Goal: Transaction & Acquisition: Subscribe to service/newsletter

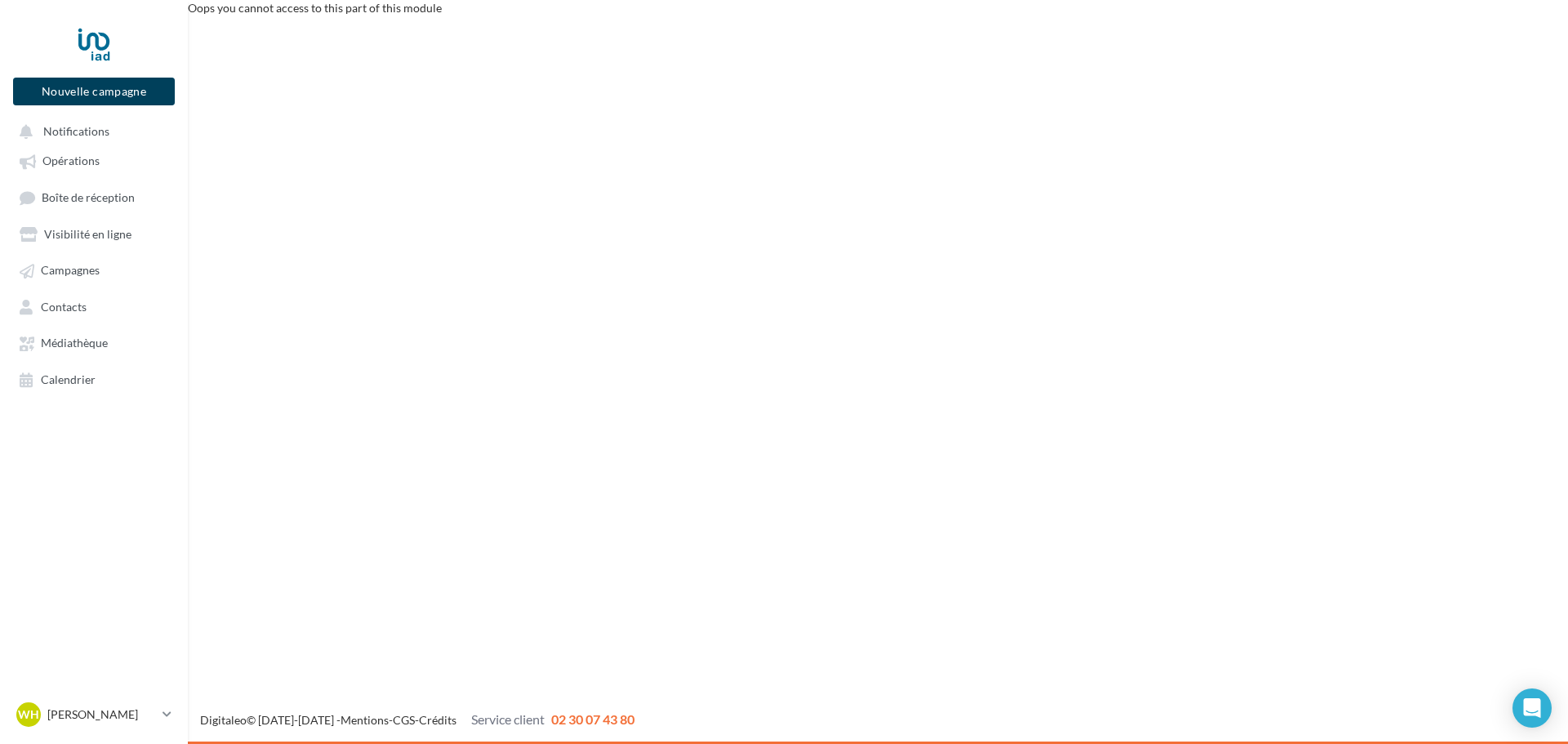
click at [107, 101] on button "Nouvelle campagne" at bounding box center [94, 91] width 162 height 28
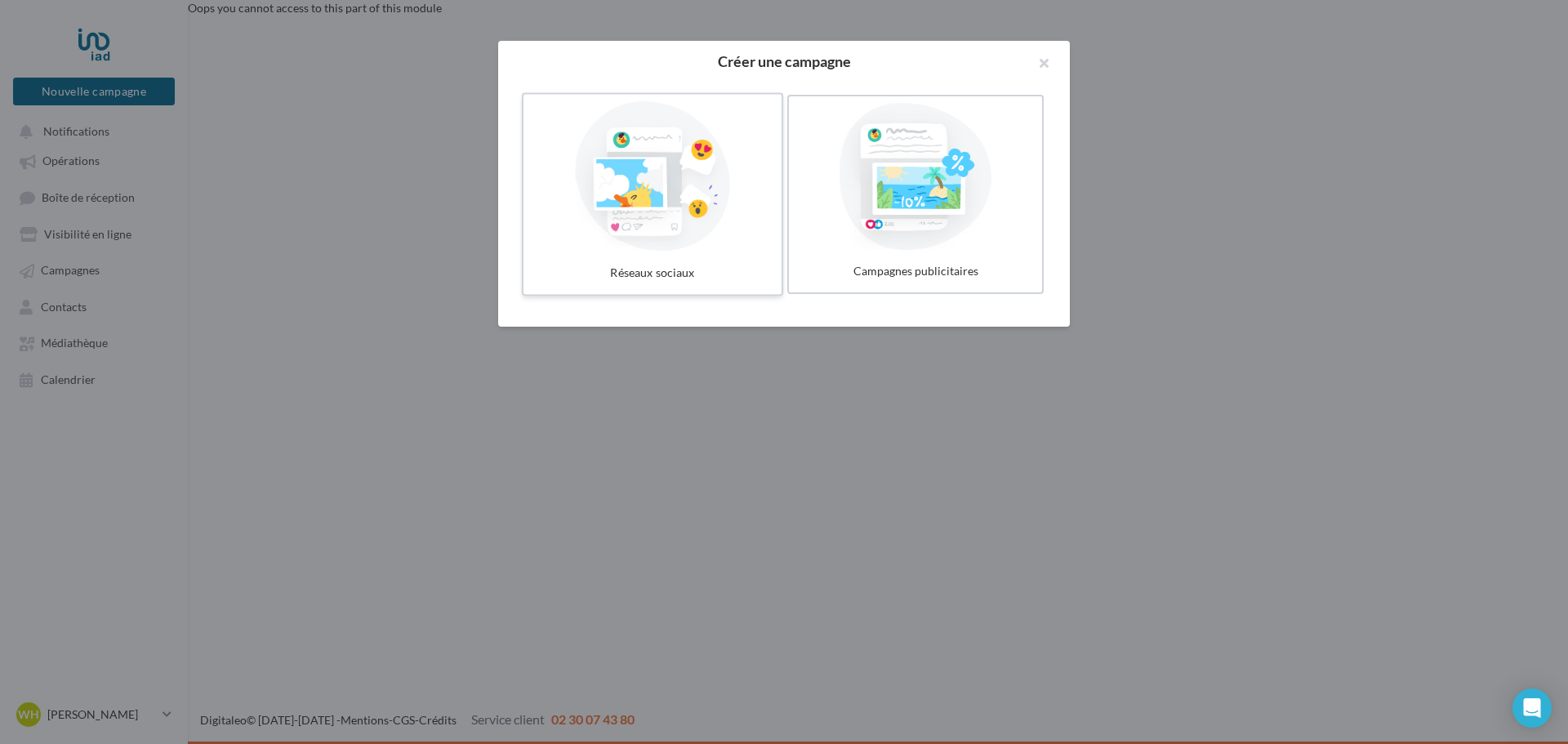
click at [590, 219] on div at bounding box center [652, 176] width 245 height 150
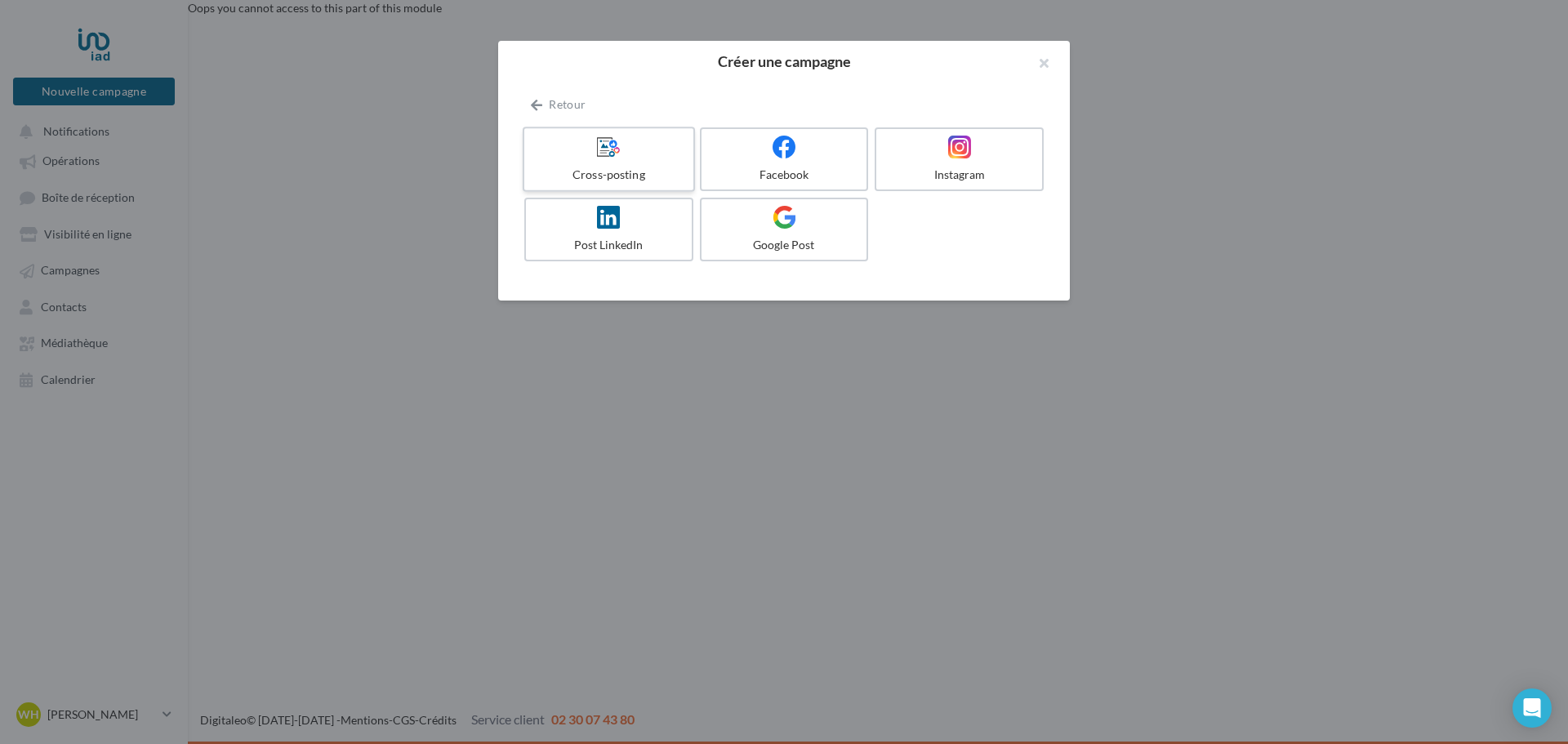
click at [626, 170] on div "Cross-posting" at bounding box center [608, 174] width 155 height 16
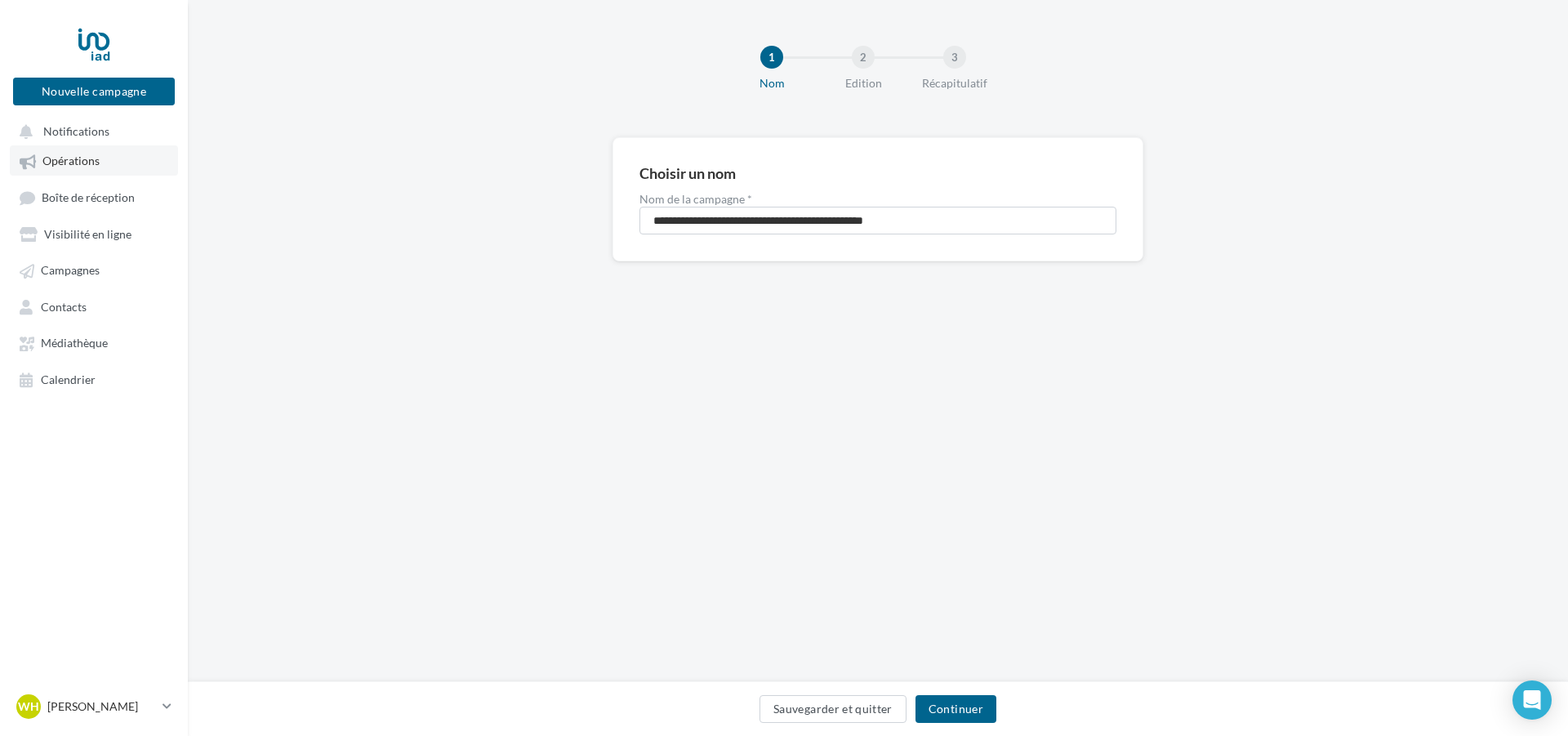
click at [90, 160] on span "Opérations" at bounding box center [71, 161] width 57 height 14
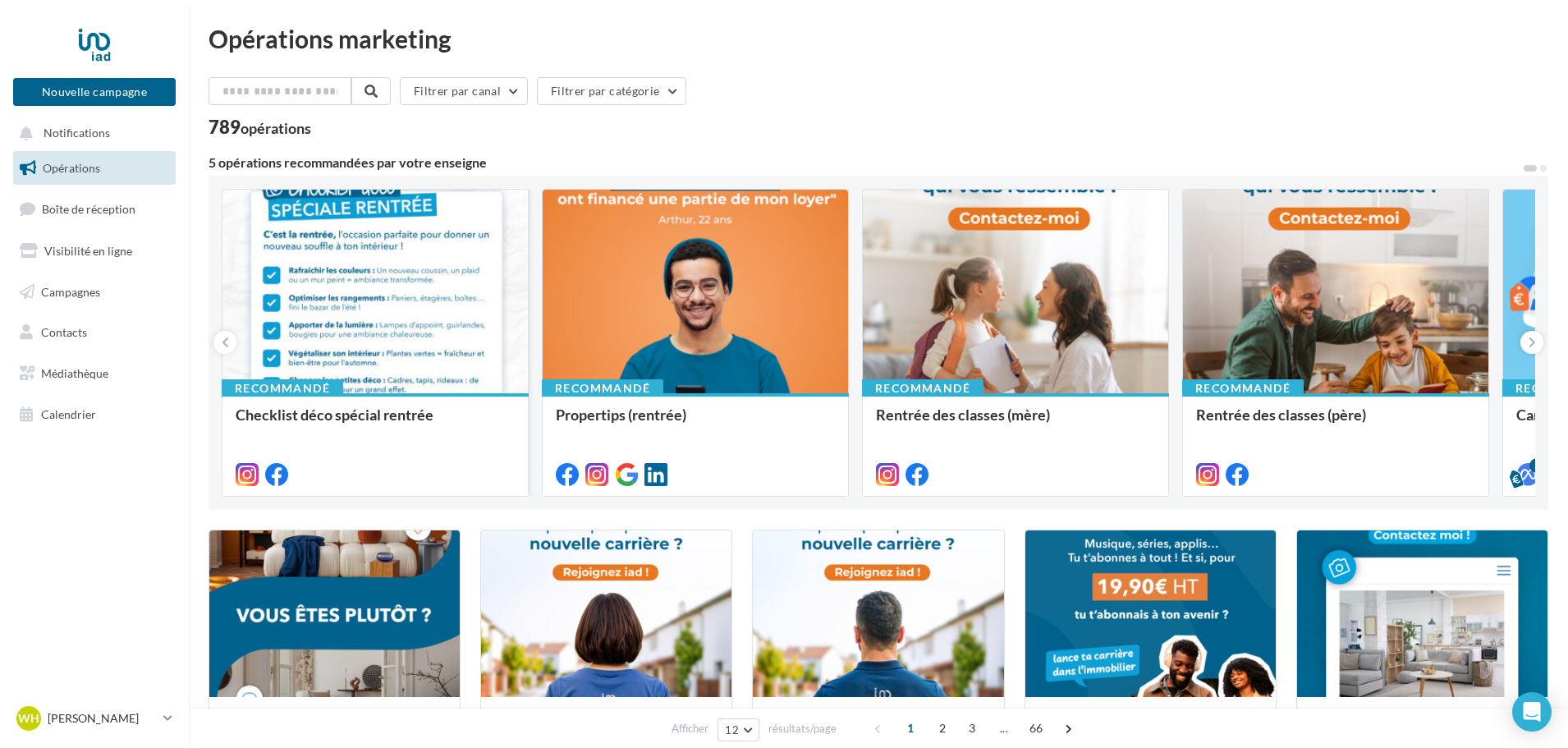
click at [359, 323] on div at bounding box center [375, 293] width 305 height 205
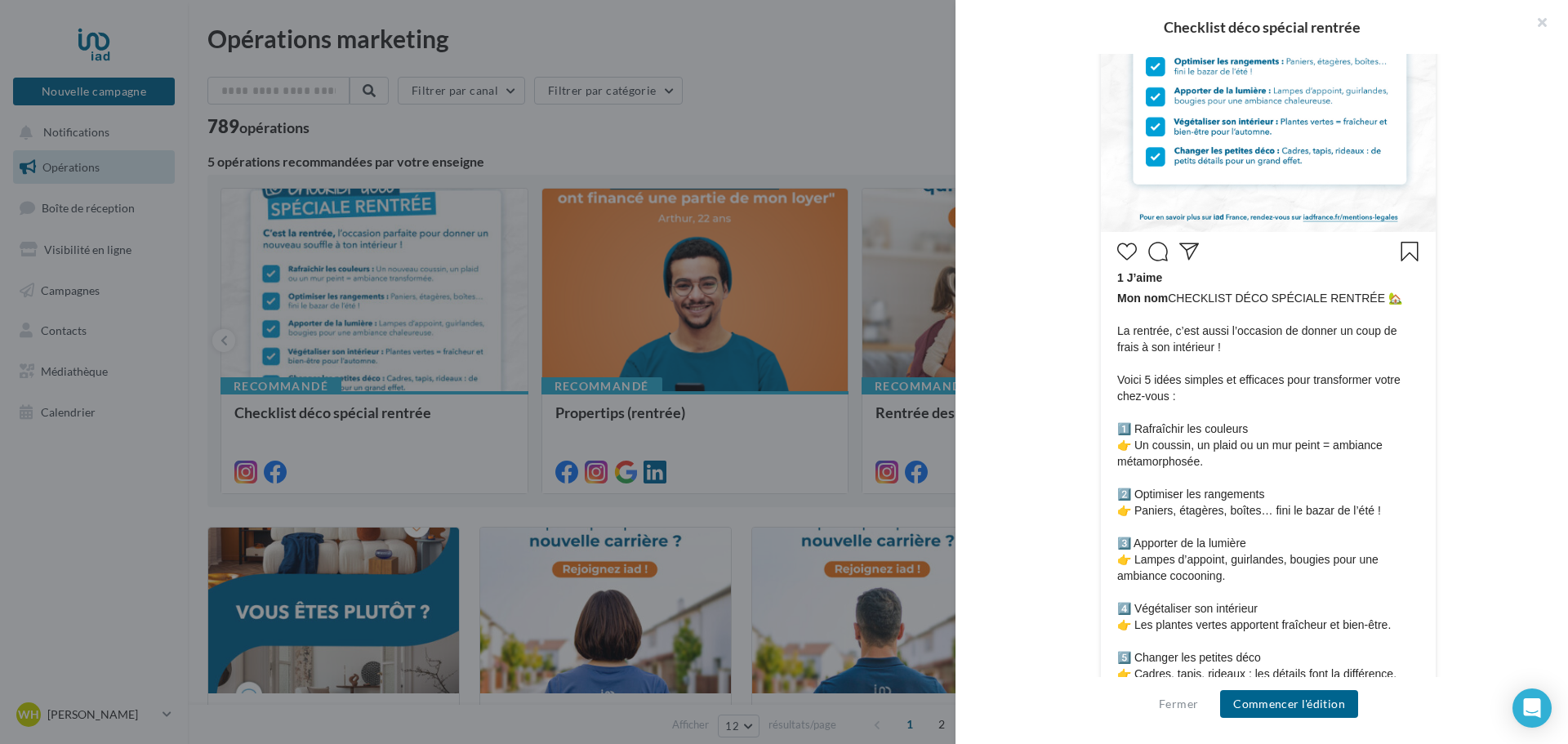
scroll to position [756, 0]
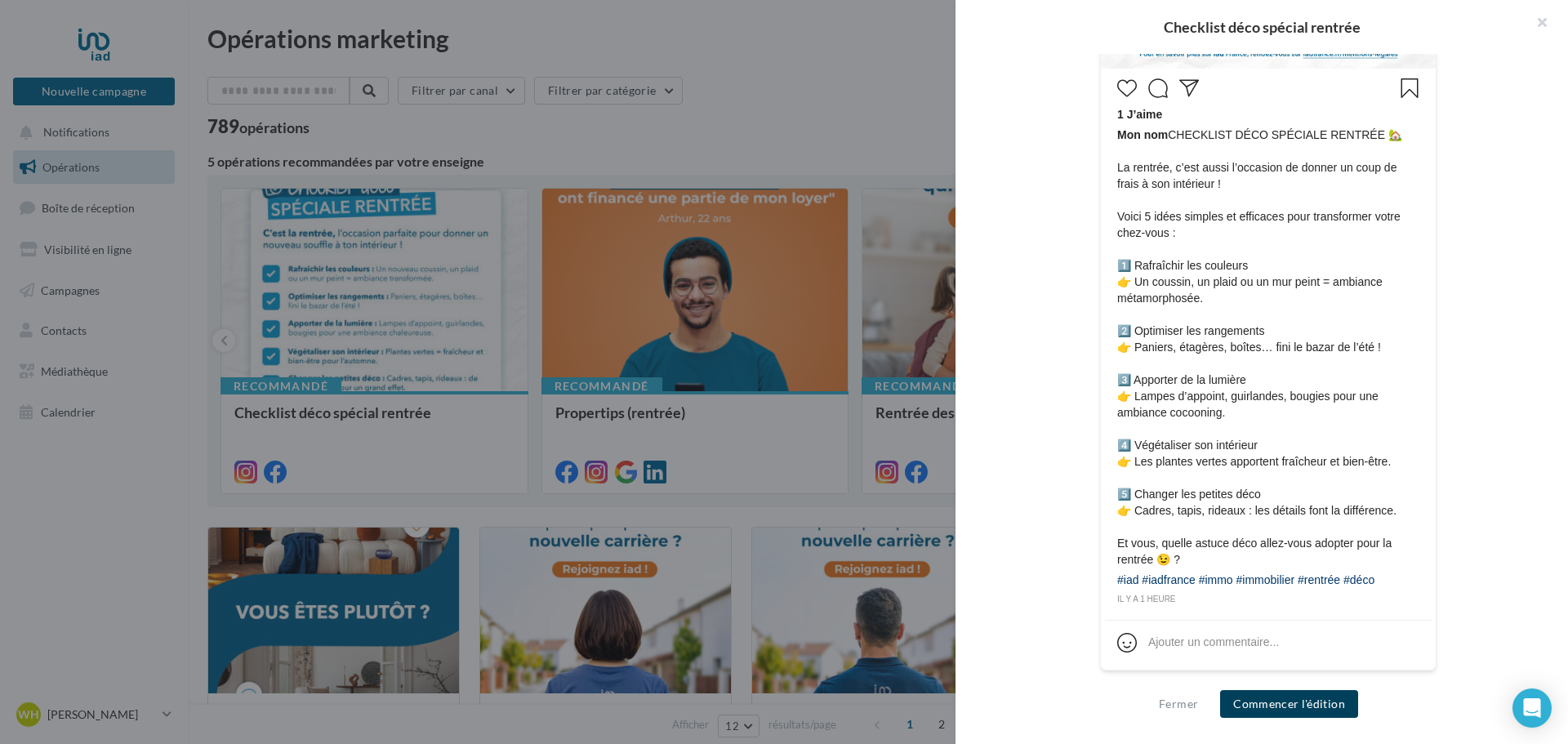
click at [1301, 708] on button "Commencer l'édition" at bounding box center [1289, 704] width 138 height 28
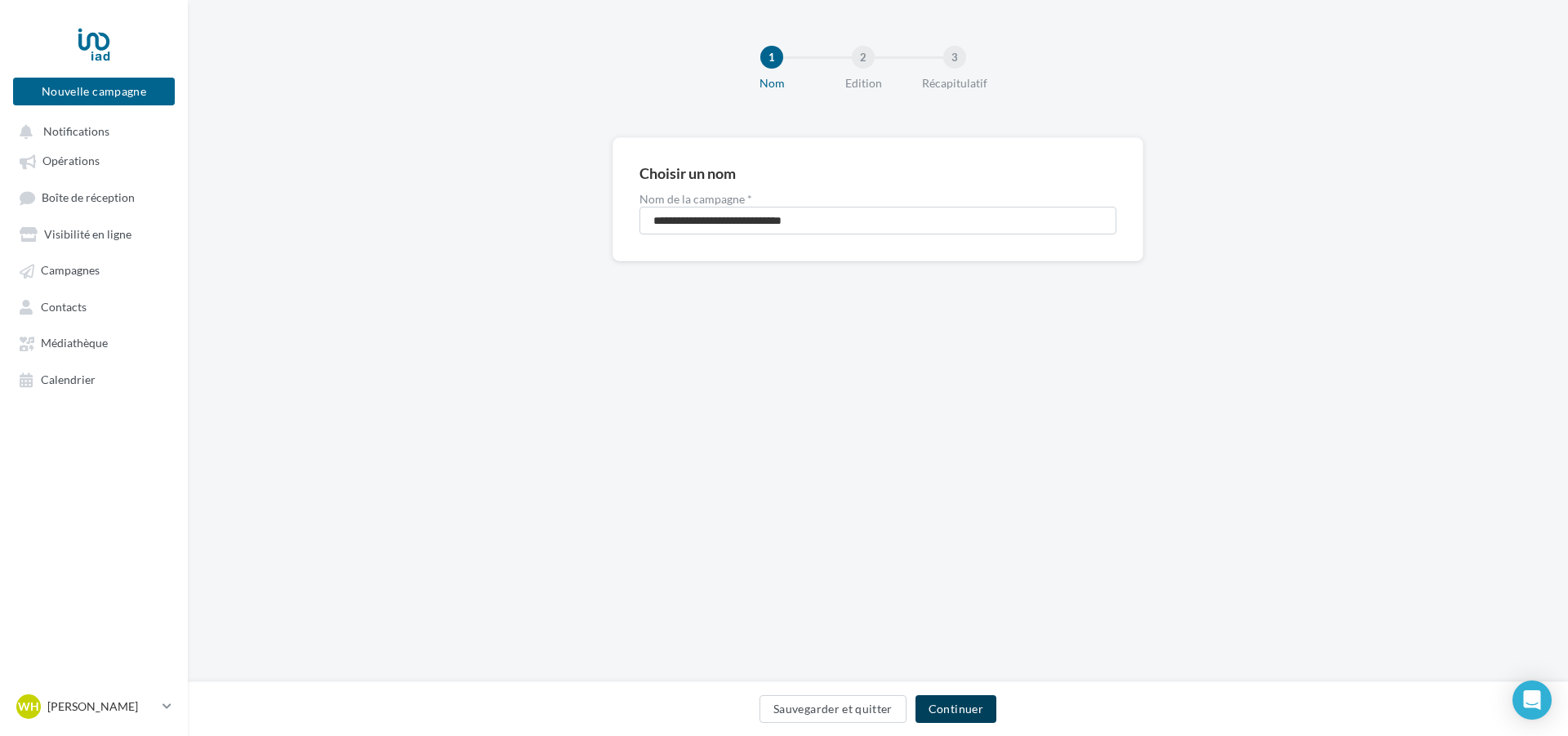
click at [976, 704] on button "Continuer" at bounding box center [956, 709] width 81 height 28
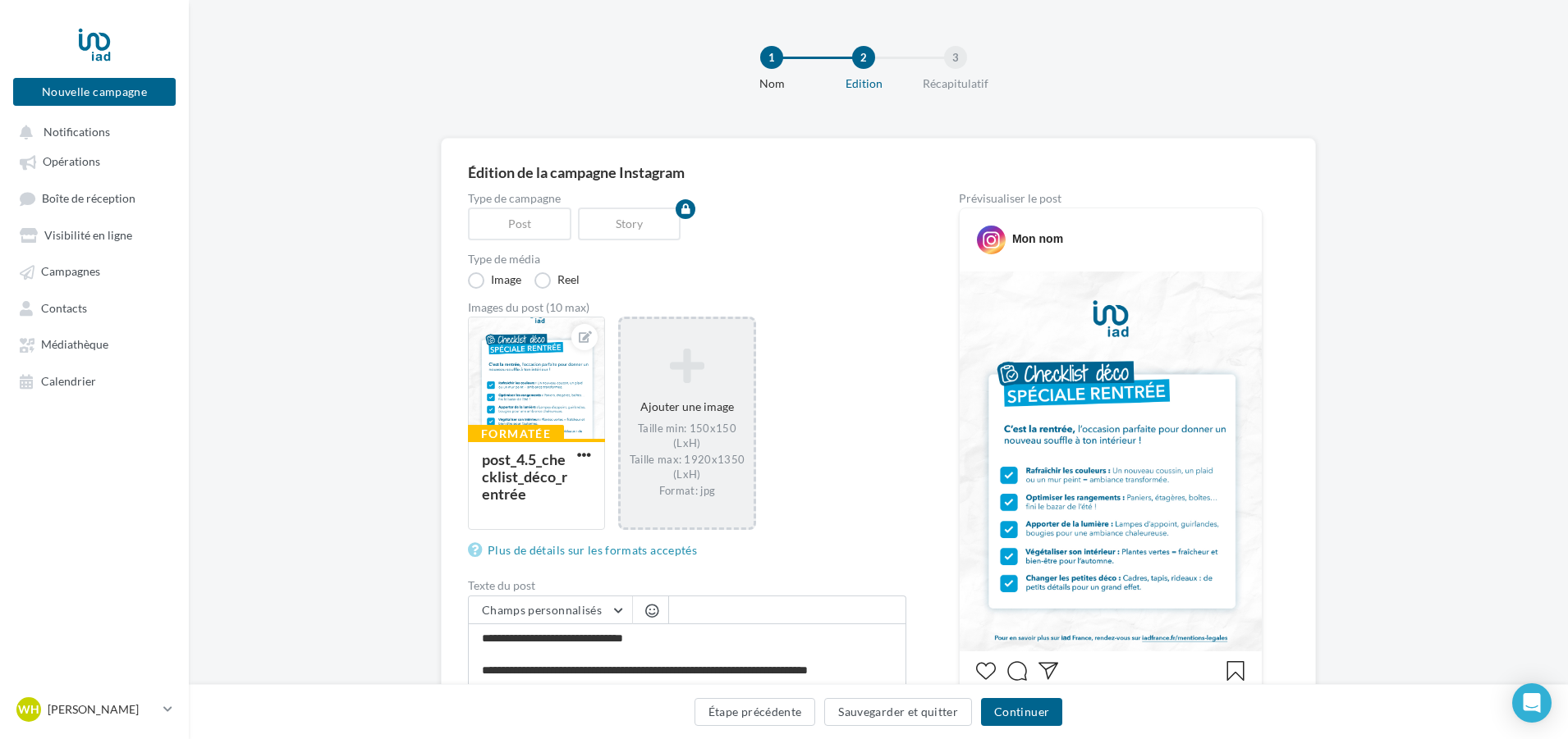
click at [691, 372] on icon at bounding box center [687, 366] width 119 height 39
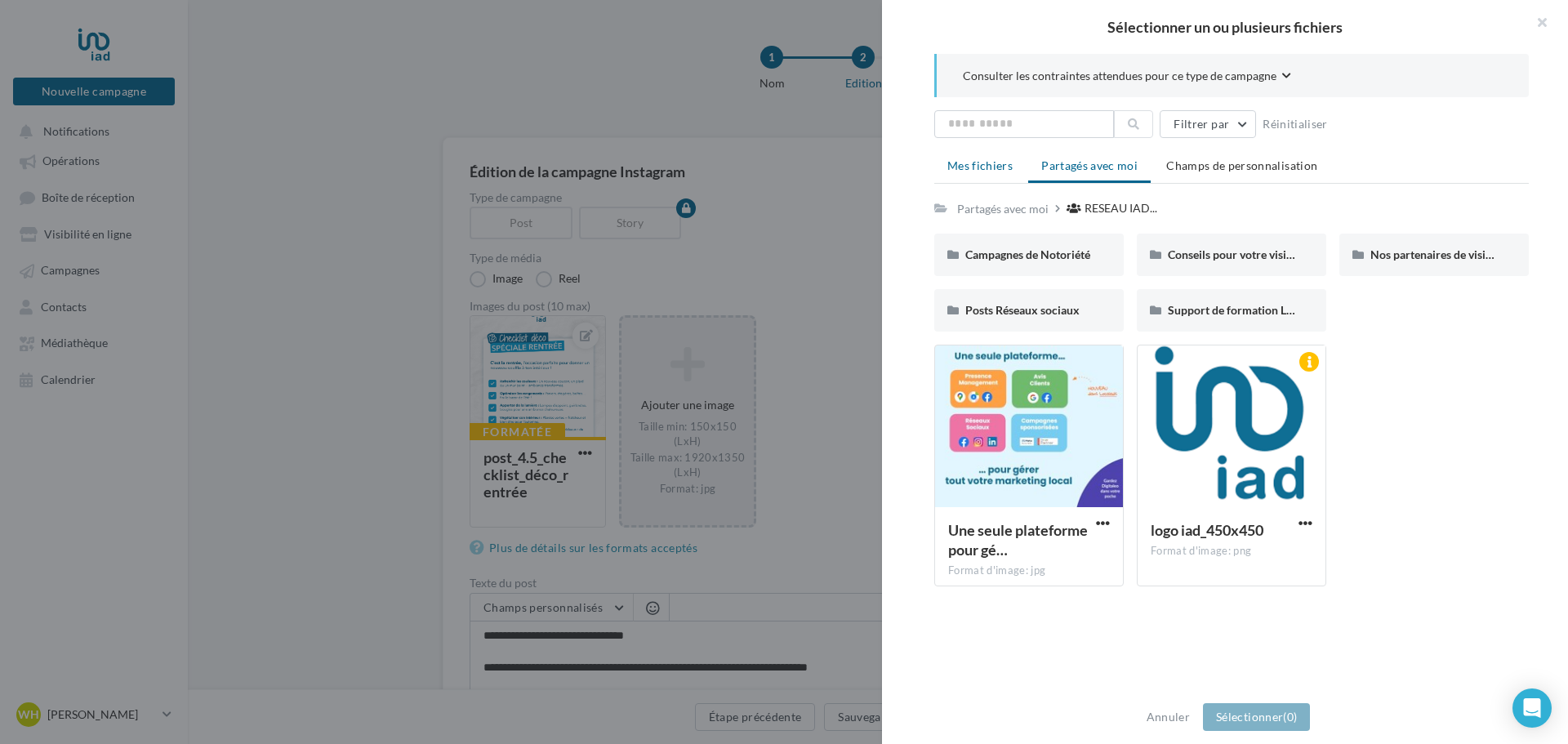
click at [979, 167] on span "Mes fichiers" at bounding box center [979, 165] width 65 height 13
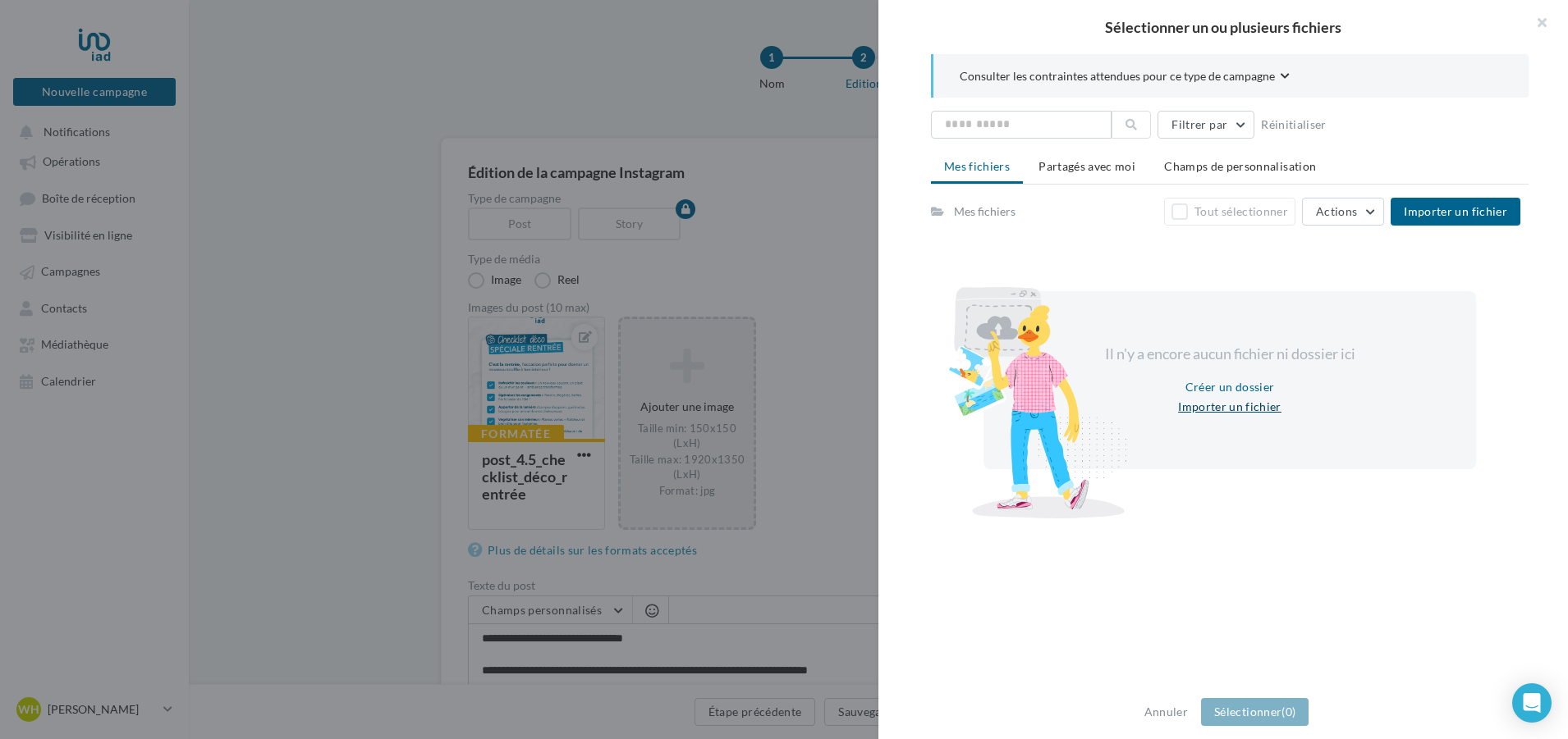
click at [1247, 412] on button "Importer un fichier" at bounding box center [1229, 407] width 116 height 19
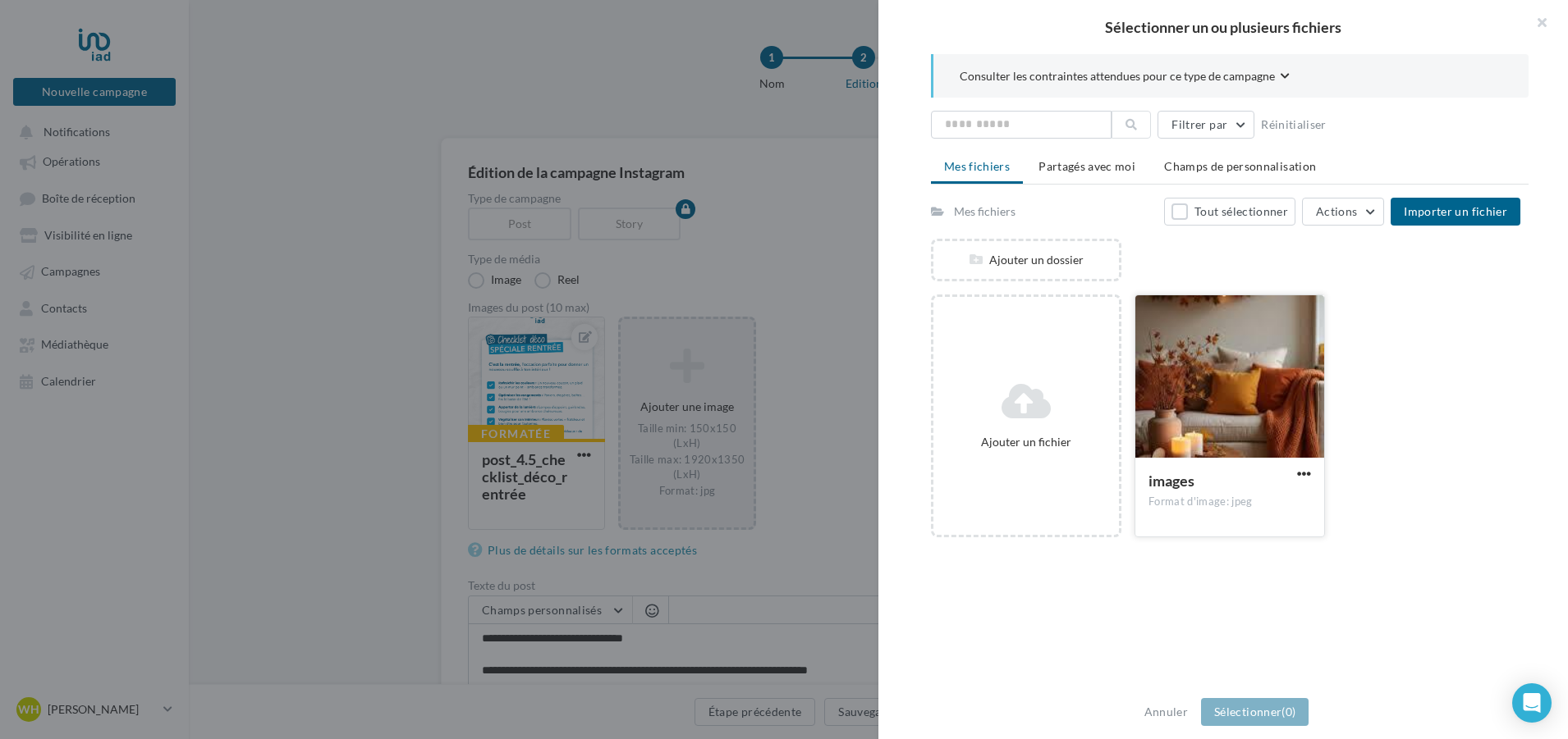
click at [1222, 409] on div at bounding box center [1230, 378] width 189 height 164
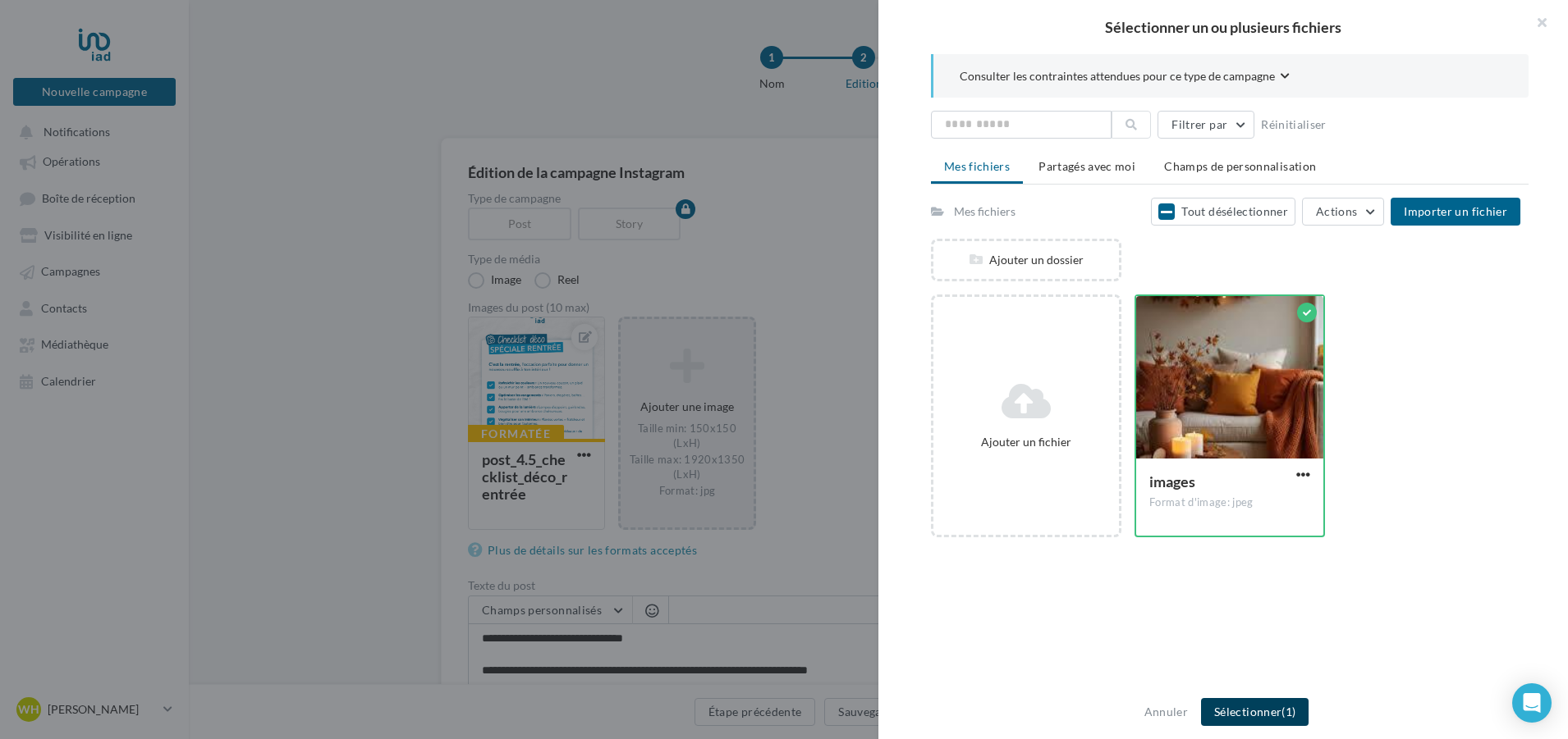
click at [1273, 713] on button "Sélectionner (1)" at bounding box center [1254, 712] width 108 height 28
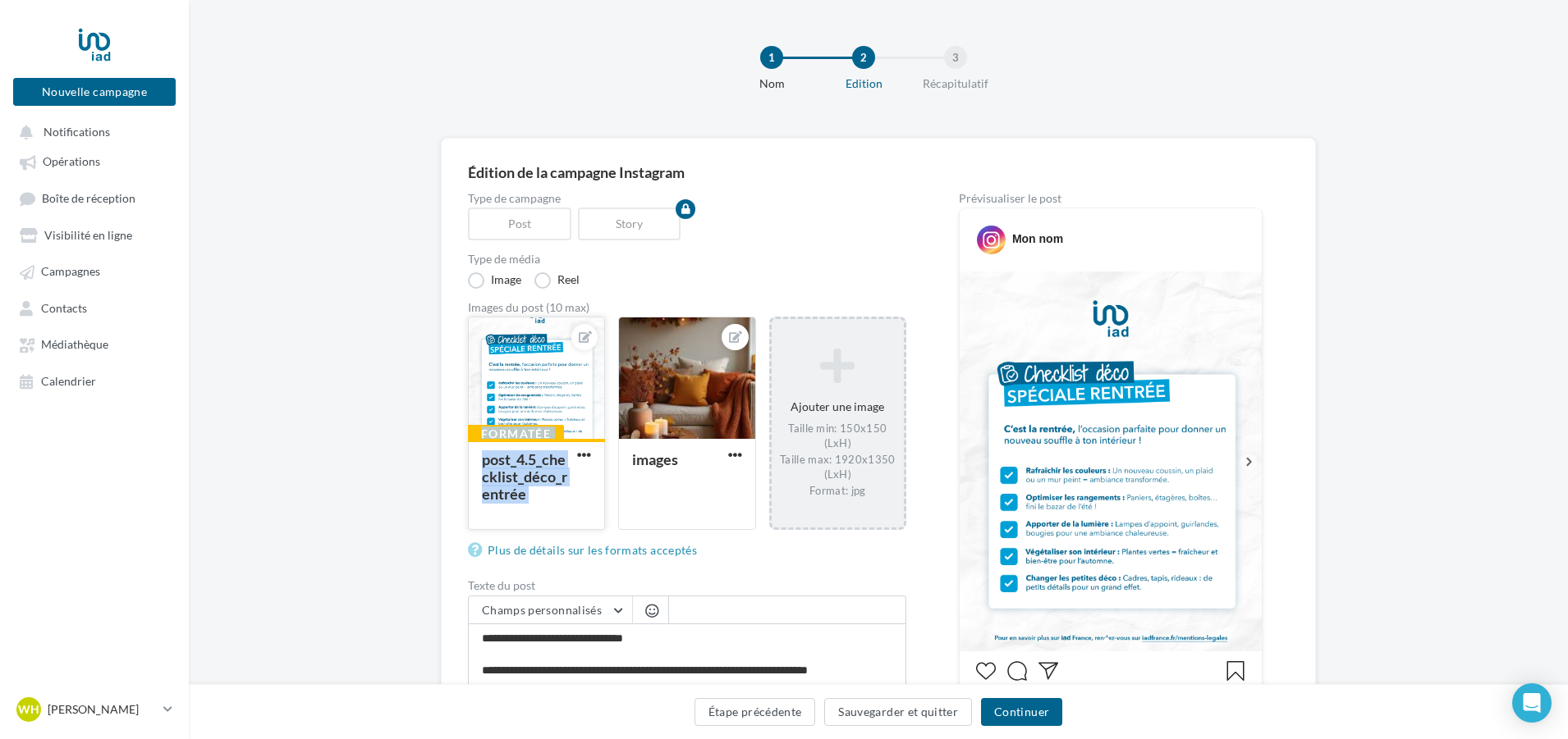
drag, startPoint x: 723, startPoint y: 399, endPoint x: 575, endPoint y: 385, distance: 148.7
click at [572, 383] on div "Formatée post_4.5_checklist_déco_rentrée images Ajouter une image Taille min:…" at bounding box center [694, 432] width 451 height 231
click at [720, 397] on div at bounding box center [687, 379] width 136 height 123
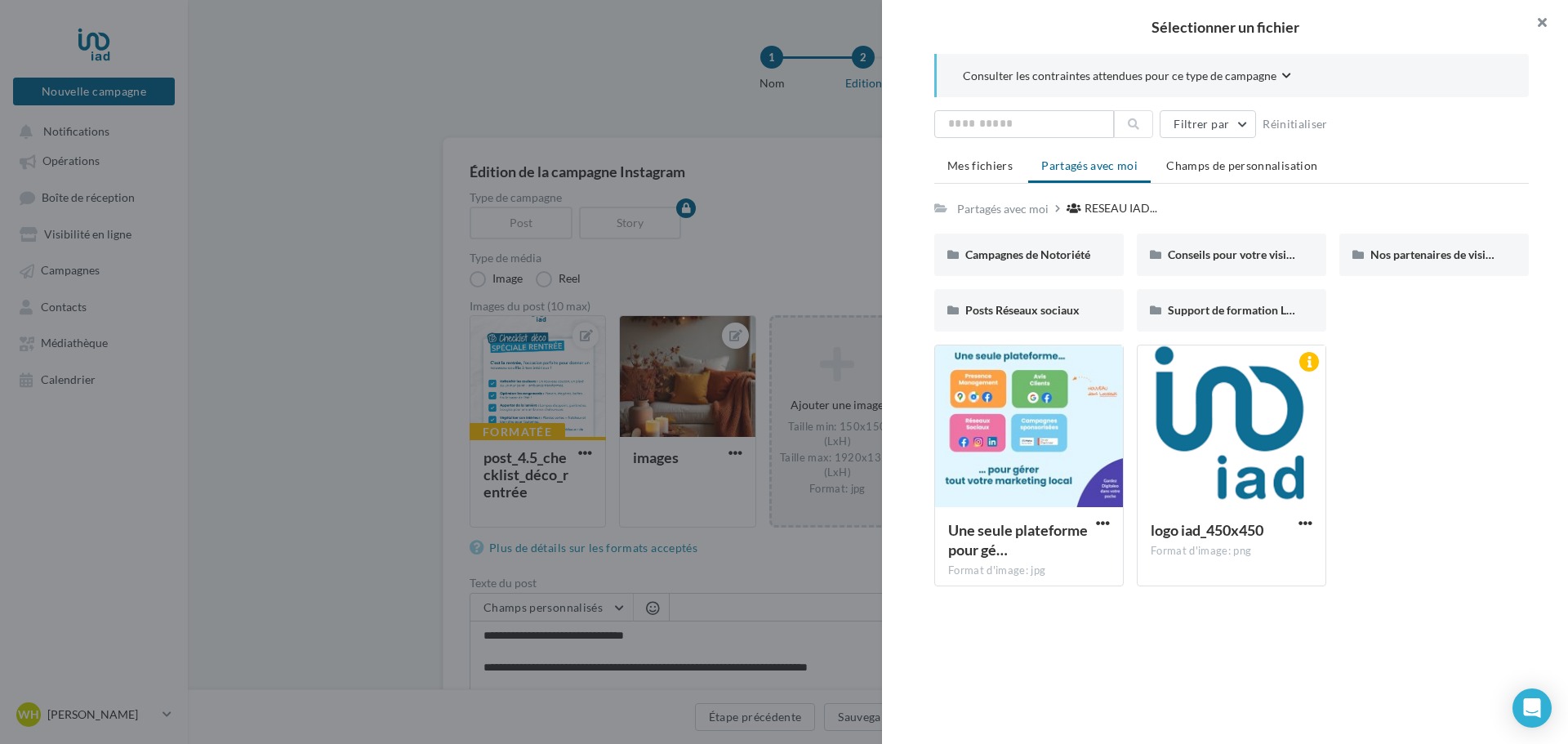
click at [1547, 22] on button "button" at bounding box center [1534, 24] width 65 height 49
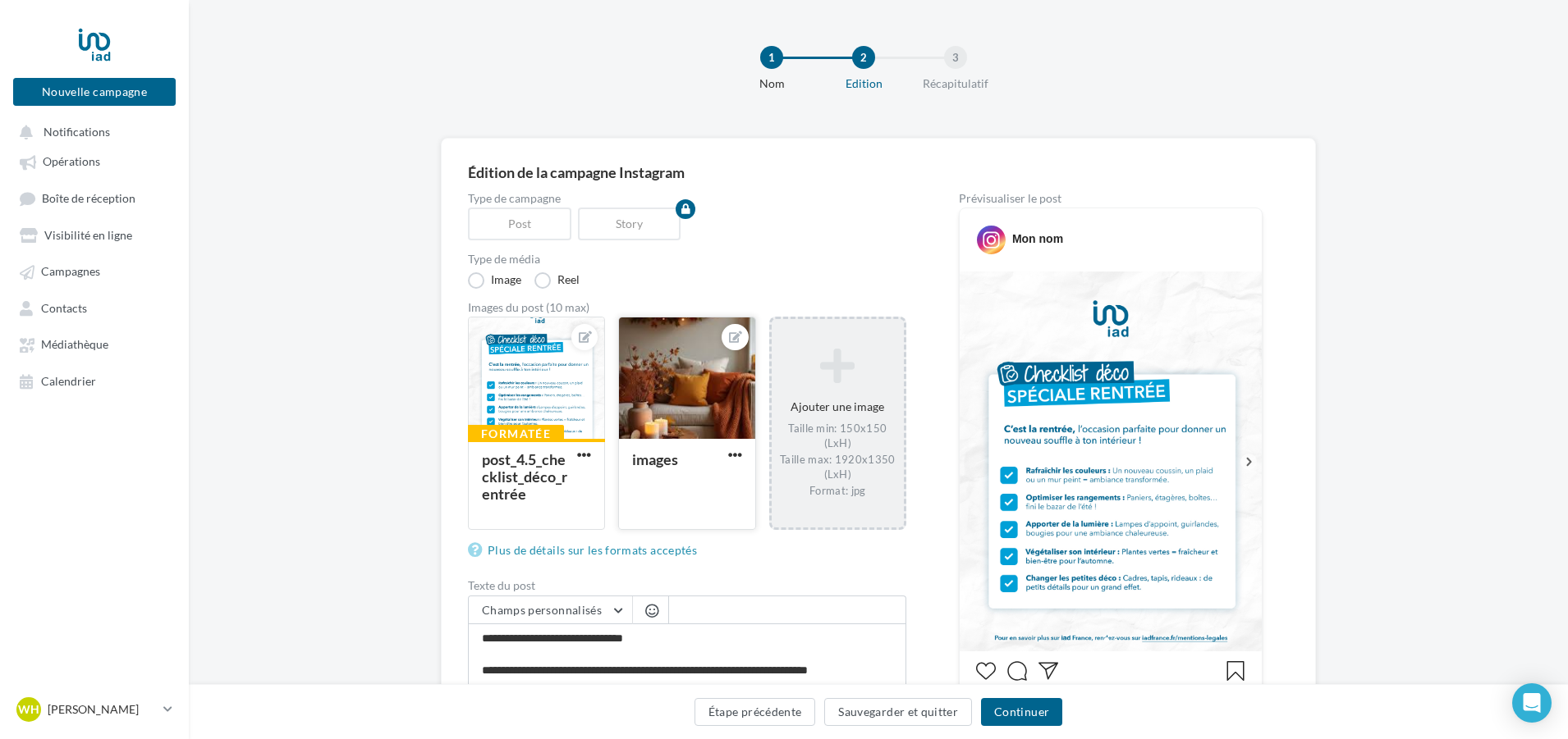
drag, startPoint x: 697, startPoint y: 416, endPoint x: 654, endPoint y: 410, distance: 43.4
click at [654, 410] on div at bounding box center [687, 379] width 136 height 123
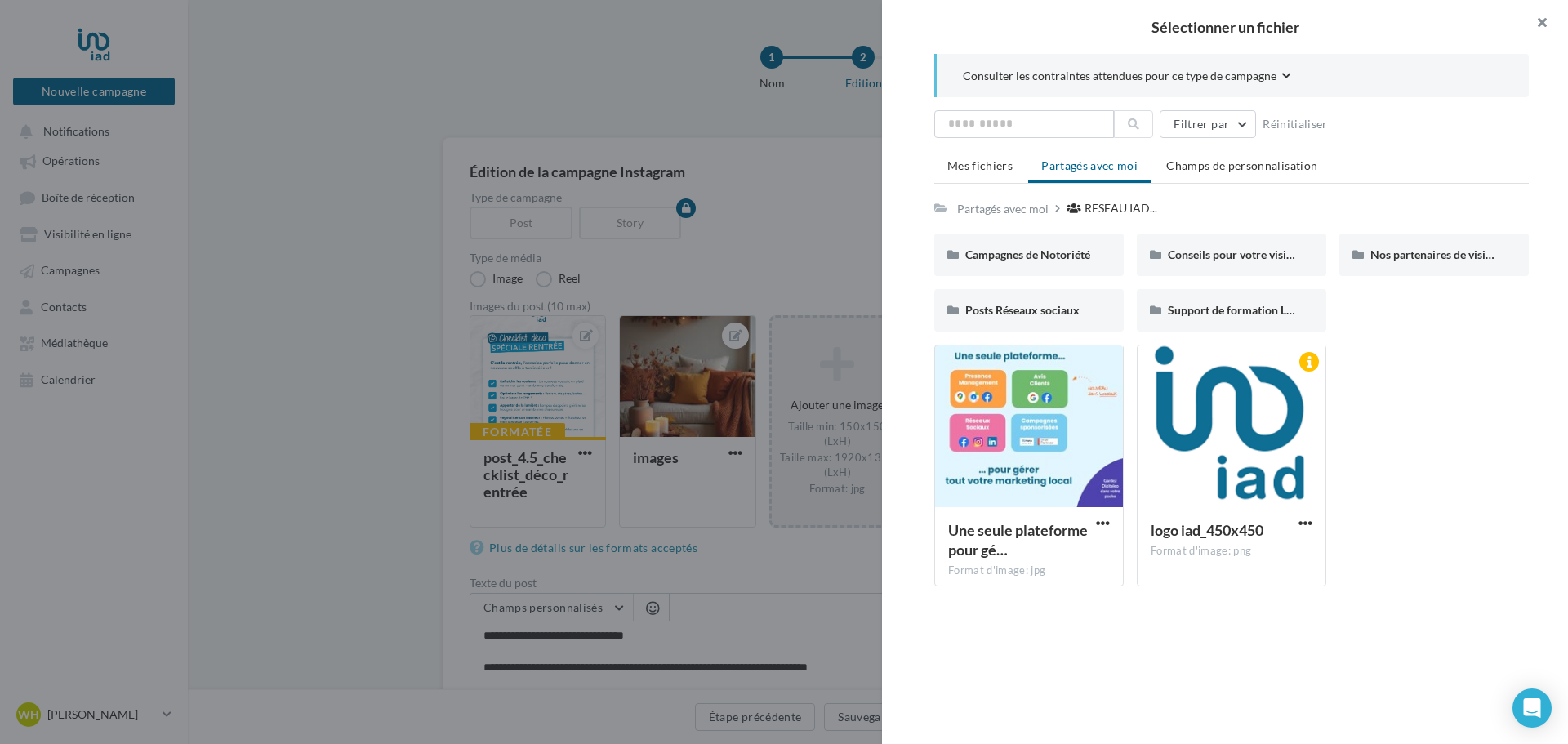
click at [1544, 18] on button "button" at bounding box center [1534, 24] width 65 height 49
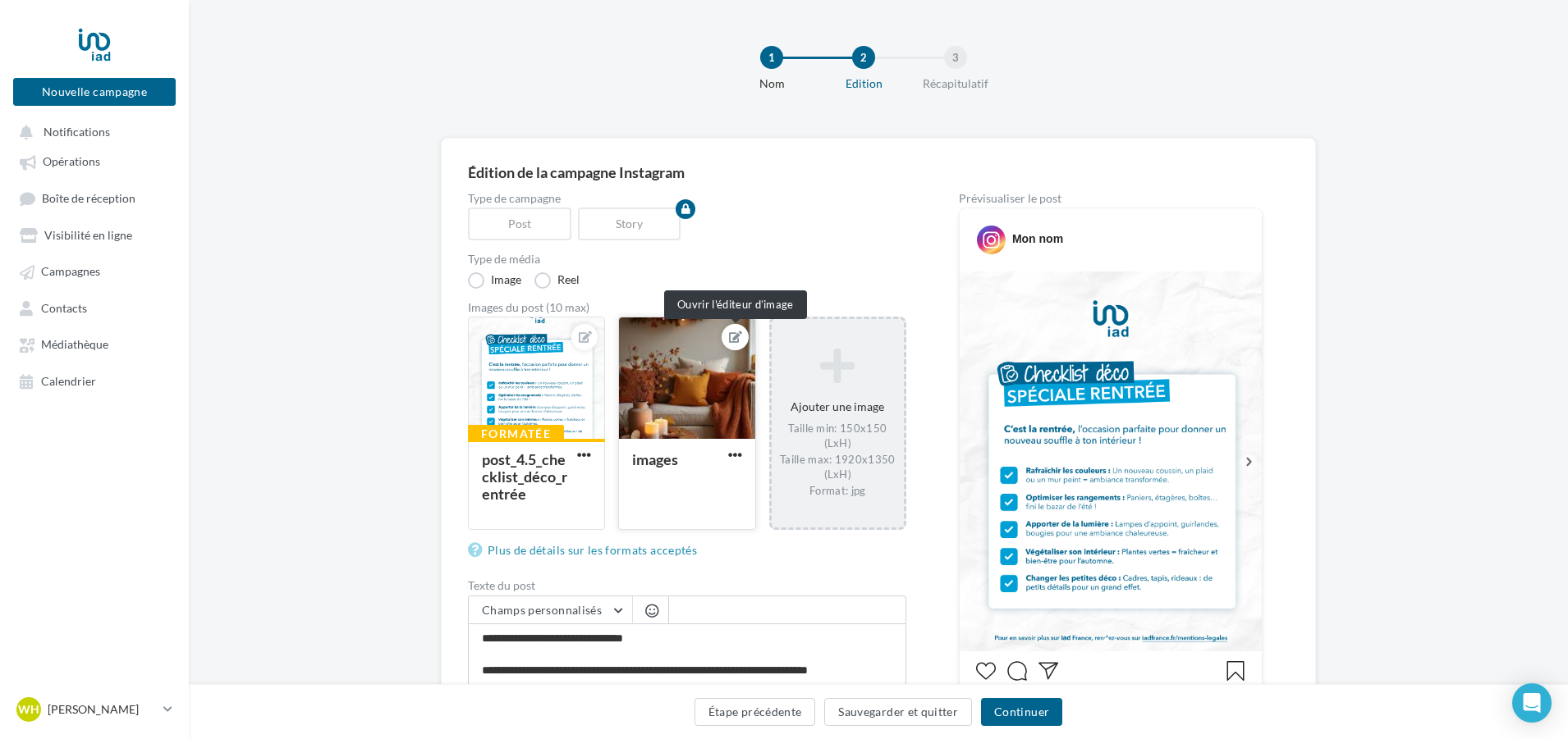
click at [734, 339] on icon at bounding box center [735, 337] width 13 height 12
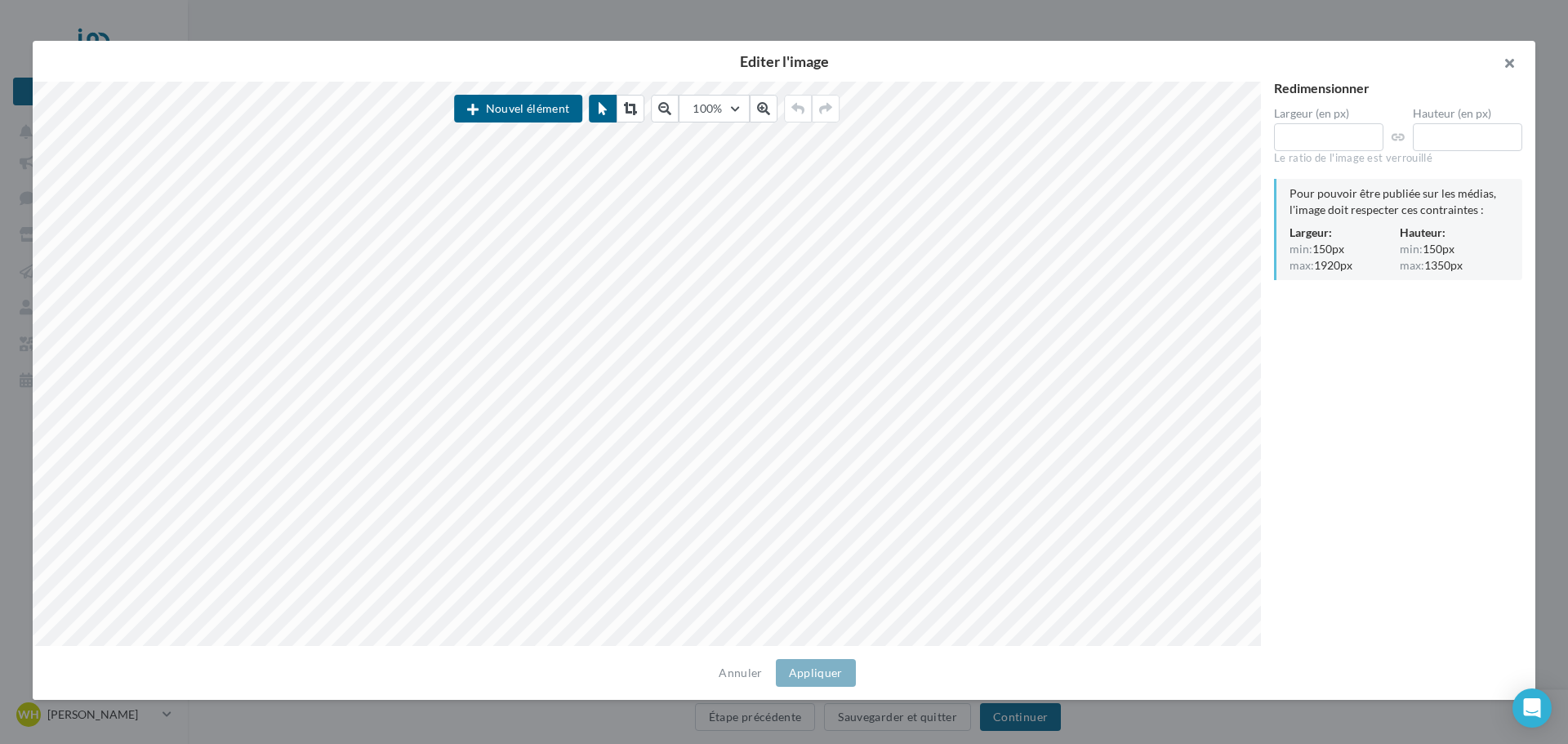
click at [1507, 57] on button "button" at bounding box center [1502, 65] width 65 height 49
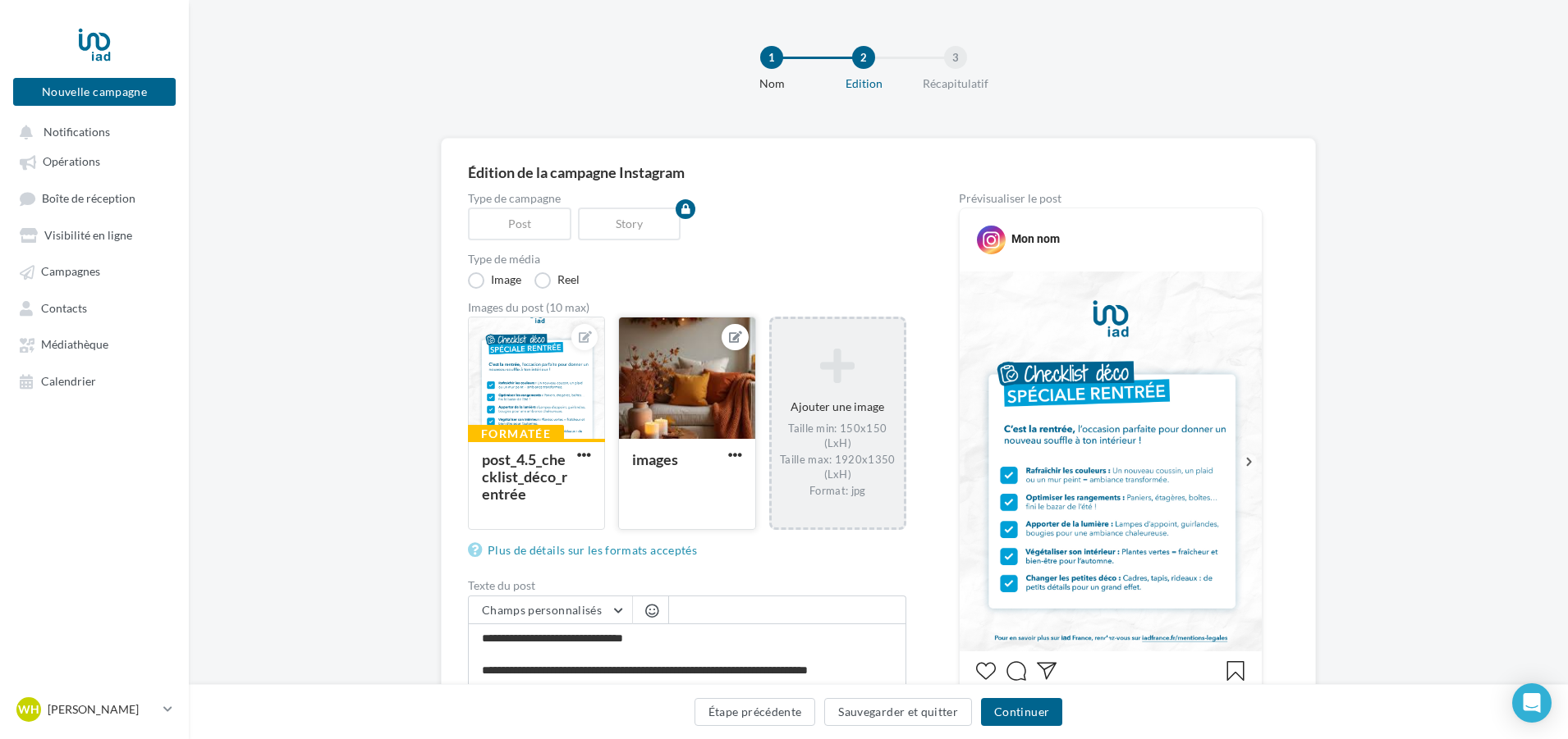
click at [728, 333] on button at bounding box center [734, 336] width 13 height 19
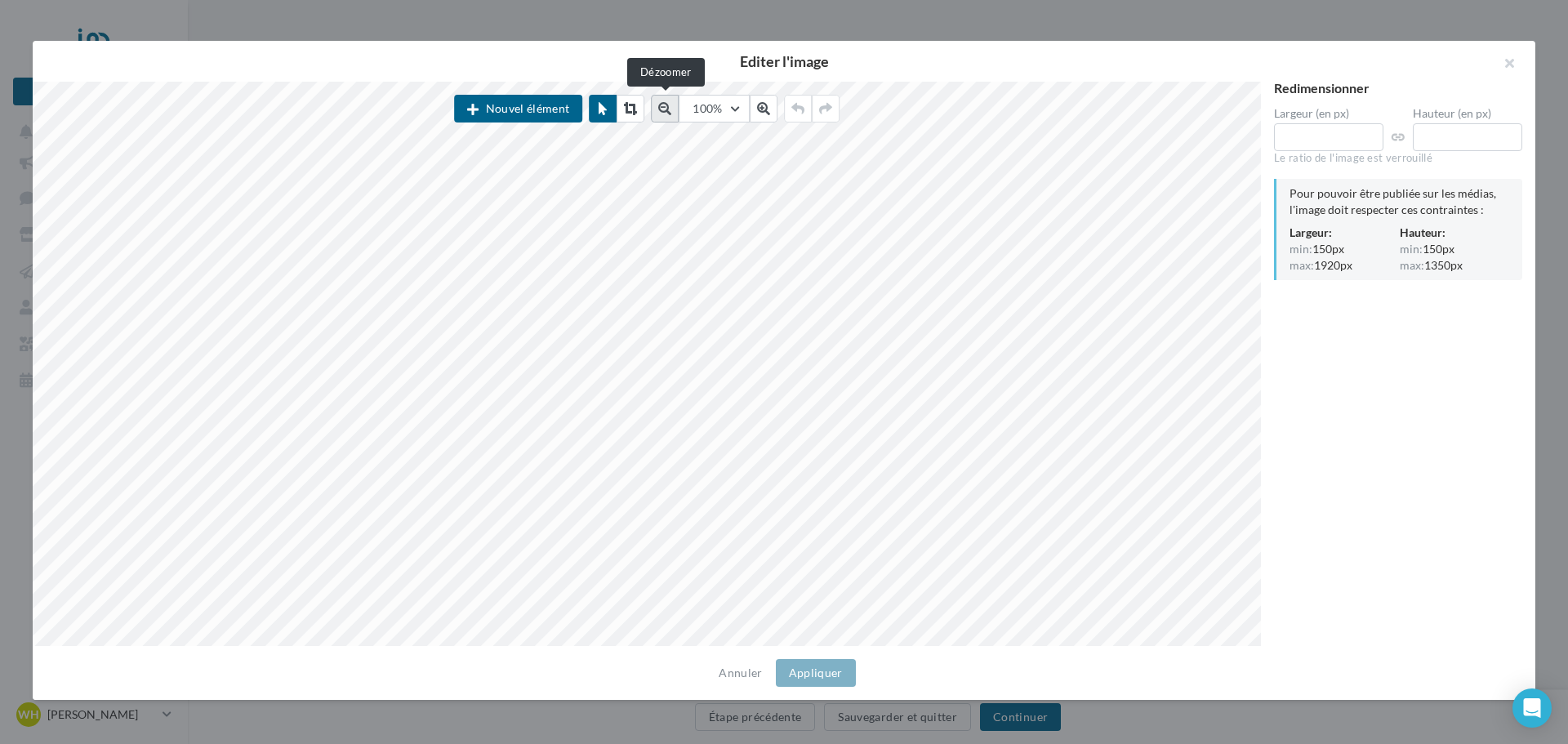
click at [668, 111] on icon at bounding box center [664, 108] width 13 height 13
click at [668, 111] on icon at bounding box center [667, 108] width 13 height 13
click at [629, 118] on button at bounding box center [634, 108] width 28 height 28
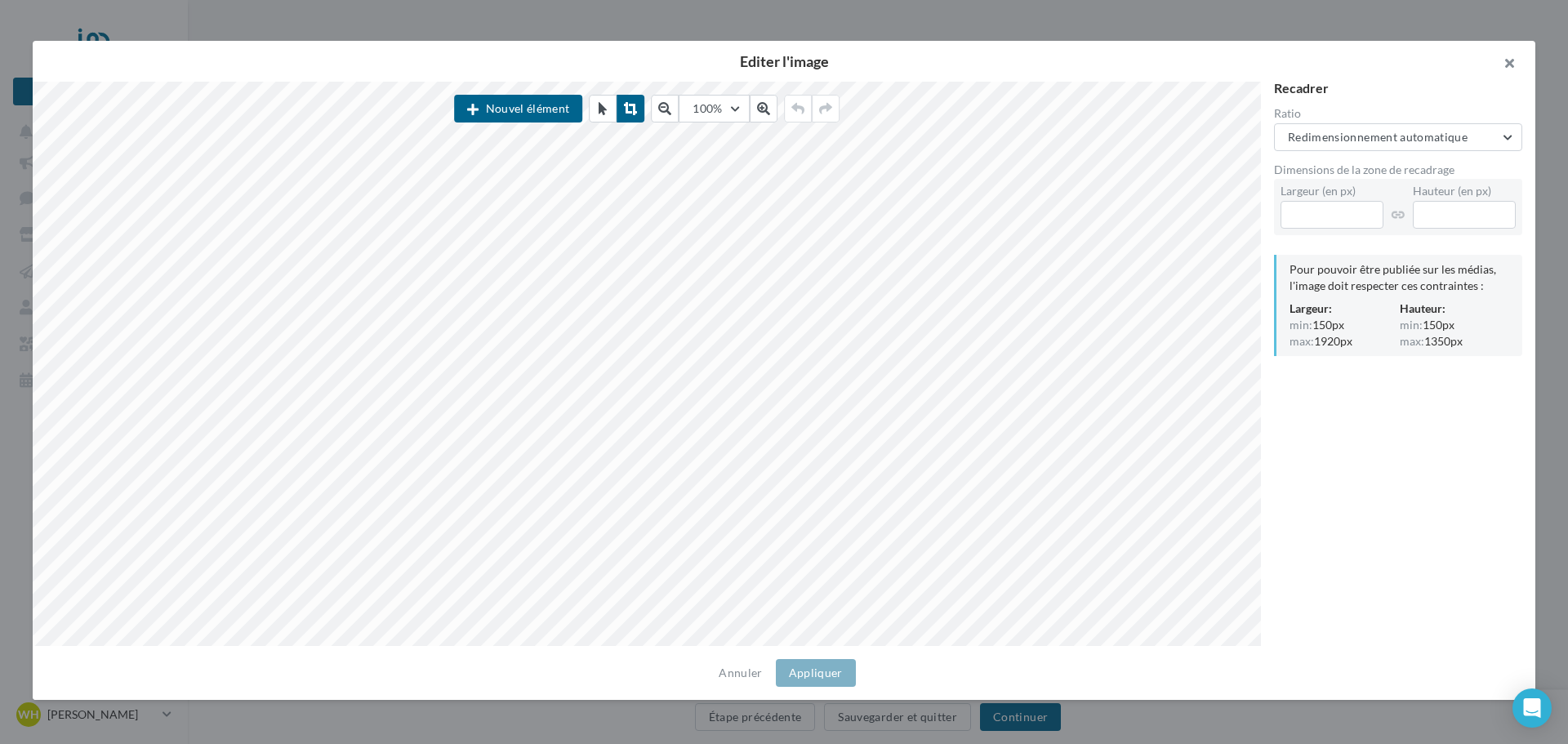
click at [1500, 66] on button "button" at bounding box center [1502, 65] width 65 height 49
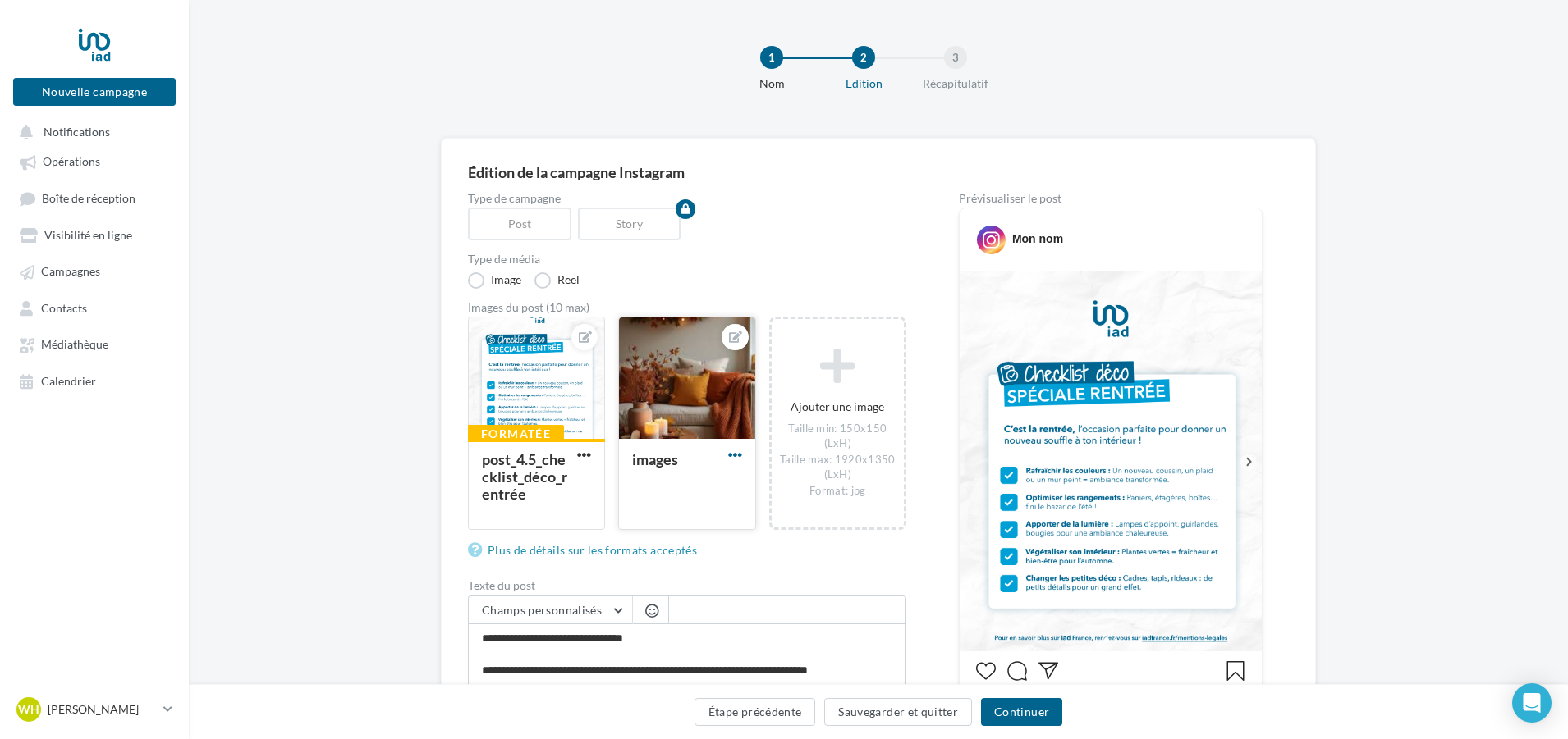
click at [734, 459] on span "button" at bounding box center [735, 455] width 14 height 14
click at [829, 492] on button "Remplacer l'image" at bounding box center [812, 488] width 173 height 42
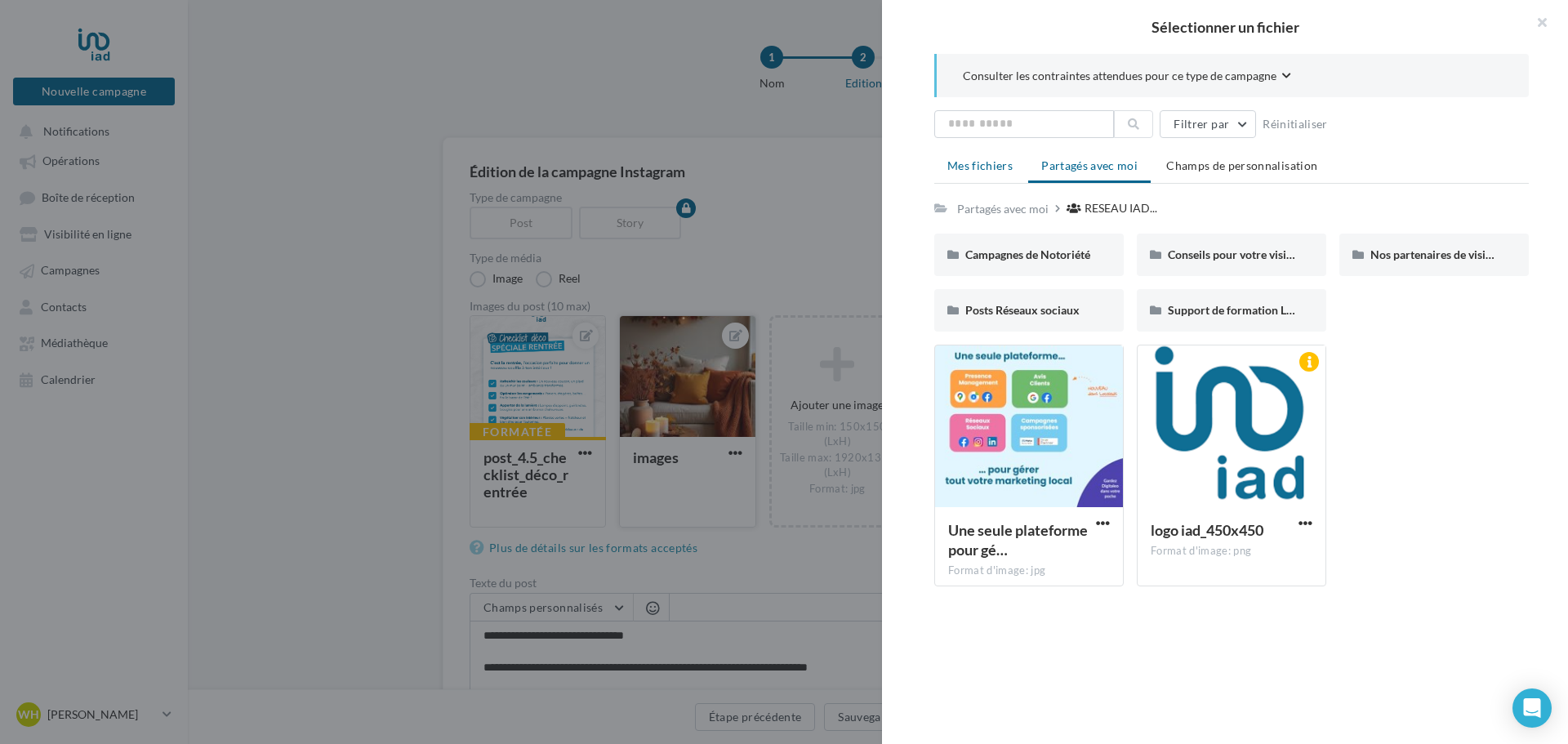
click at [1013, 165] on li "Mes fichiers" at bounding box center [979, 165] width 91 height 30
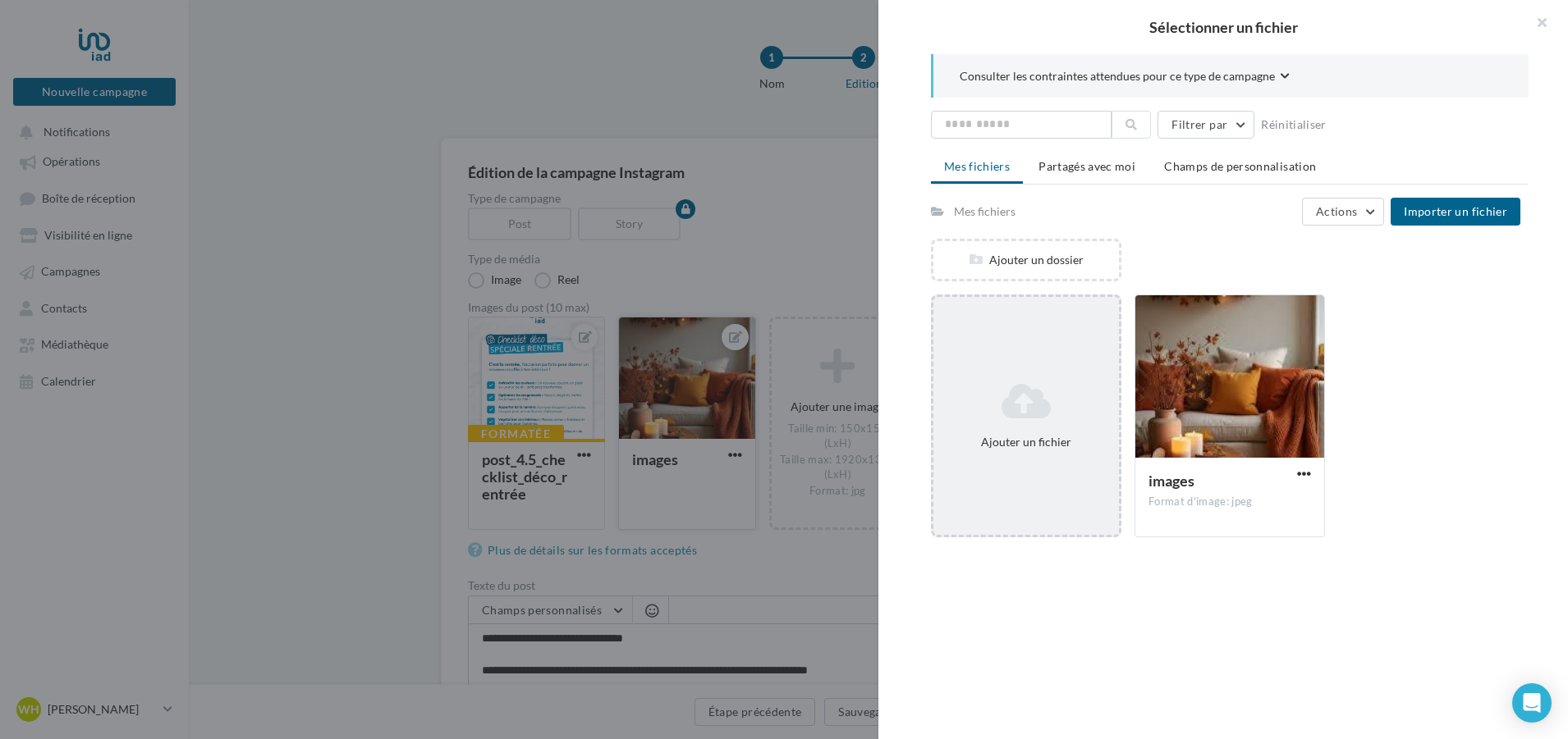
click at [978, 408] on icon at bounding box center [1025, 401] width 172 height 39
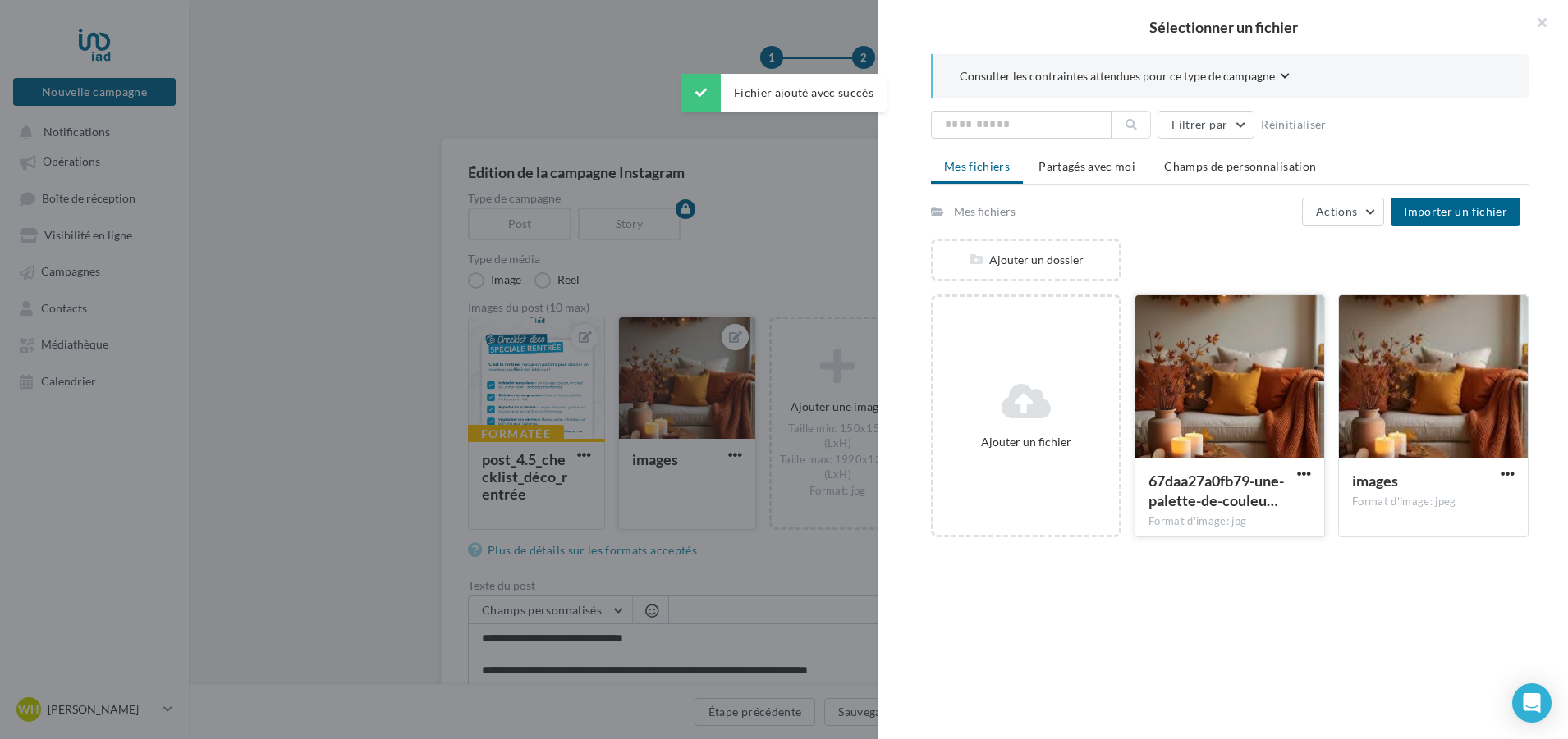
click at [1266, 420] on div at bounding box center [1230, 378] width 189 height 164
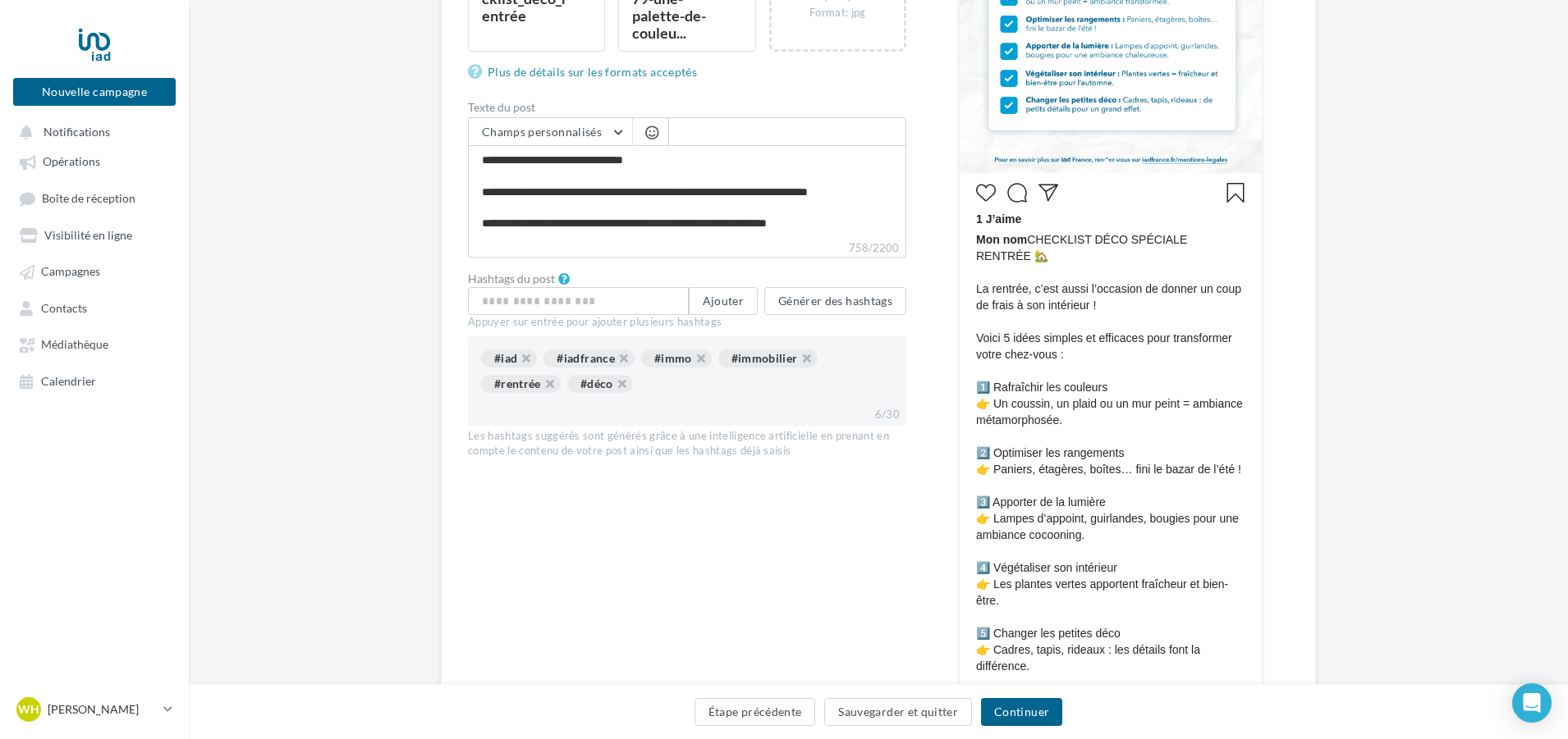
scroll to position [232, 0]
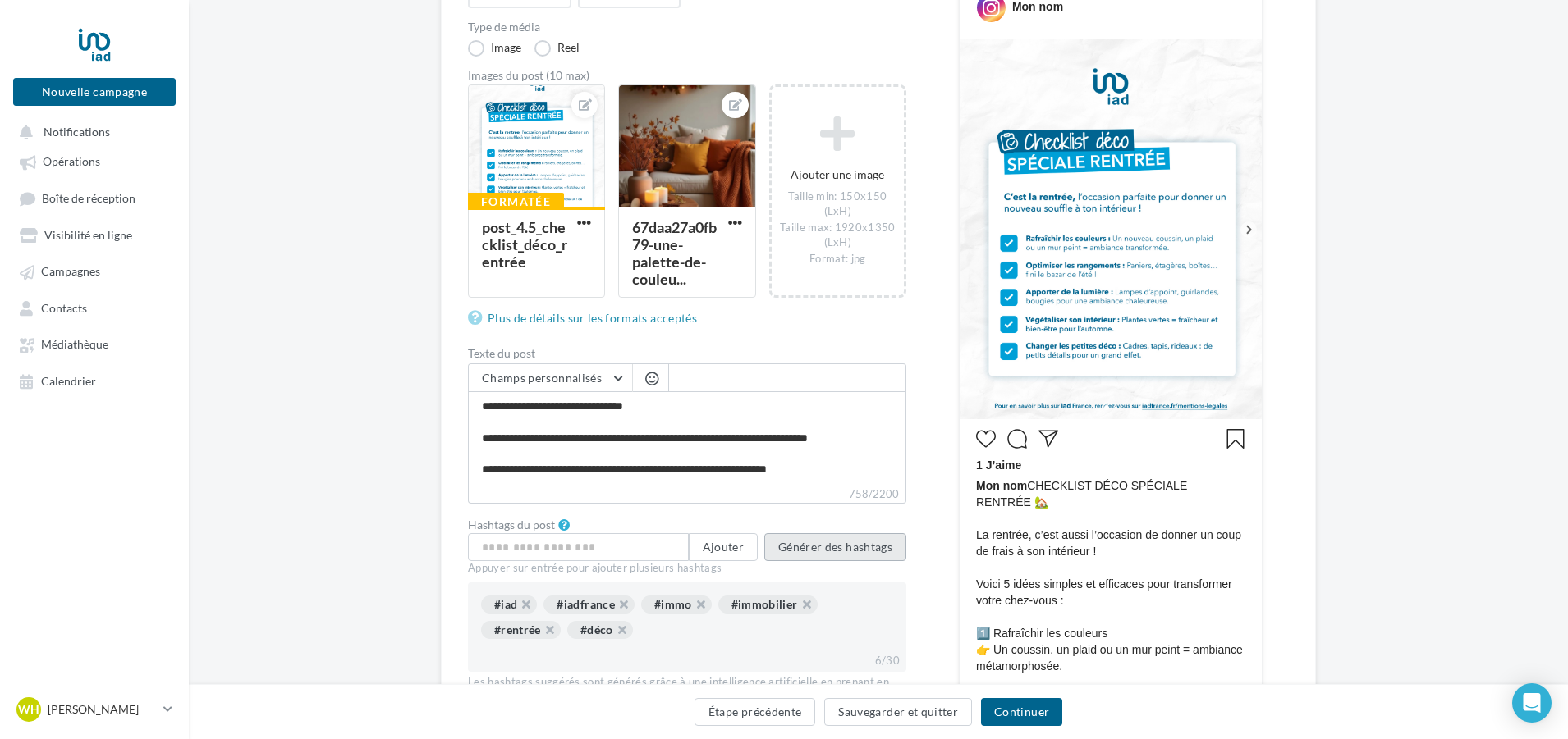
click at [820, 539] on button "Générer des hashtags" at bounding box center [834, 547] width 142 height 28
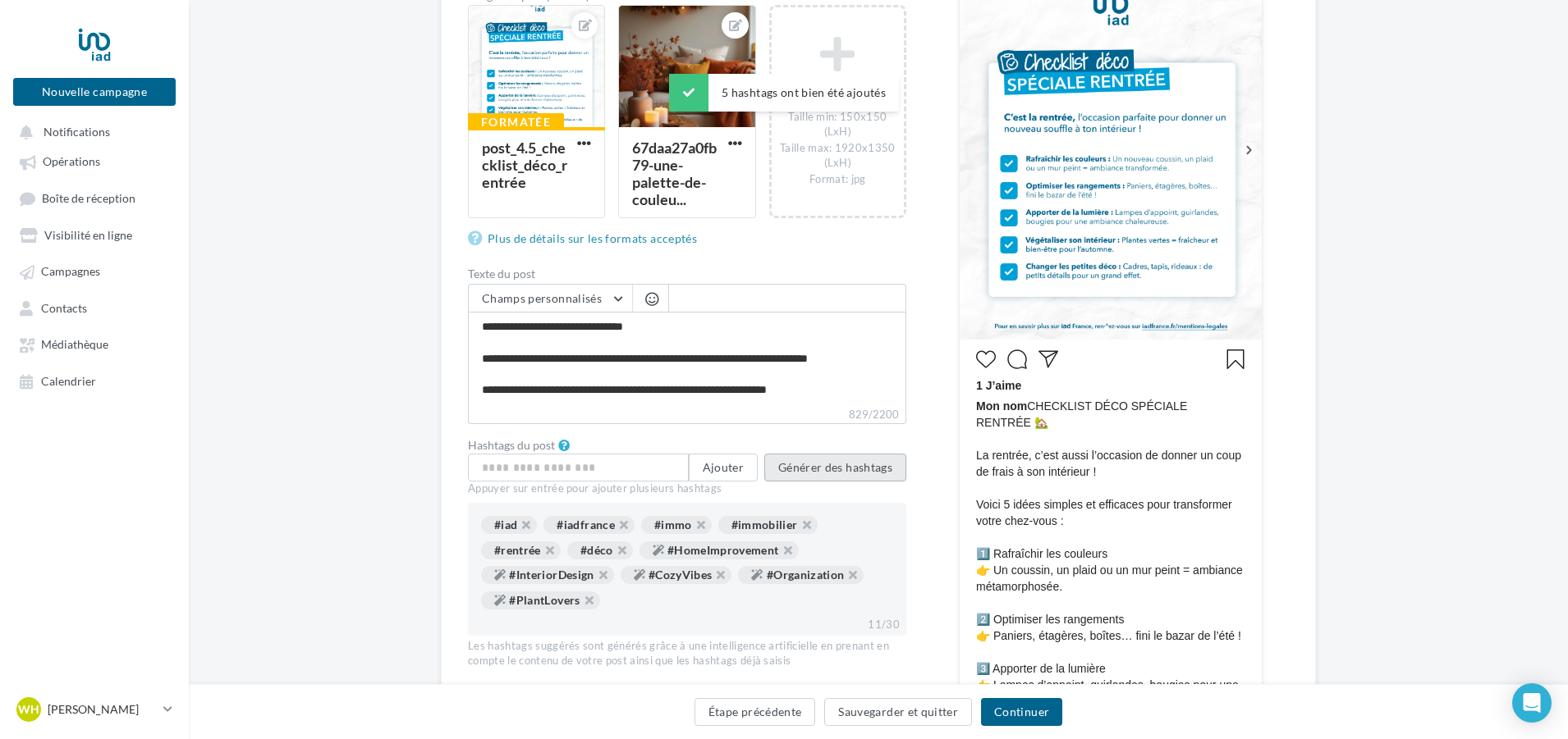
scroll to position [397, 0]
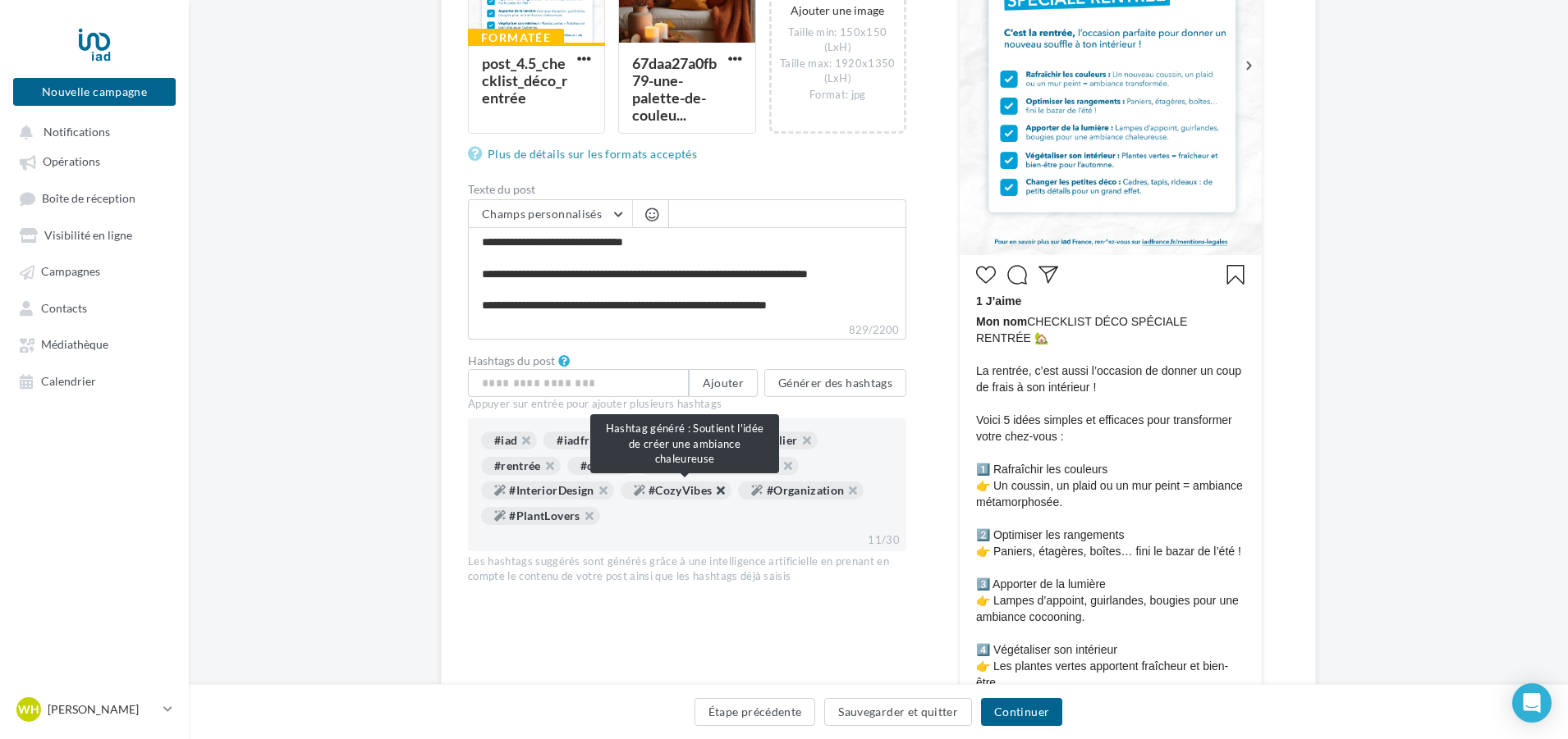
click at [733, 486] on div "#CozyVibes" at bounding box center [677, 490] width 112 height 18
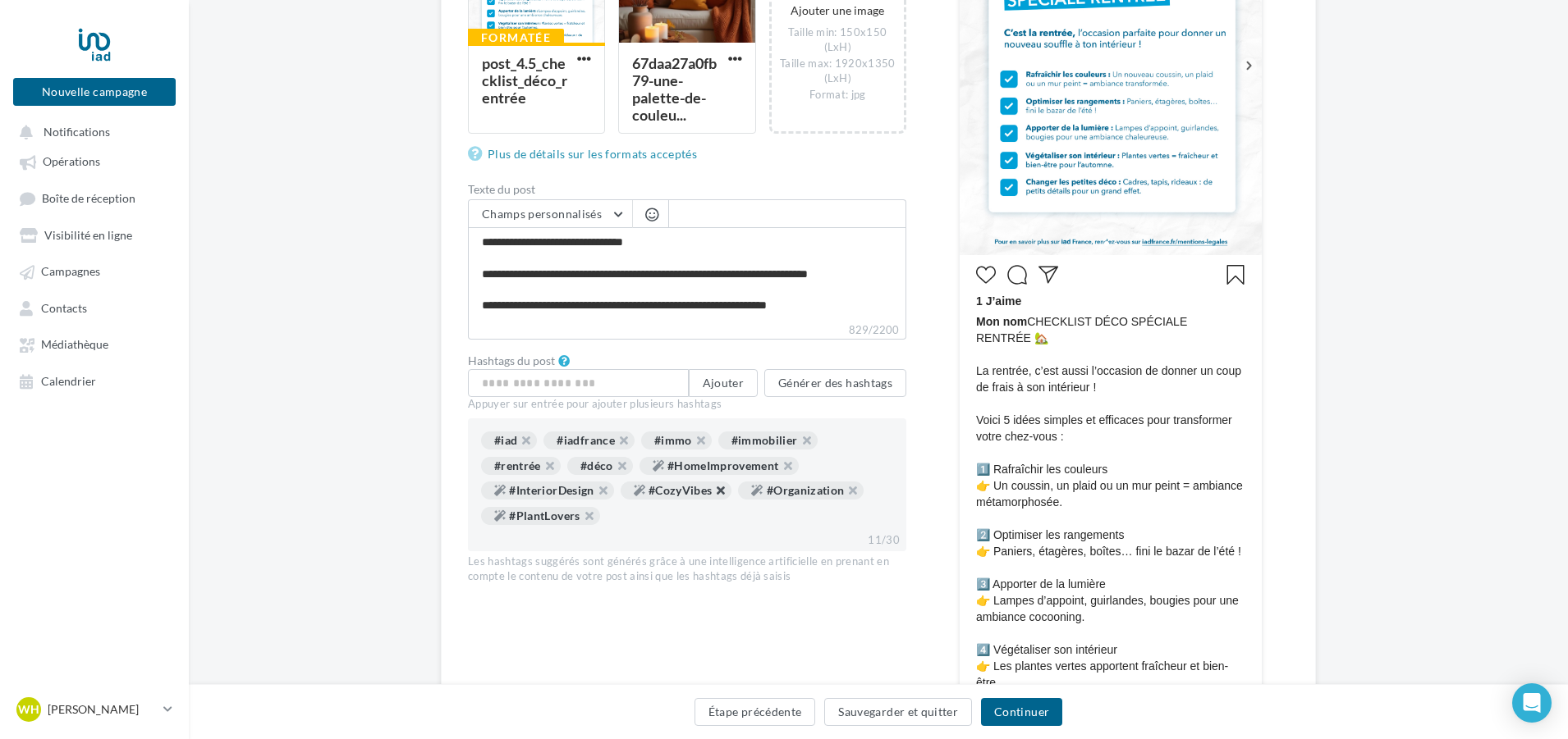
click at [711, 495] on button "button" at bounding box center [711, 495] width 0 height 0
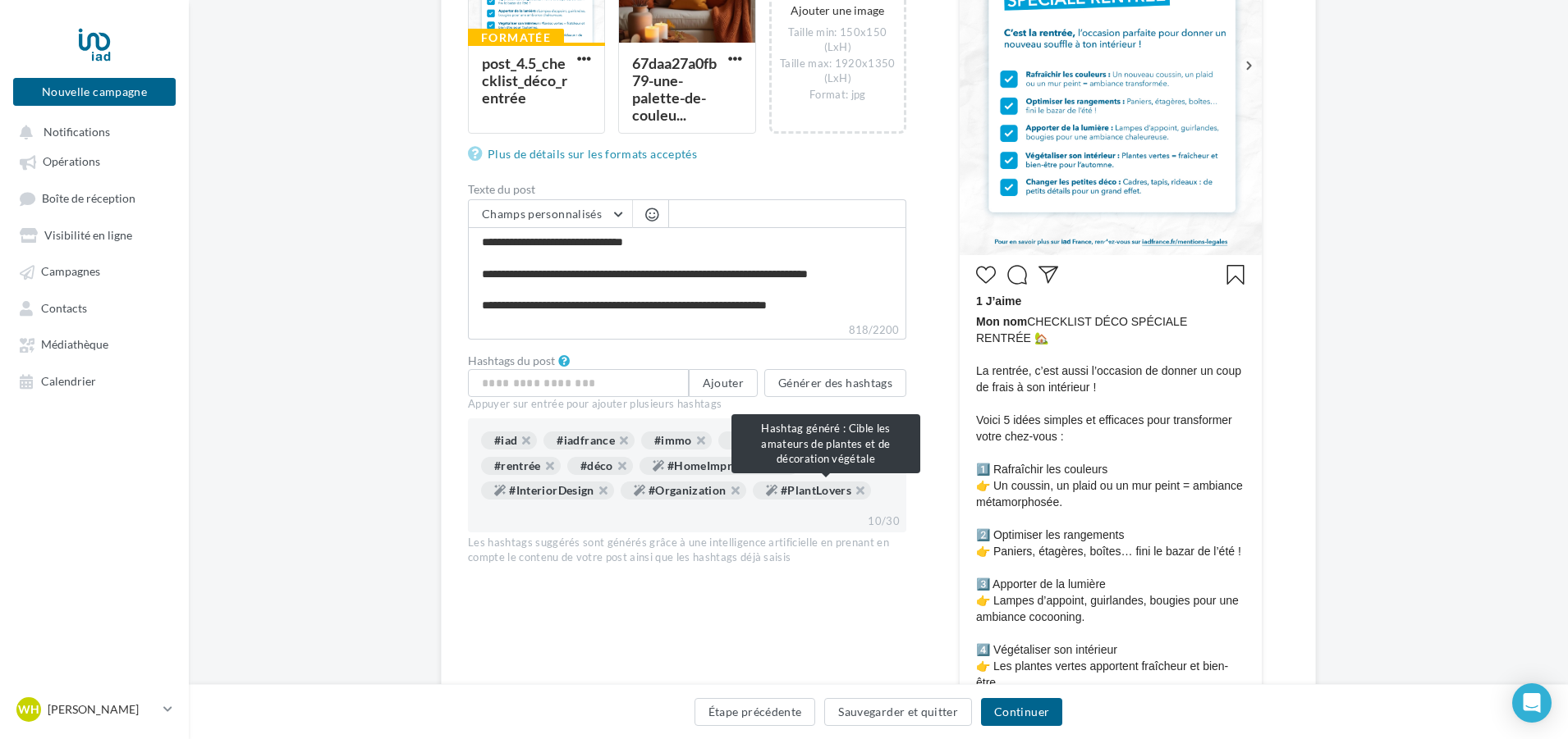
click at [872, 489] on div "#PlantLovers" at bounding box center [812, 490] width 119 height 18
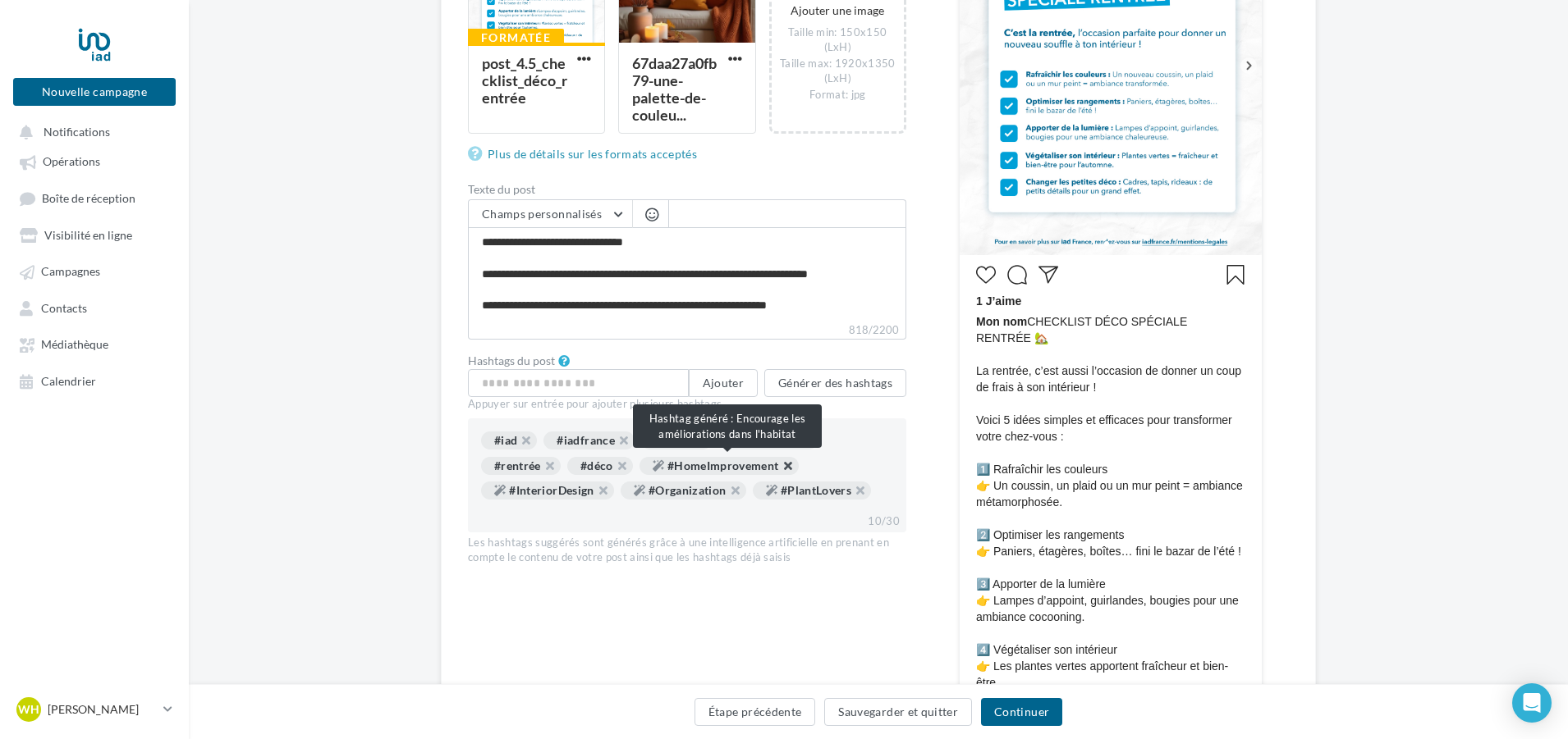
click at [779, 470] on button "button" at bounding box center [779, 470] width 0 height 0
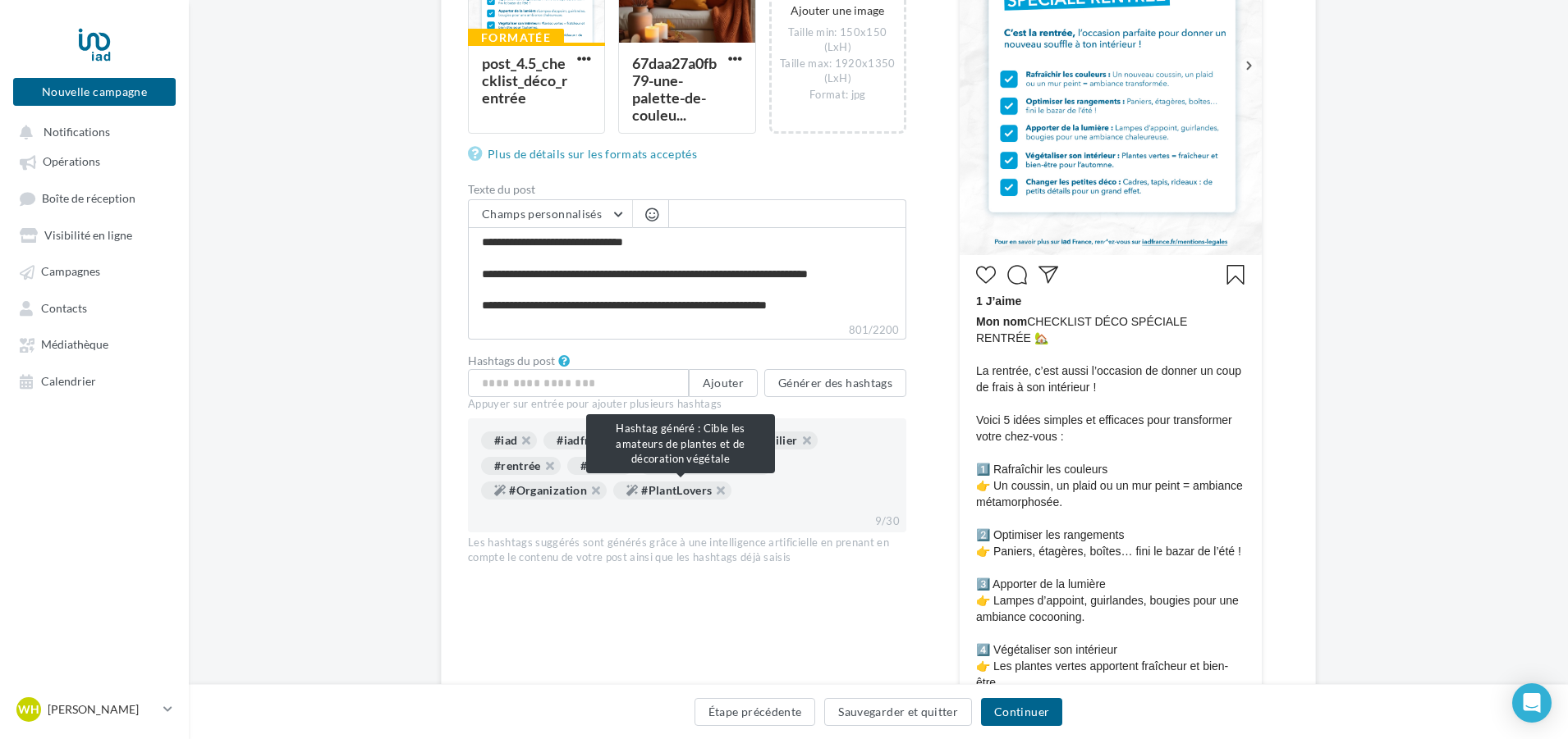
click at [711, 495] on button "button" at bounding box center [711, 495] width 0 height 0
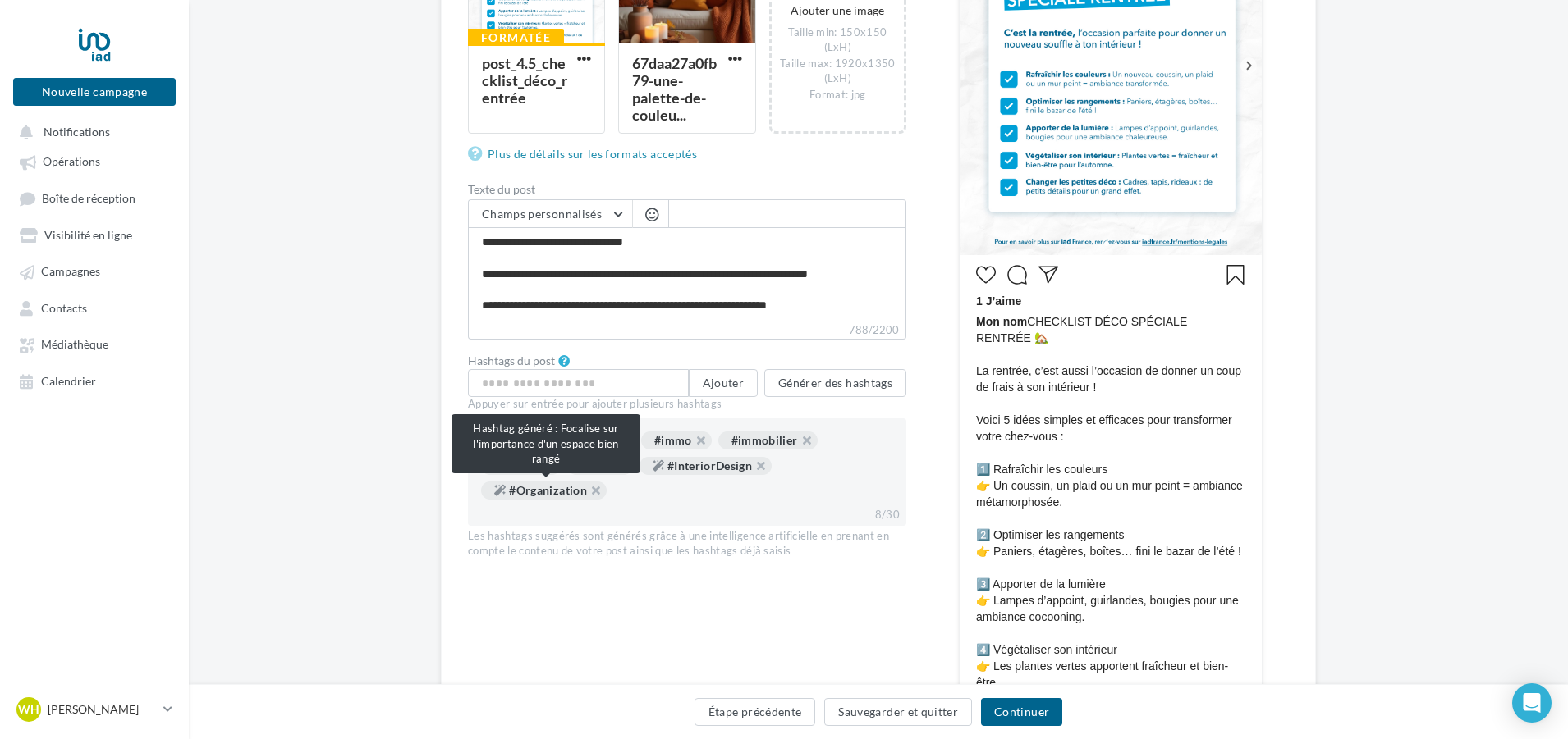
click at [596, 494] on div "#Organization" at bounding box center [544, 490] width 126 height 18
click at [587, 495] on button "button" at bounding box center [587, 495] width 0 height 0
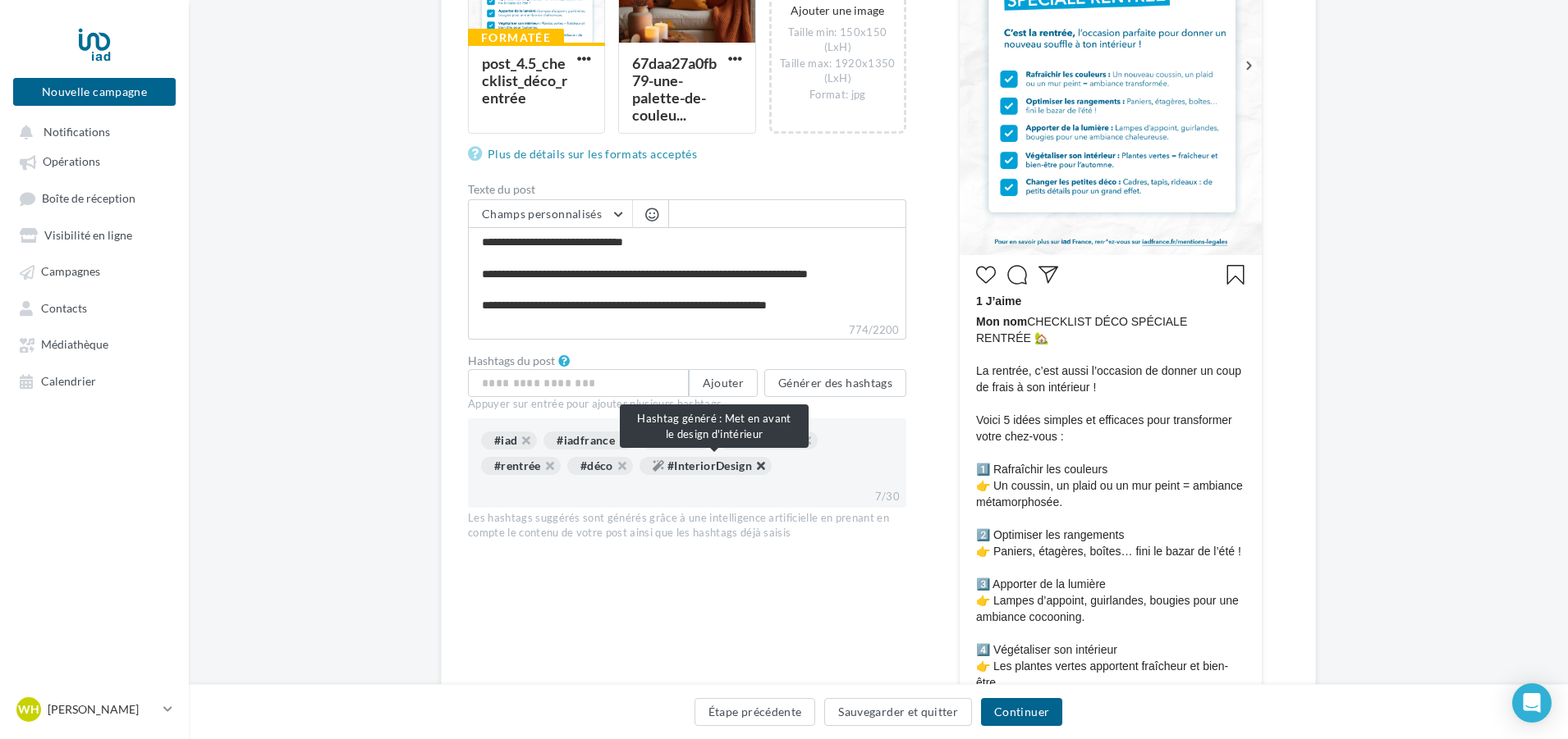
click at [752, 470] on button "button" at bounding box center [752, 470] width 0 height 0
click at [571, 381] on input "text" at bounding box center [578, 383] width 220 height 28
type input "*"
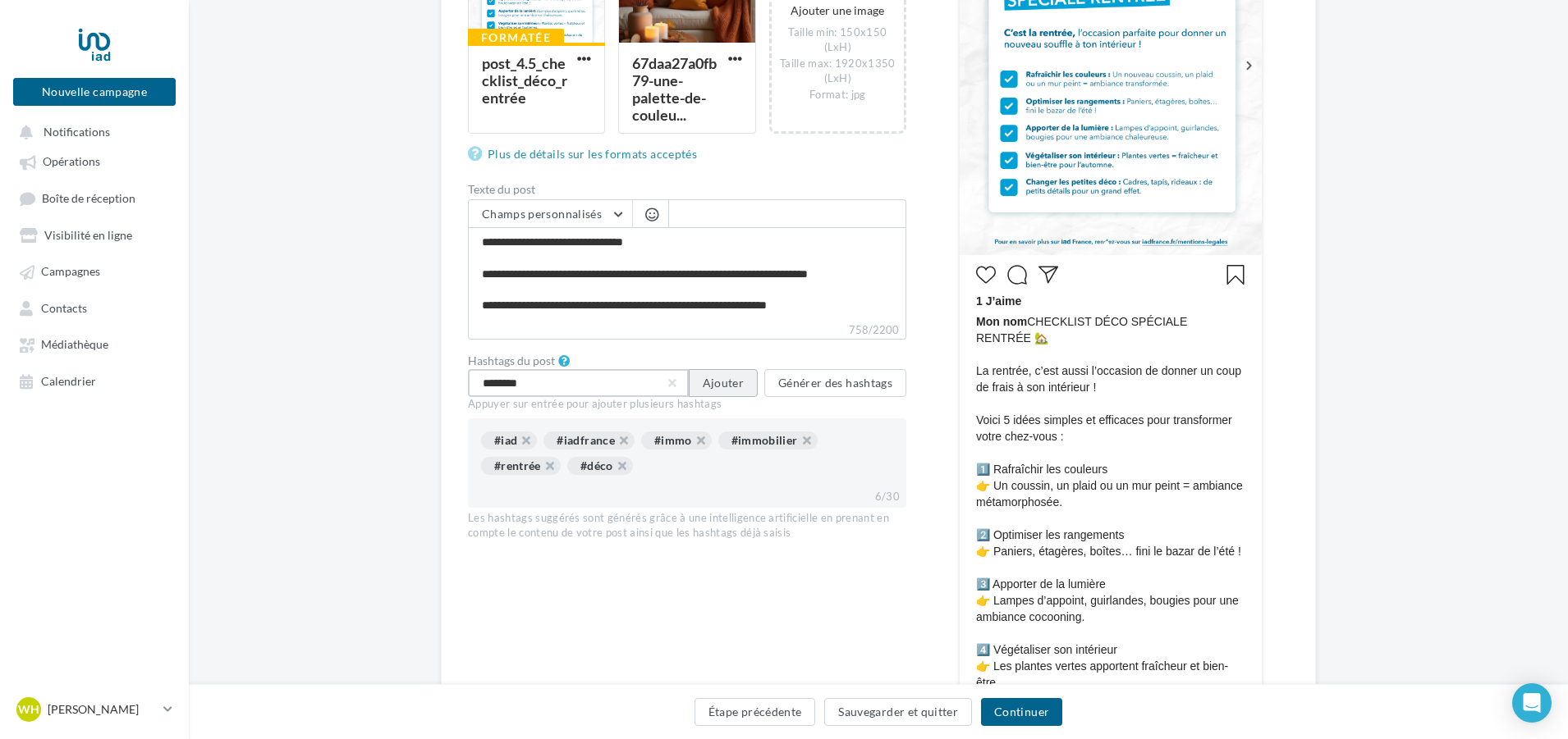
type input "********"
click at [739, 381] on button "Ajouter" at bounding box center [723, 383] width 69 height 28
click at [620, 379] on input "text" at bounding box center [578, 383] width 220 height 28
type input "**********"
click at [705, 384] on button "Ajouter" at bounding box center [723, 383] width 69 height 28
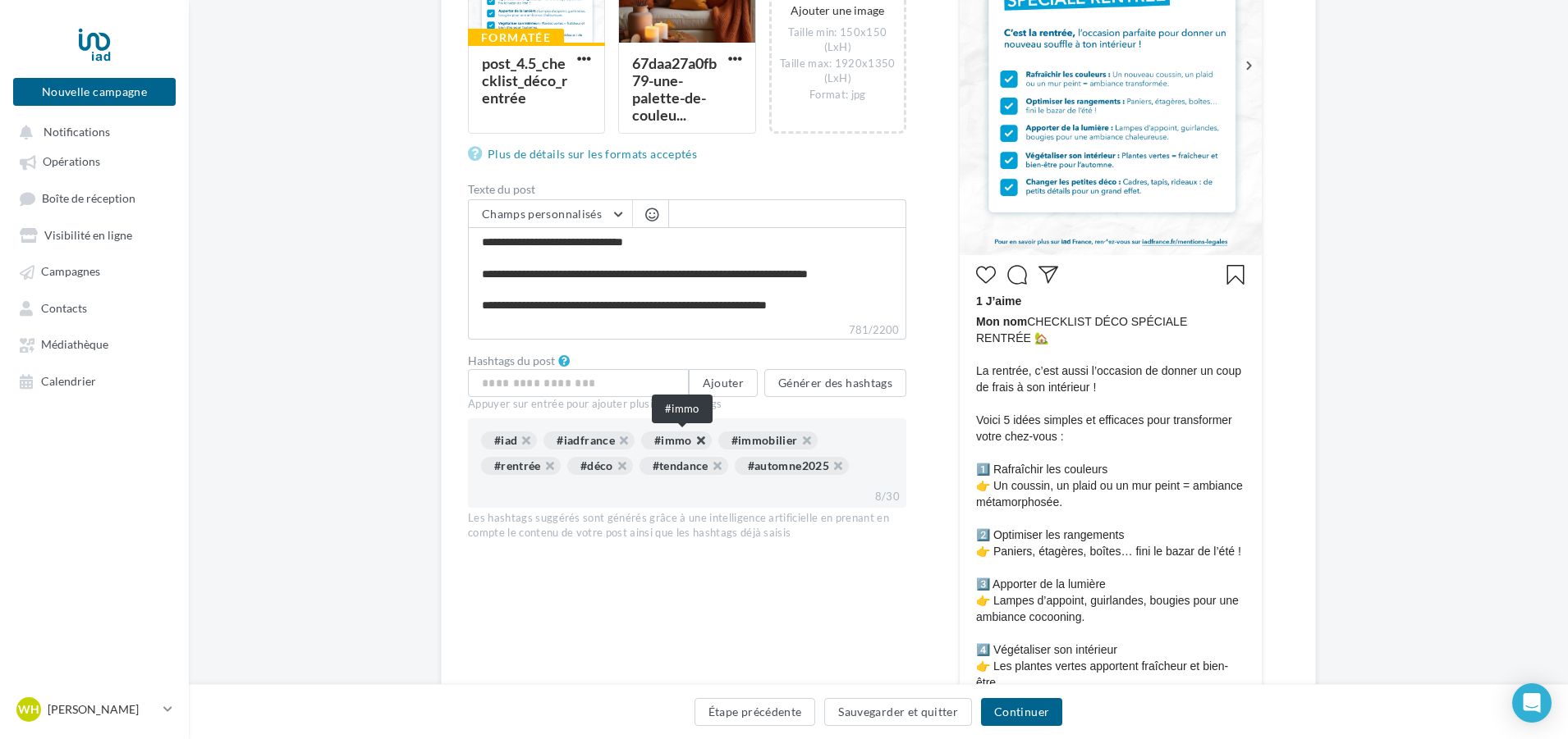
click at [692, 445] on button "button" at bounding box center [692, 445] width 0 height 0
click at [517, 445] on button "button" at bounding box center [517, 445] width 0 height 0
click at [608, 378] on input "text" at bounding box center [578, 383] width 220 height 28
type input "**********"
type input "*"
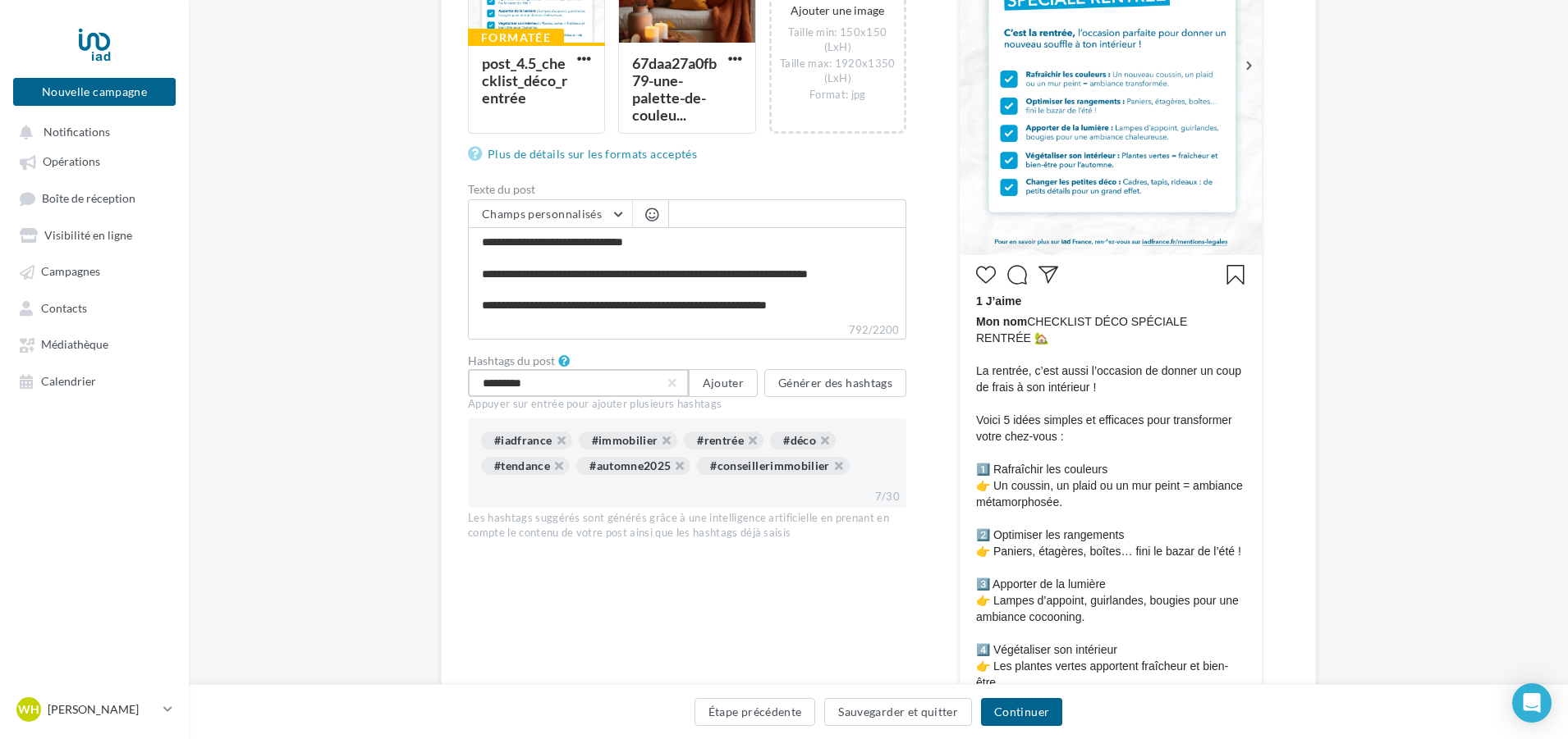
type input "**********"
type input "********"
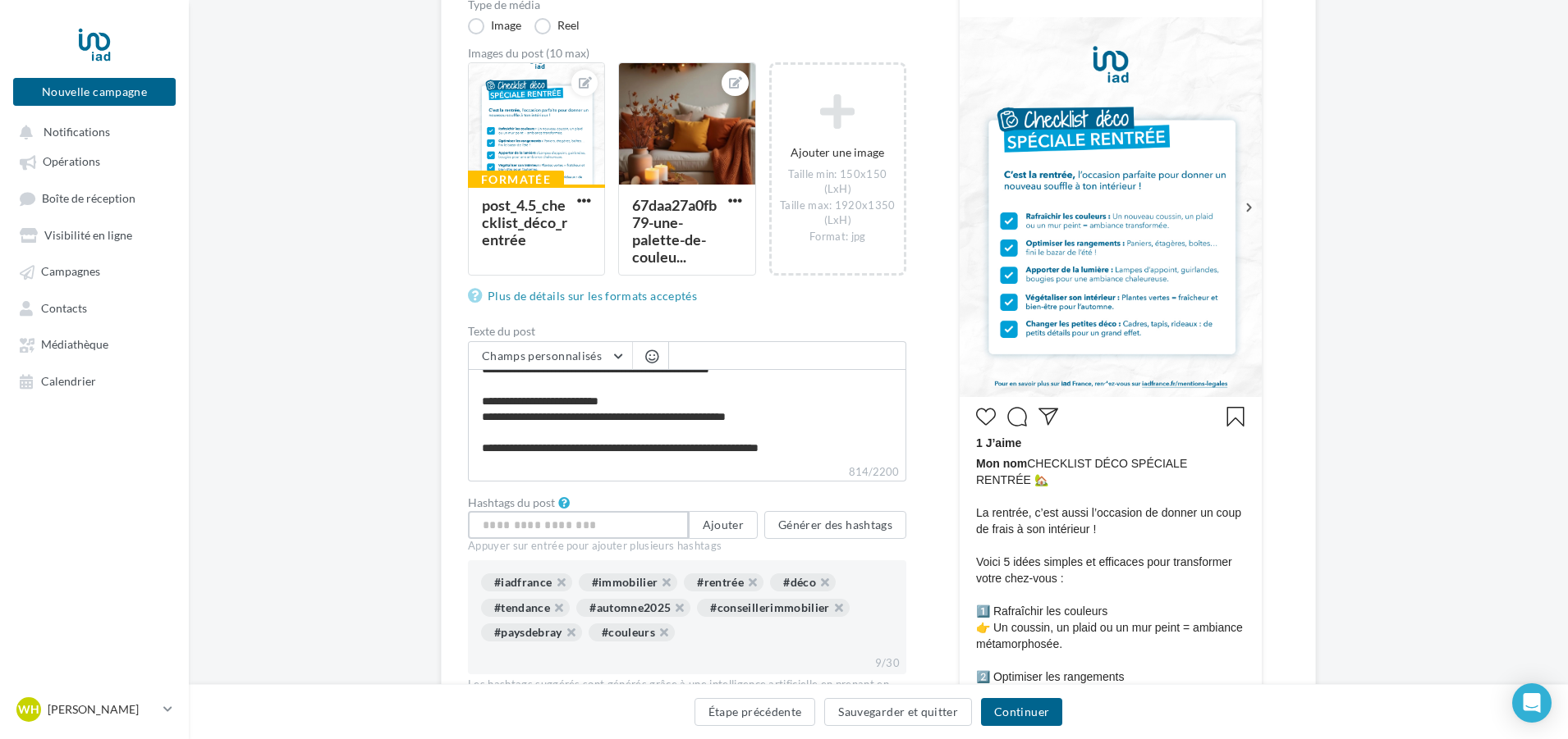
scroll to position [150, 0]
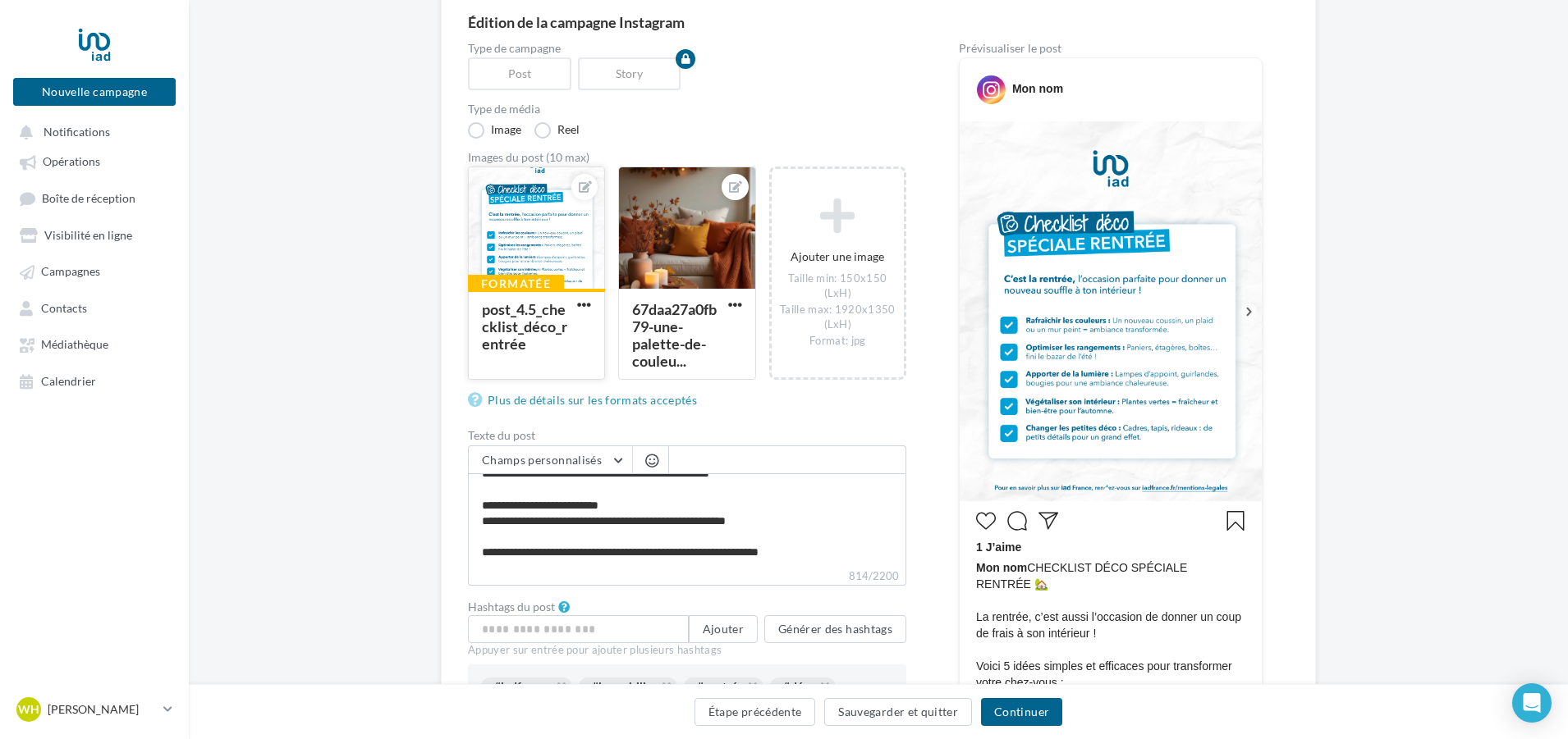
drag, startPoint x: 736, startPoint y: 303, endPoint x: 543, endPoint y: 346, distance: 197.7
click at [543, 346] on div "Formatée post_4.5_checklist_déco_rentrée 67daa27a0fb79-une-palette-de-couleu.…" at bounding box center [694, 282] width 451 height 231
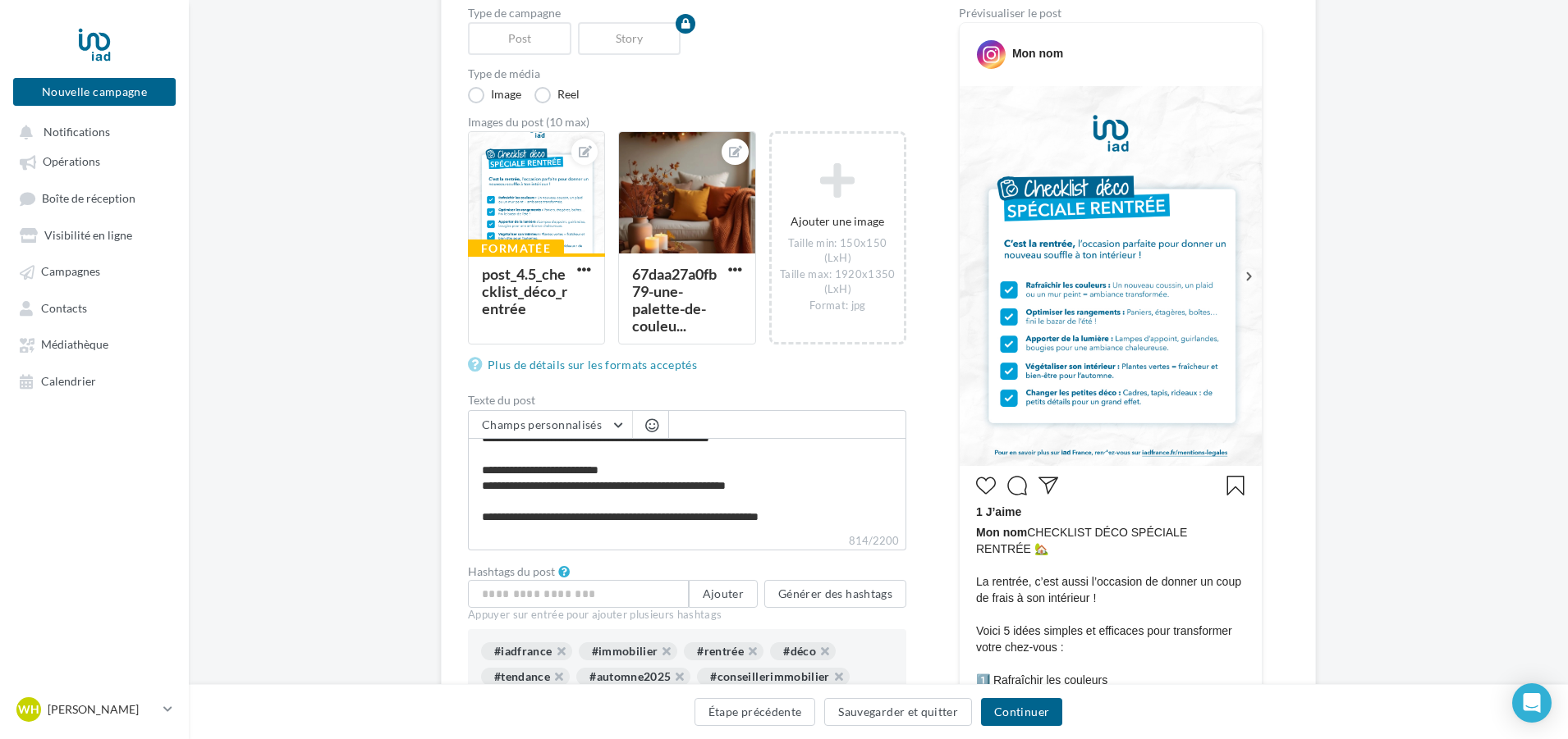
scroll to position [0, 0]
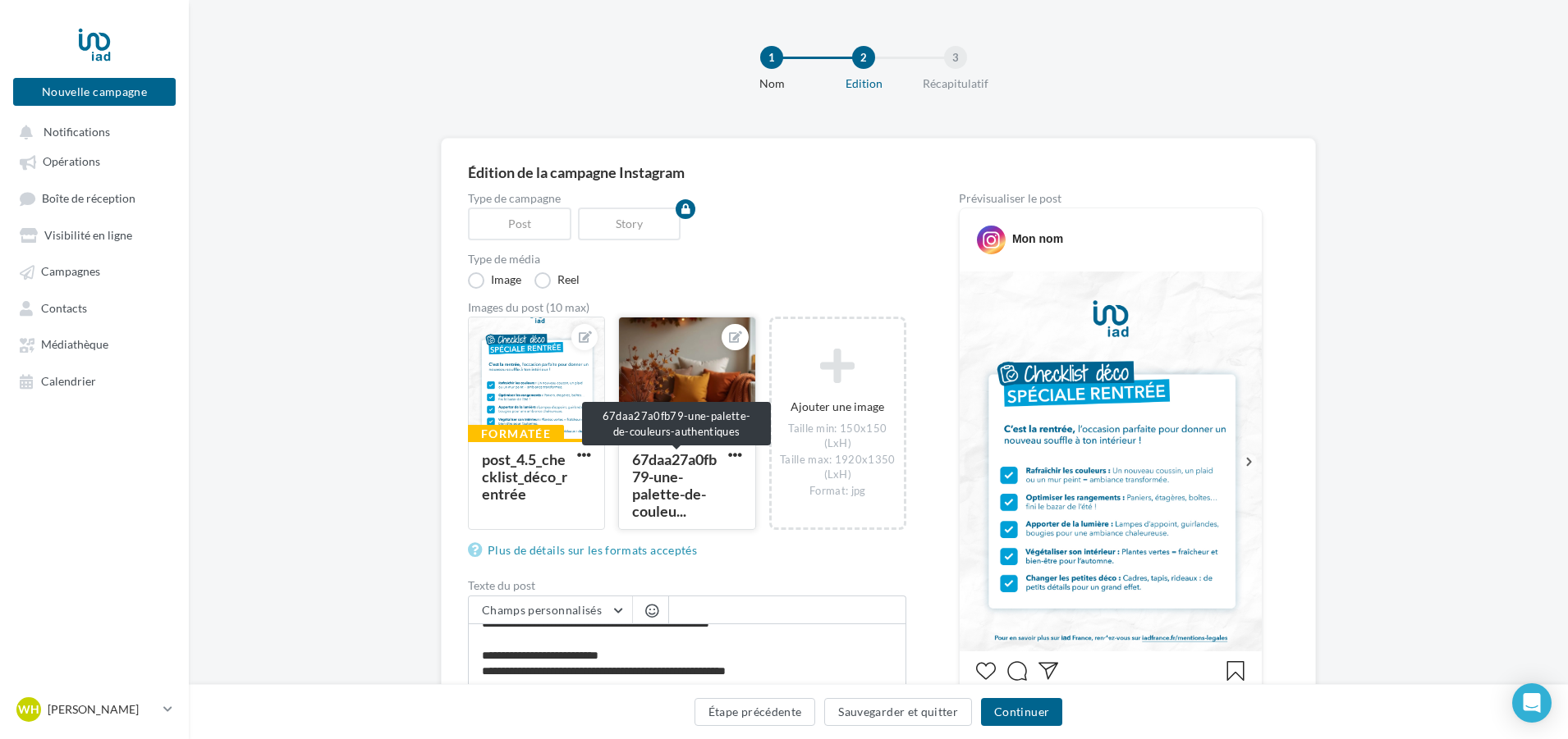
drag, startPoint x: 527, startPoint y: 475, endPoint x: 661, endPoint y: 453, distance: 135.8
click at [661, 453] on div "Formatée post_4.5_checklist_déco_rentrée 67daa27a0fb79-une-palette-de-couleu.…" at bounding box center [694, 432] width 451 height 231
click at [563, 531] on div "Formatée post_4.5_checklist_déco_rentrée 67daa27a0fb79-une-palette-de-couleu.…" at bounding box center [694, 432] width 451 height 231
click at [740, 450] on span "button" at bounding box center [735, 455] width 14 height 14
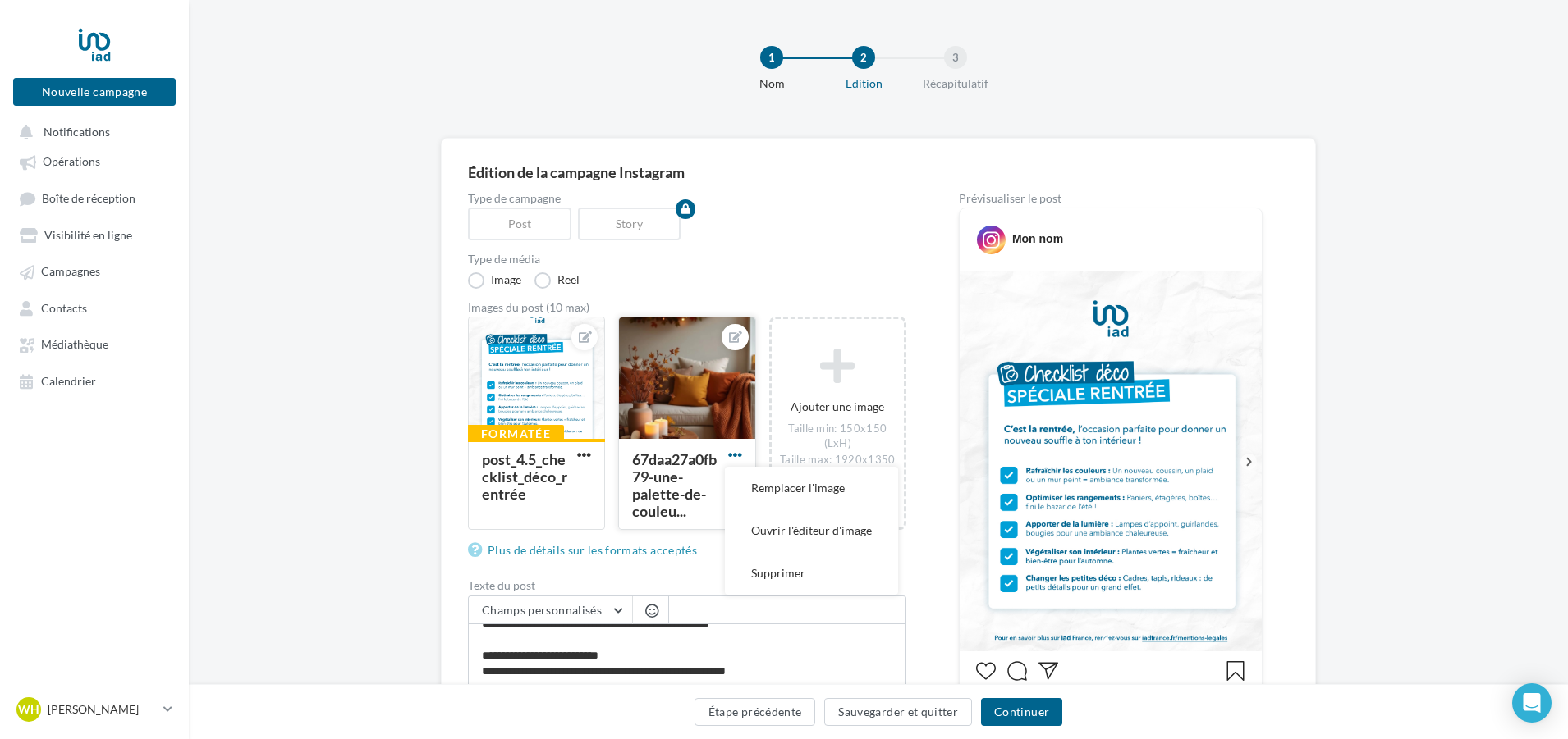
click at [740, 450] on span "button" at bounding box center [735, 455] width 14 height 14
drag, startPoint x: 672, startPoint y: 376, endPoint x: 492, endPoint y: 397, distance: 181.2
click at [492, 397] on div "Formatée post_4.5_checklist_déco_rentrée 67daa27a0fb79-une-palette-de-couleu.…" at bounding box center [694, 432] width 451 height 231
click at [651, 385] on div at bounding box center [687, 379] width 136 height 123
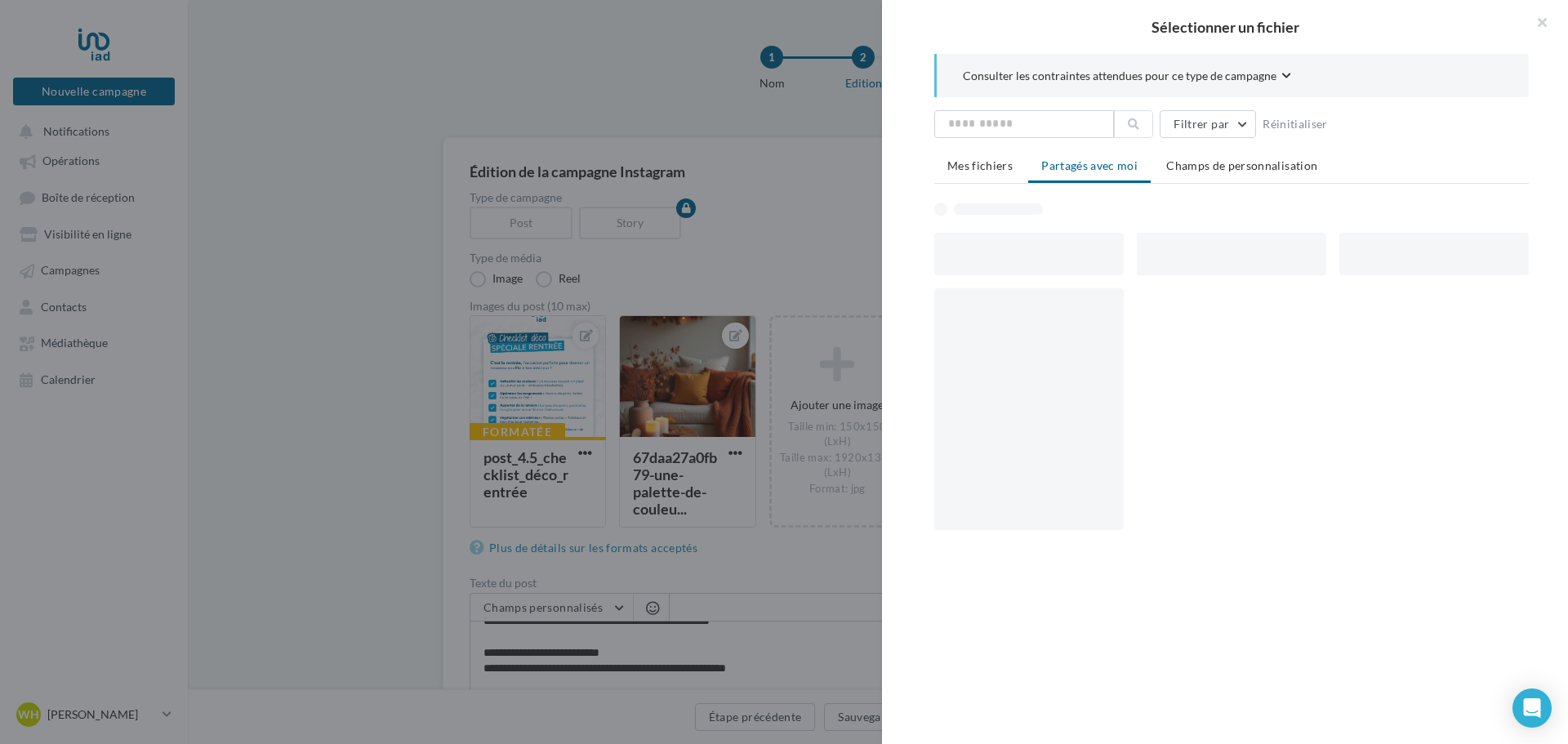
click at [619, 527] on div "Sélectionner un fichier Consulter les contraintes attendues pour ce type de cam…" at bounding box center [687, 527] width 137 height 0
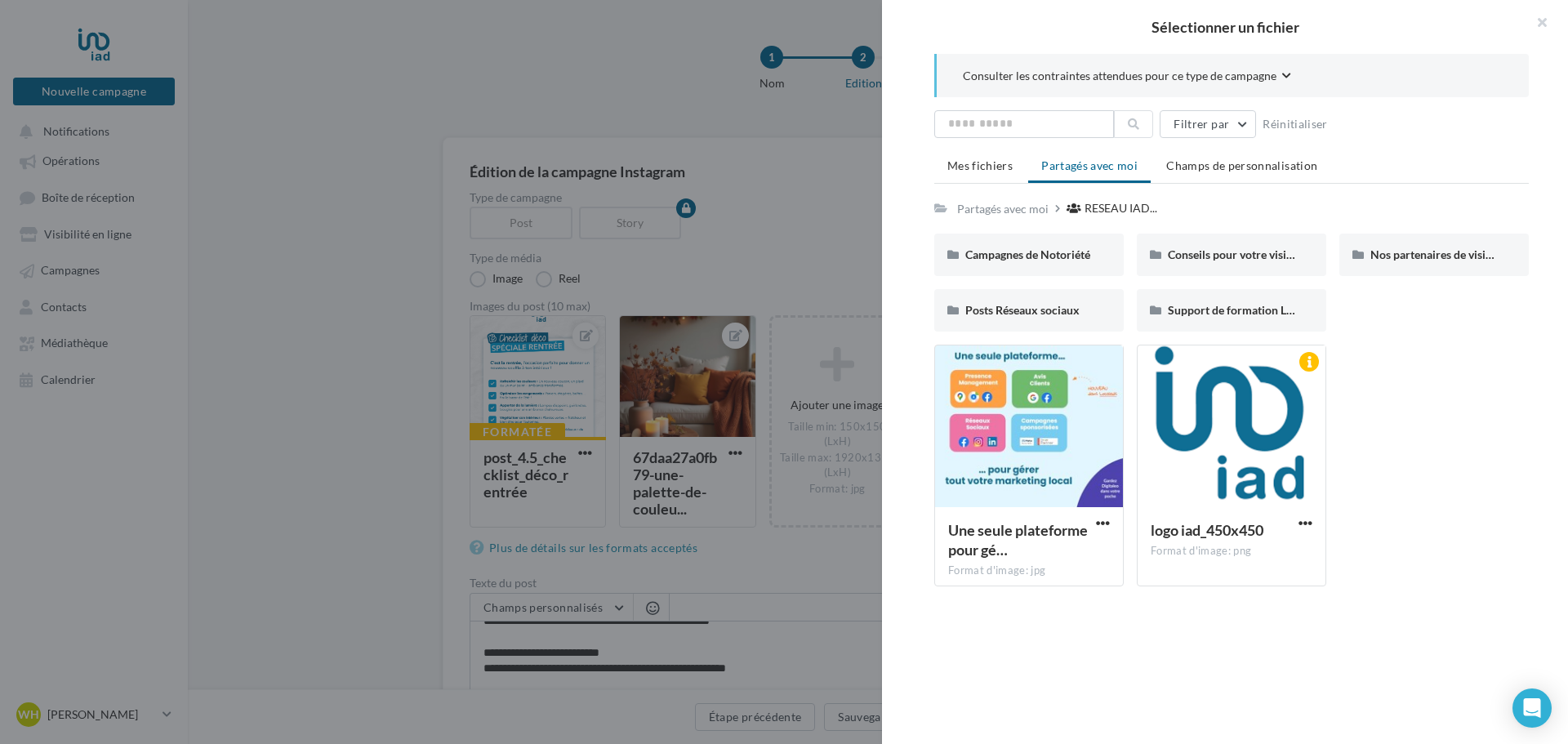
click at [974, 279] on div "Campagnes de Notoriété Campagnes de Notoriété Conseils pour votre visibilité lo…" at bounding box center [1237, 289] width 607 height 111
click at [981, 263] on div "Campagnes de Notoriété" at bounding box center [1028, 255] width 190 height 42
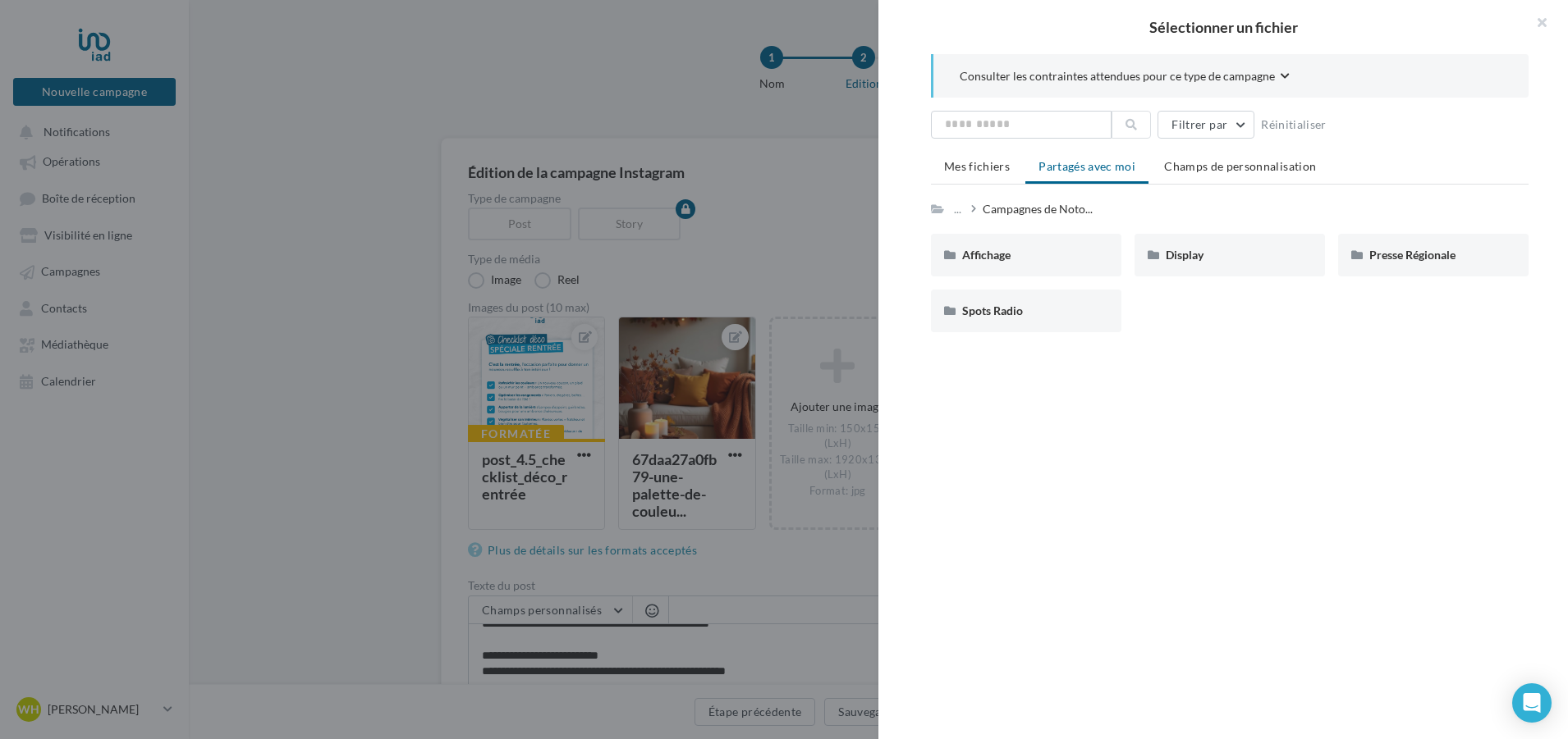
click at [986, 264] on div "Affichage" at bounding box center [1026, 255] width 191 height 42
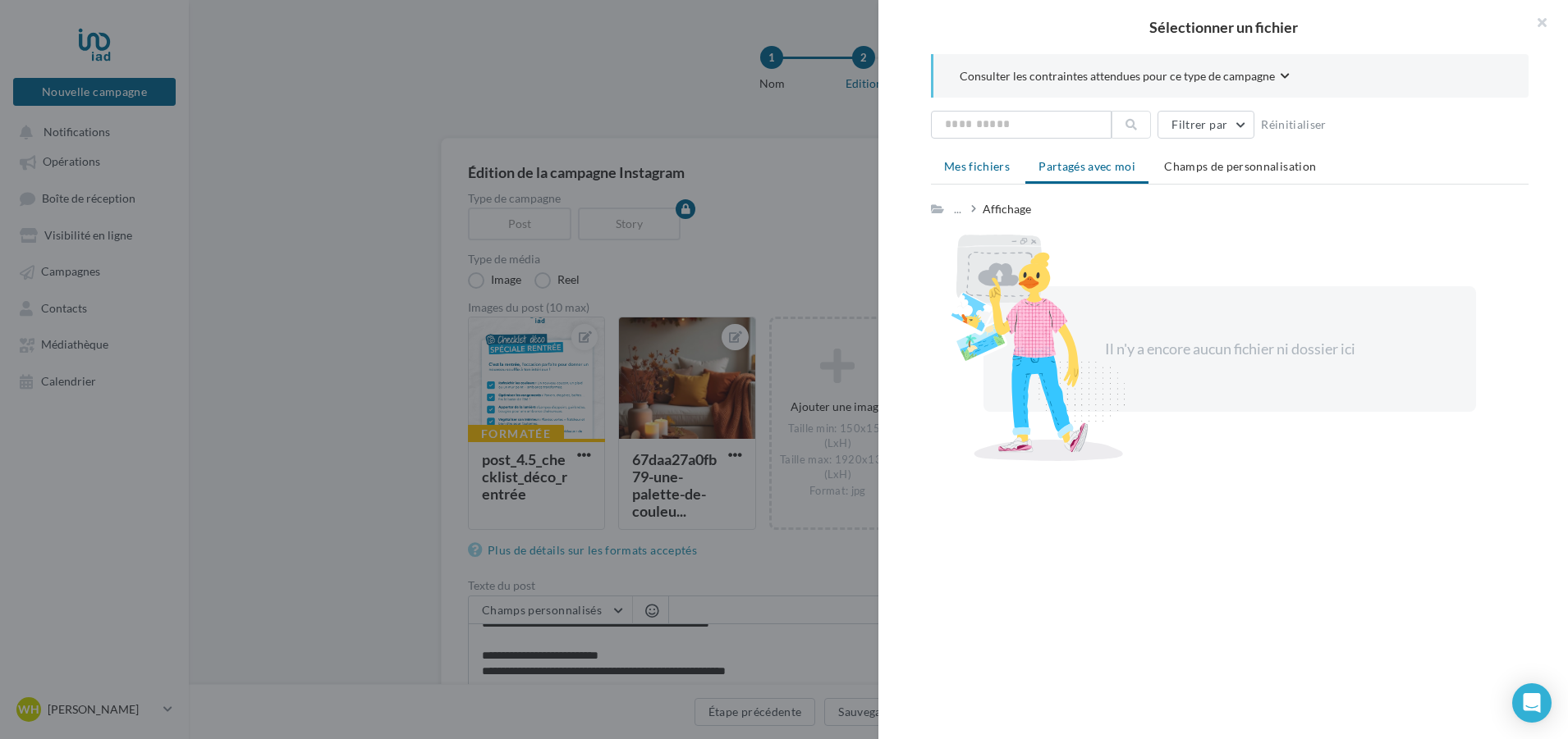
click at [985, 155] on li "Mes fichiers" at bounding box center [977, 166] width 92 height 30
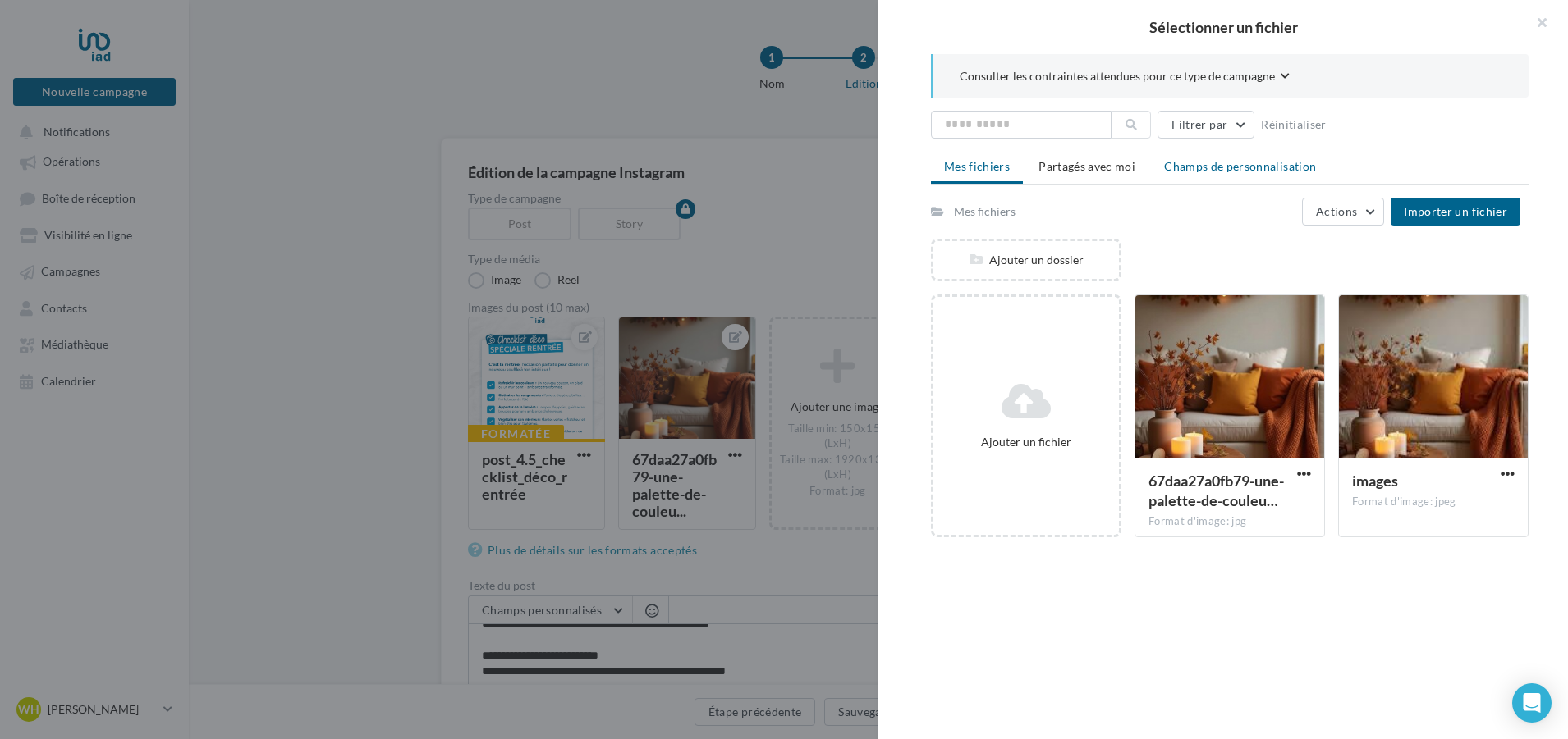
click at [1215, 175] on li "Champs de personnalisation" at bounding box center [1240, 166] width 178 height 30
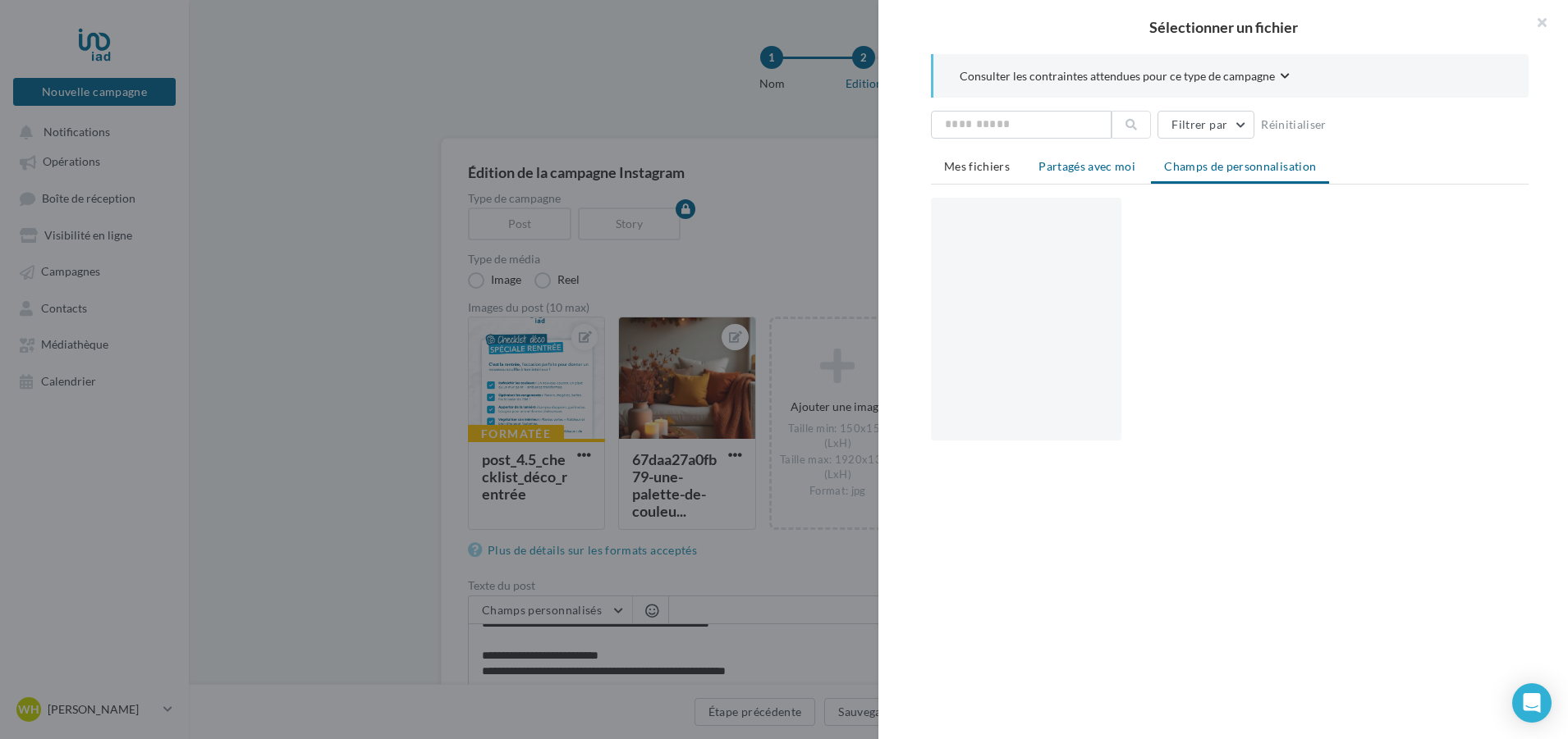
click at [1100, 176] on li "Partagés avec moi" at bounding box center [1086, 166] width 123 height 30
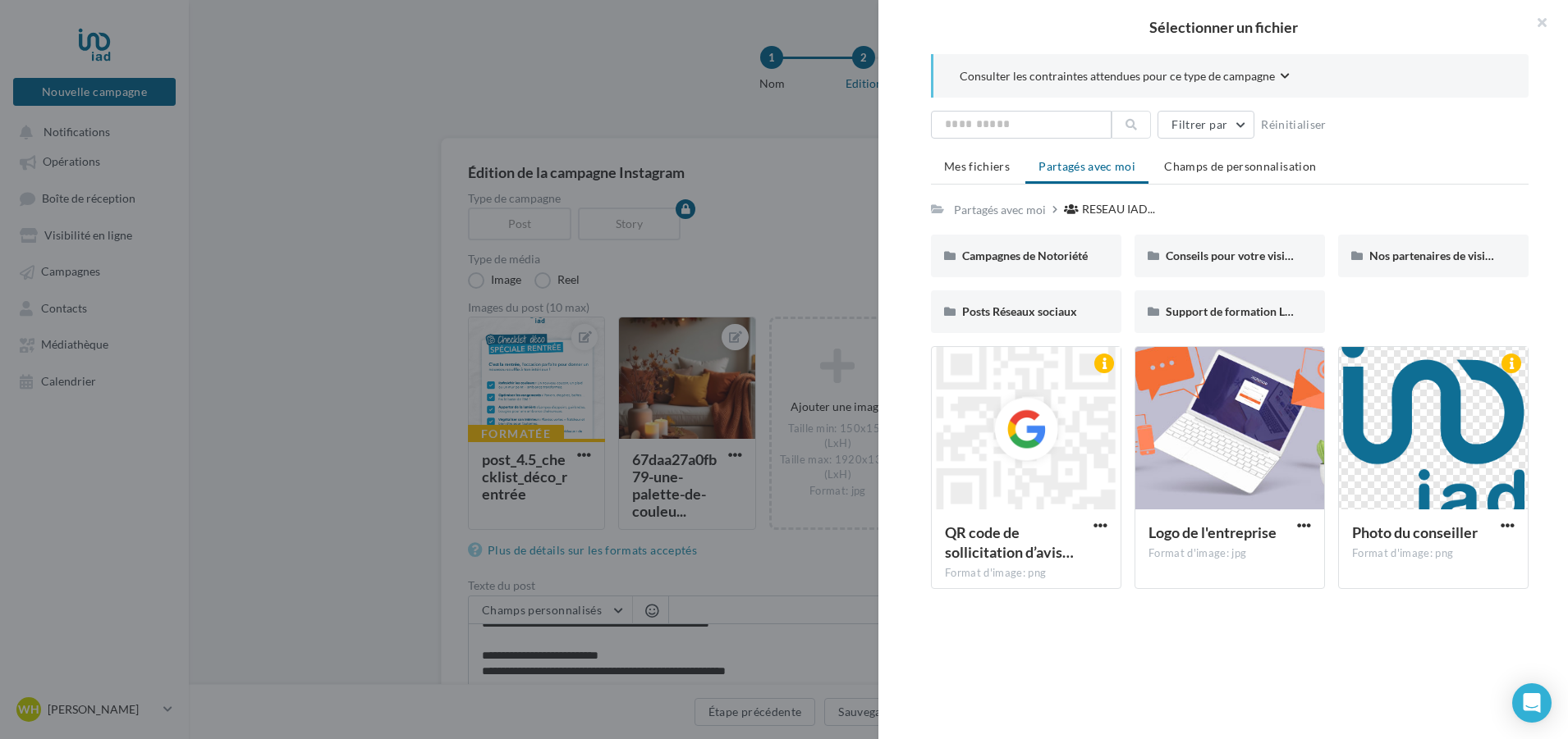
click at [1274, 82] on button "Consulter les contraintes attendues pour ce type de campagne" at bounding box center [1124, 77] width 330 height 20
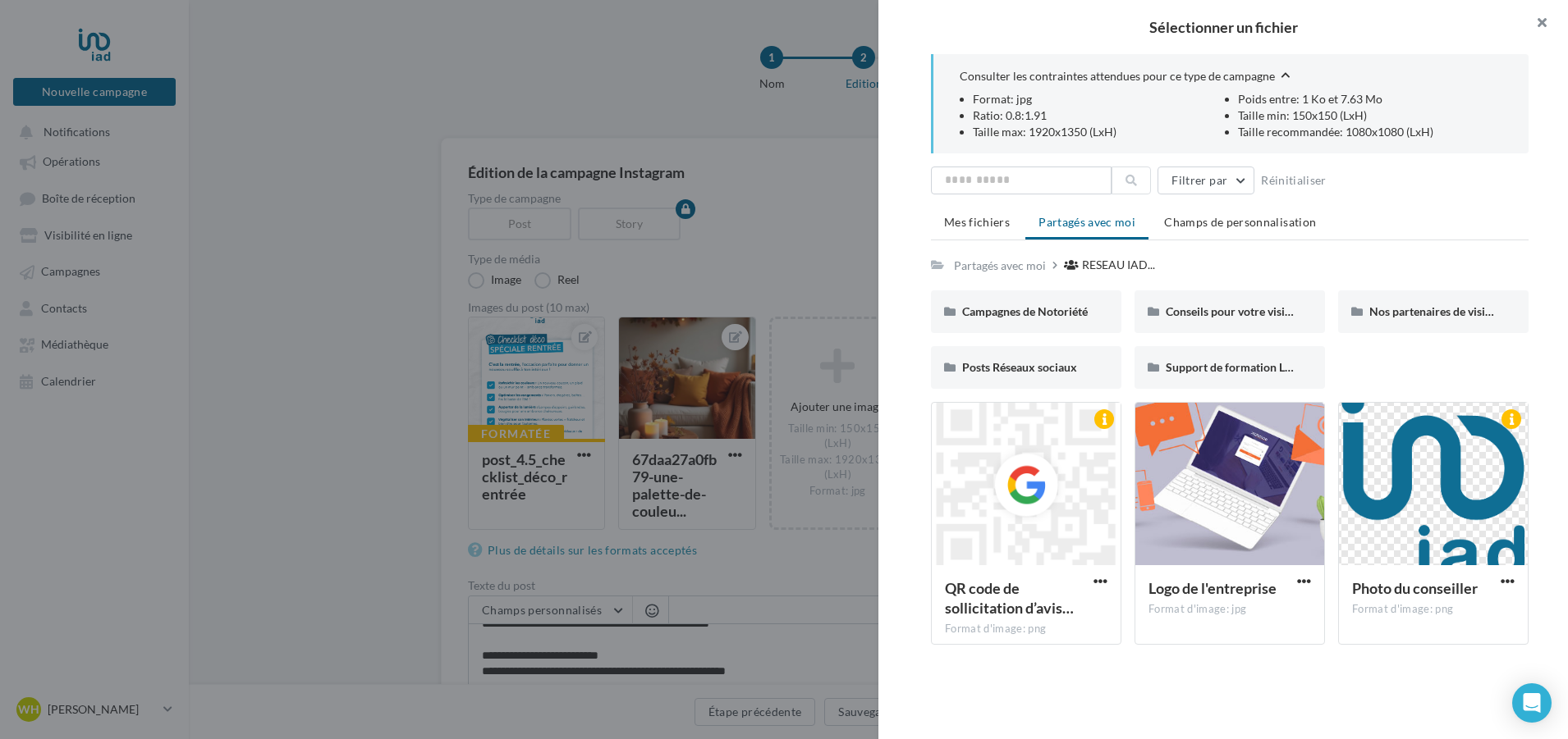
click at [1548, 18] on button "button" at bounding box center [1535, 25] width 65 height 49
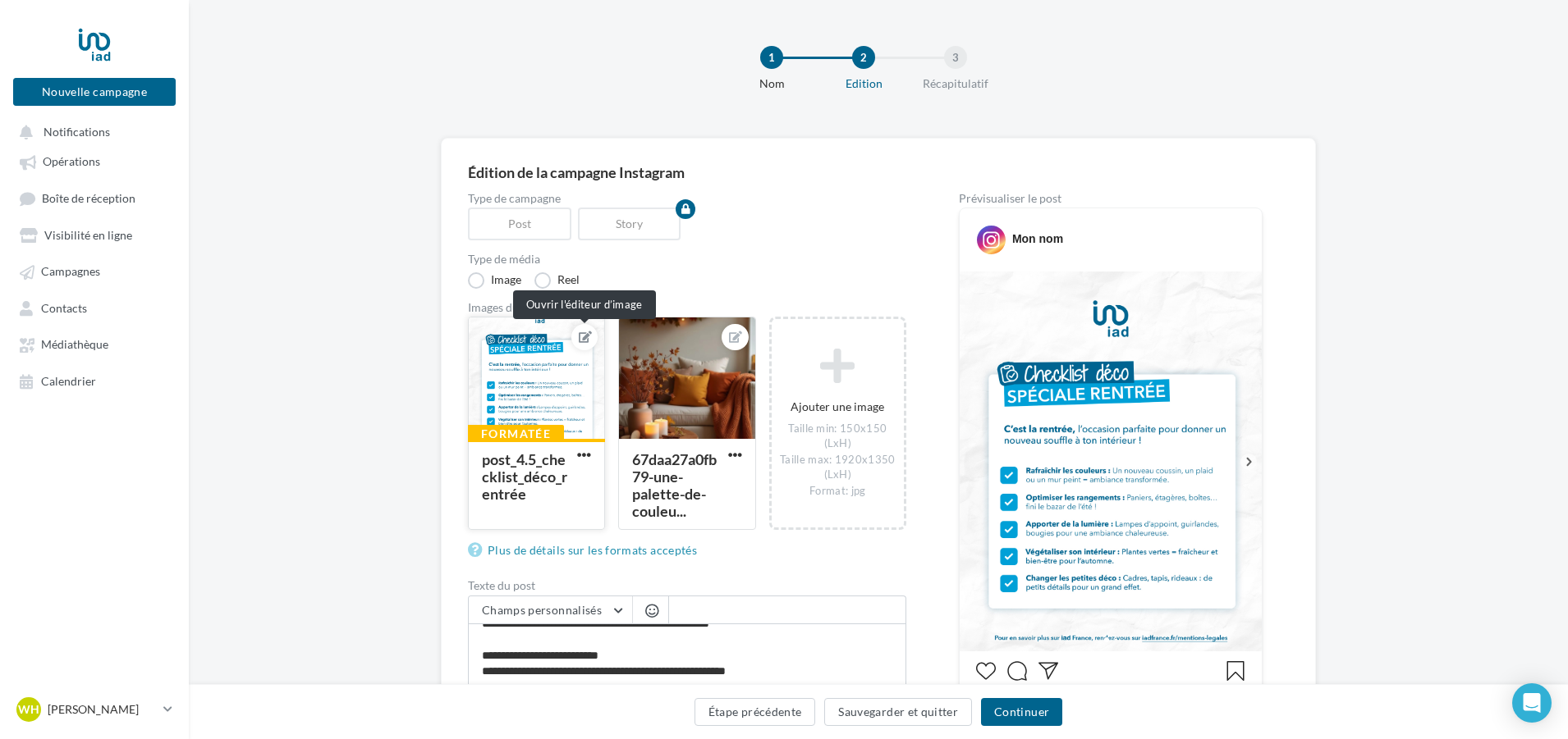
click at [579, 336] on button at bounding box center [584, 336] width 13 height 19
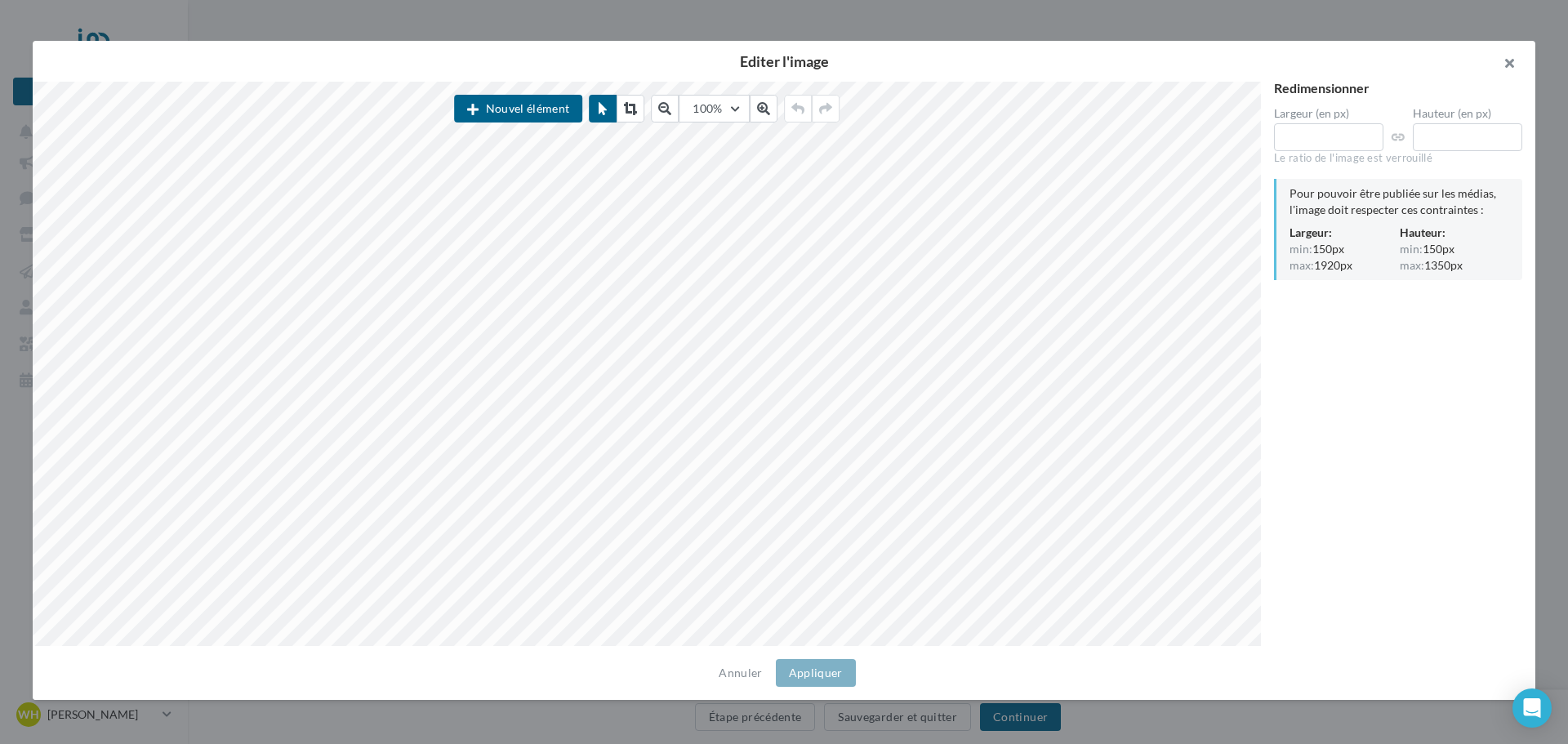
click at [1504, 68] on button "button" at bounding box center [1502, 65] width 65 height 49
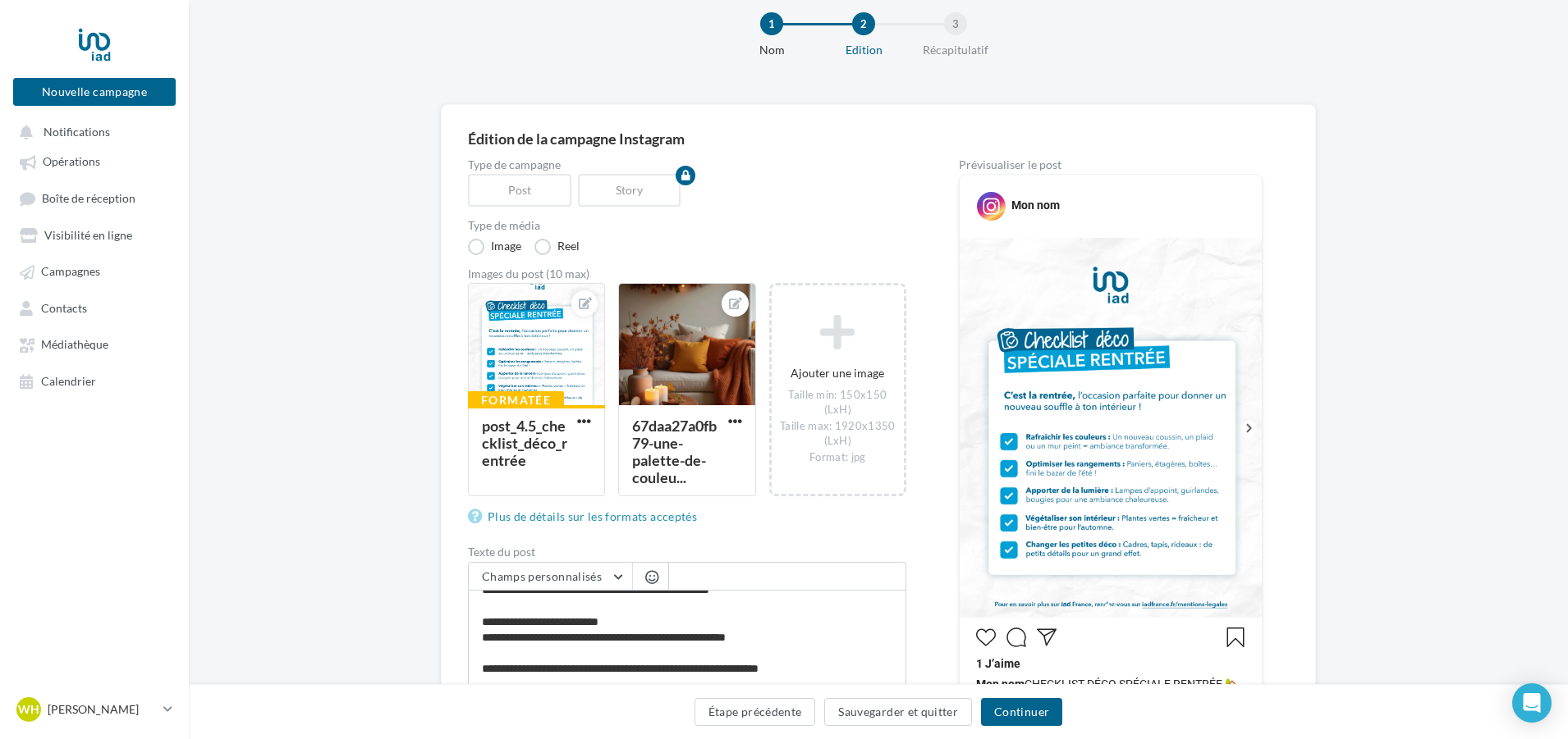
scroll to position [3, 0]
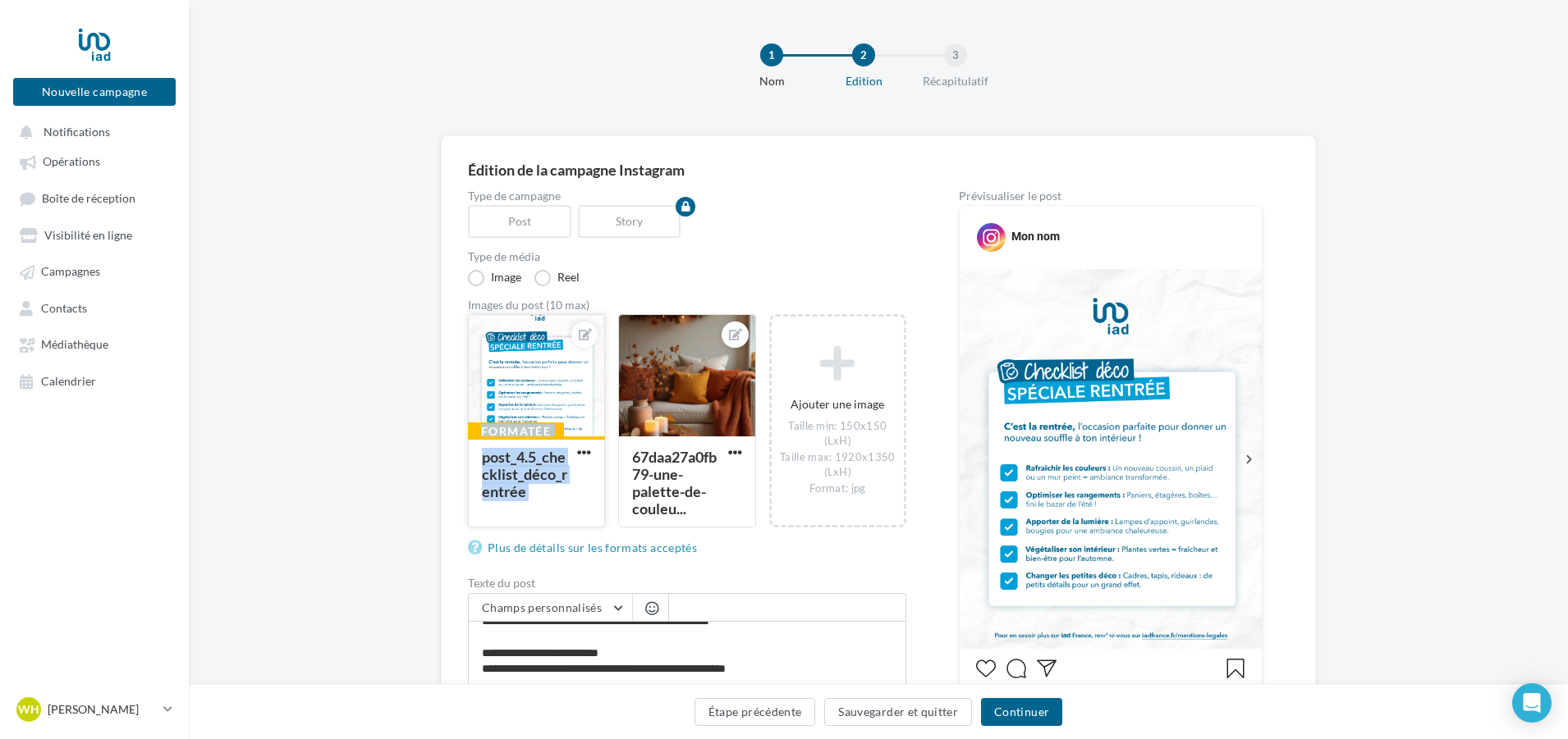
drag, startPoint x: 689, startPoint y: 419, endPoint x: 551, endPoint y: 421, distance: 138.0
click at [551, 421] on div "Formatée post_4.5_checklist_déco_rentrée 67daa27a0fb79-une-palette-de-couleu.…" at bounding box center [694, 430] width 451 height 231
click at [722, 408] on div at bounding box center [687, 376] width 136 height 123
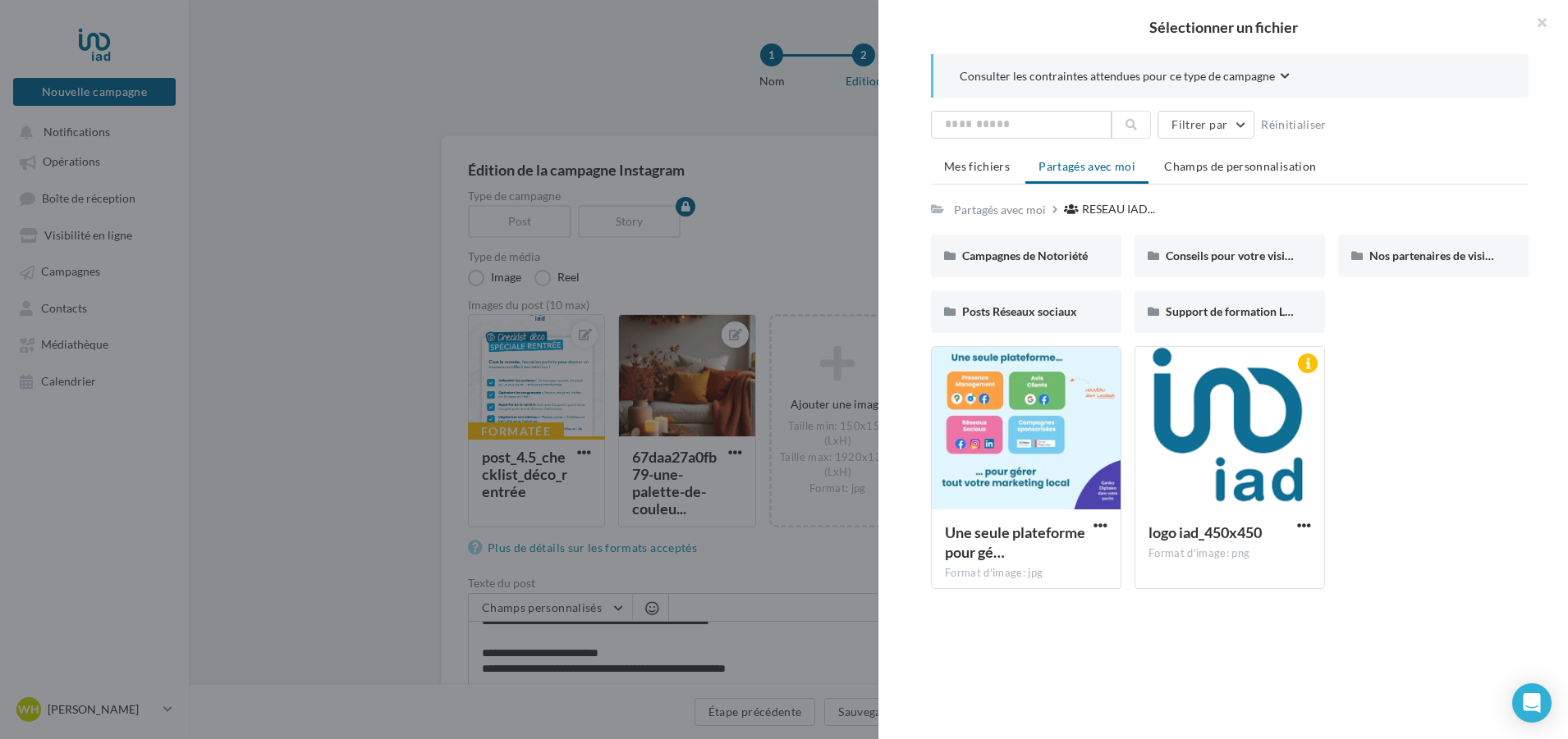
click at [618, 527] on div "Sélectionner un fichier Consulter les contraintes attendues pour ce type de cam…" at bounding box center [687, 527] width 137 height 0
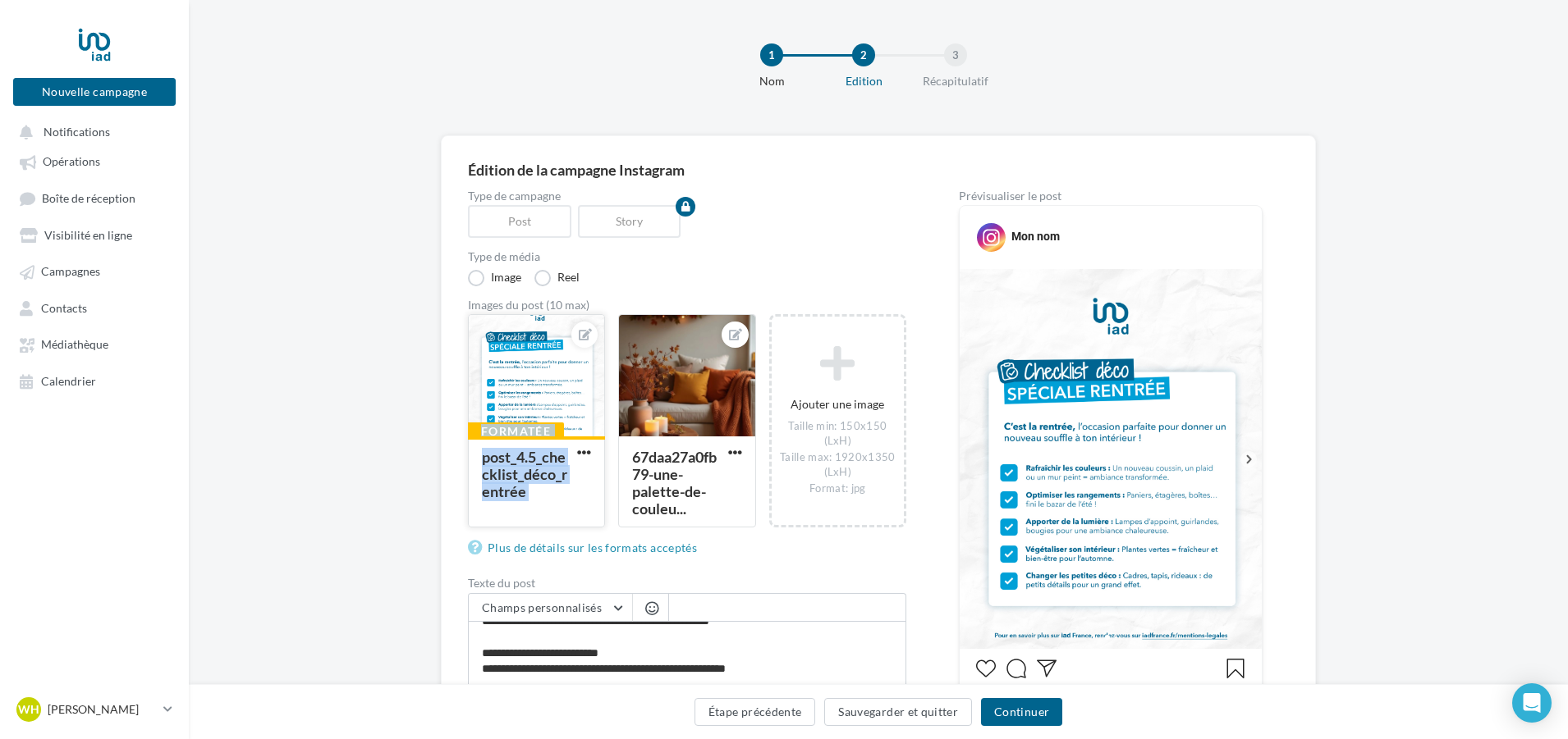
drag, startPoint x: 728, startPoint y: 396, endPoint x: 582, endPoint y: 436, distance: 151.4
click at [582, 436] on div "Formatée post_4.5_checklist_déco_rentrée 67daa27a0fb79-une-palette-de-couleu.…" at bounding box center [694, 430] width 451 height 231
click at [703, 423] on div at bounding box center [687, 376] width 136 height 123
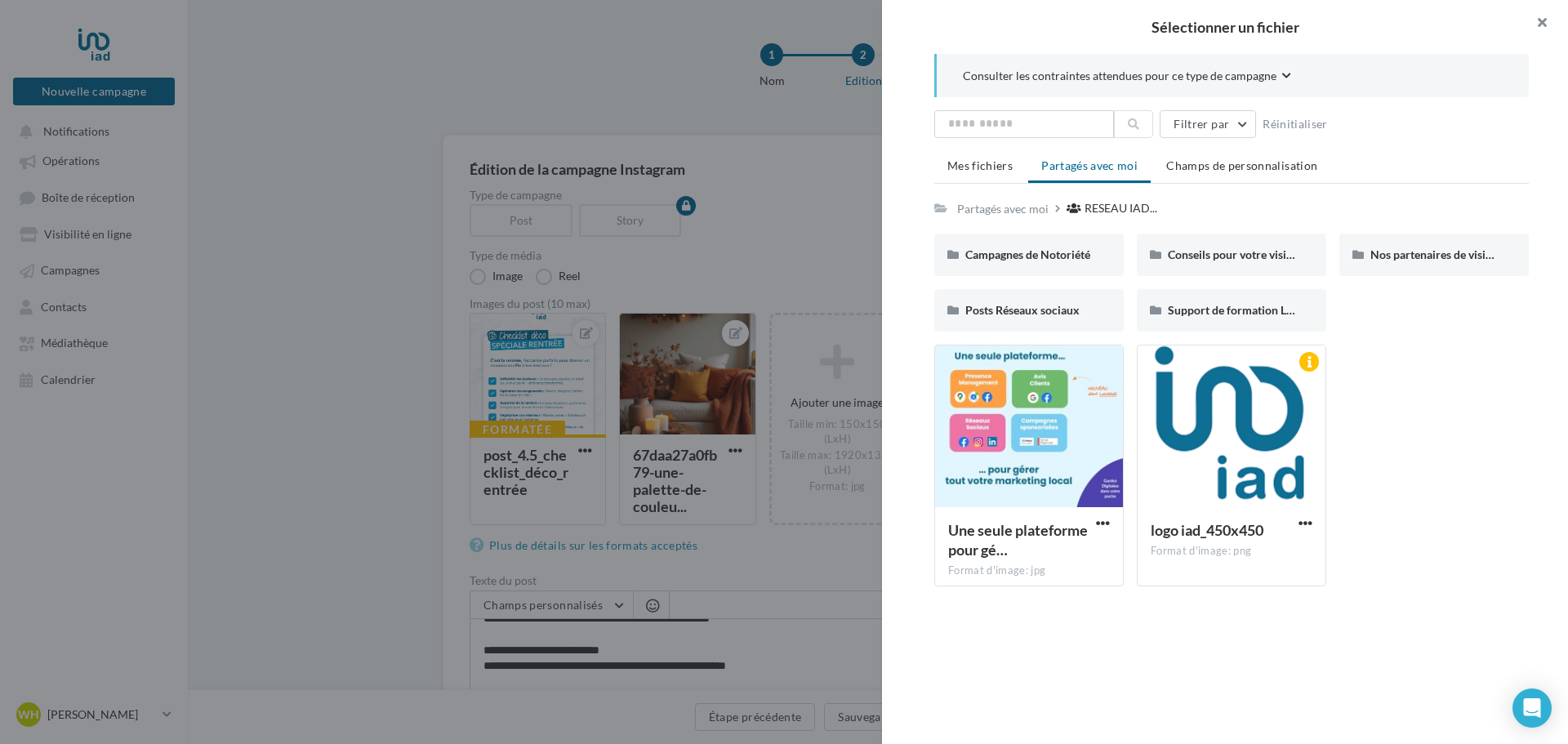
click at [1538, 14] on button "button" at bounding box center [1534, 24] width 65 height 49
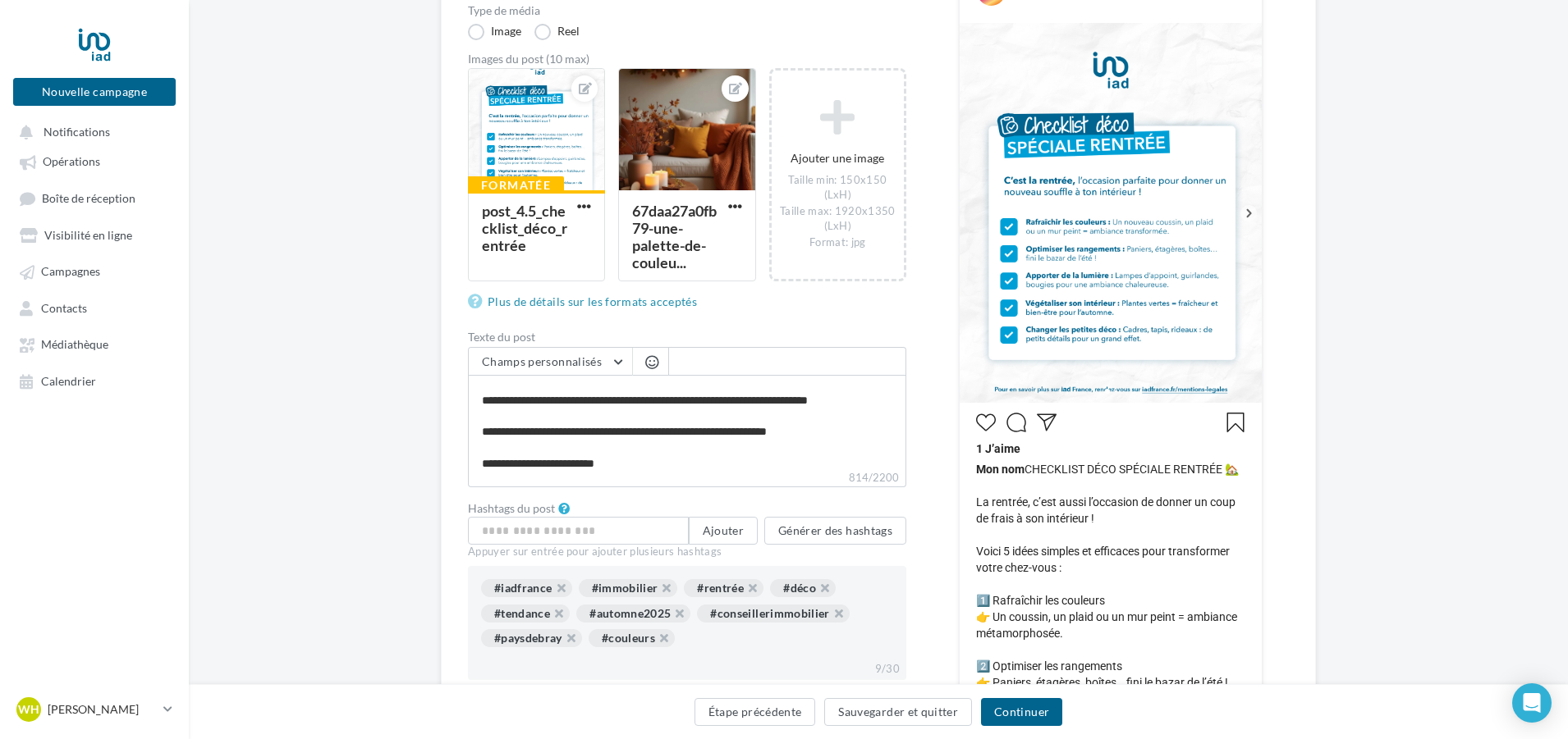
scroll to position [0, 0]
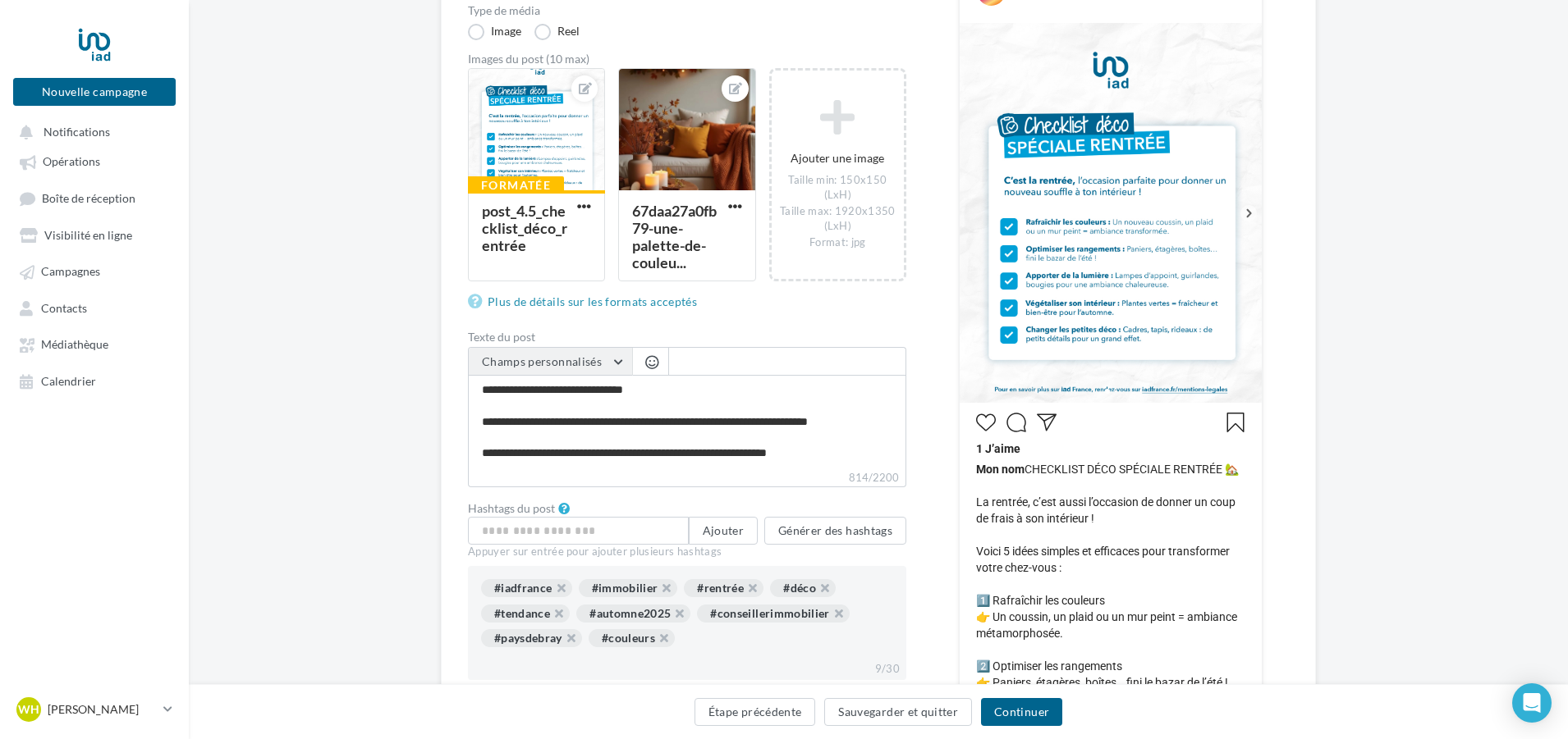
click at [621, 356] on button "Champs personnalisés" at bounding box center [550, 361] width 164 height 28
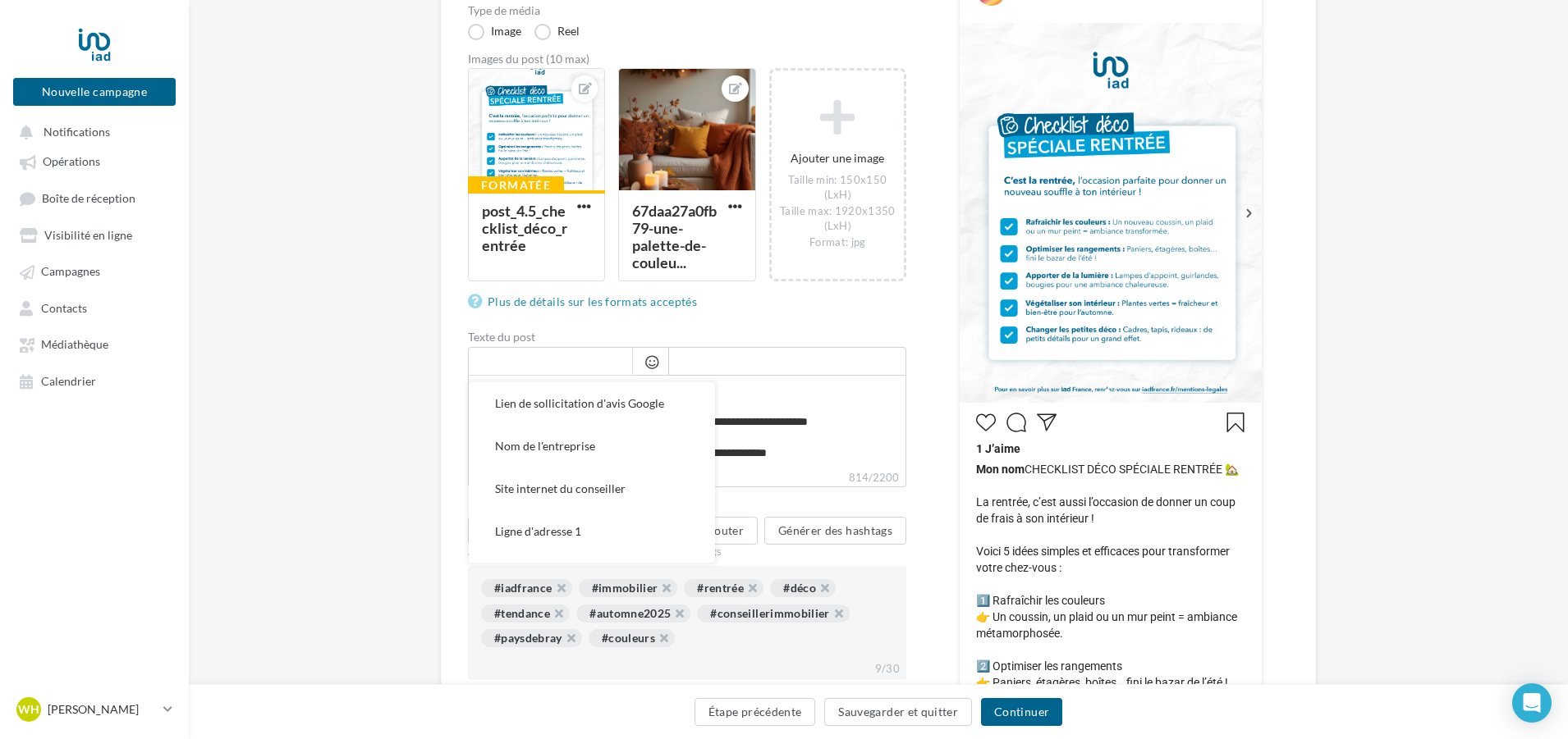
click at [621, 356] on input "text" at bounding box center [550, 361] width 164 height 28
click at [680, 307] on link "Plus de détails sur les formats acceptés" at bounding box center [586, 302] width 236 height 19
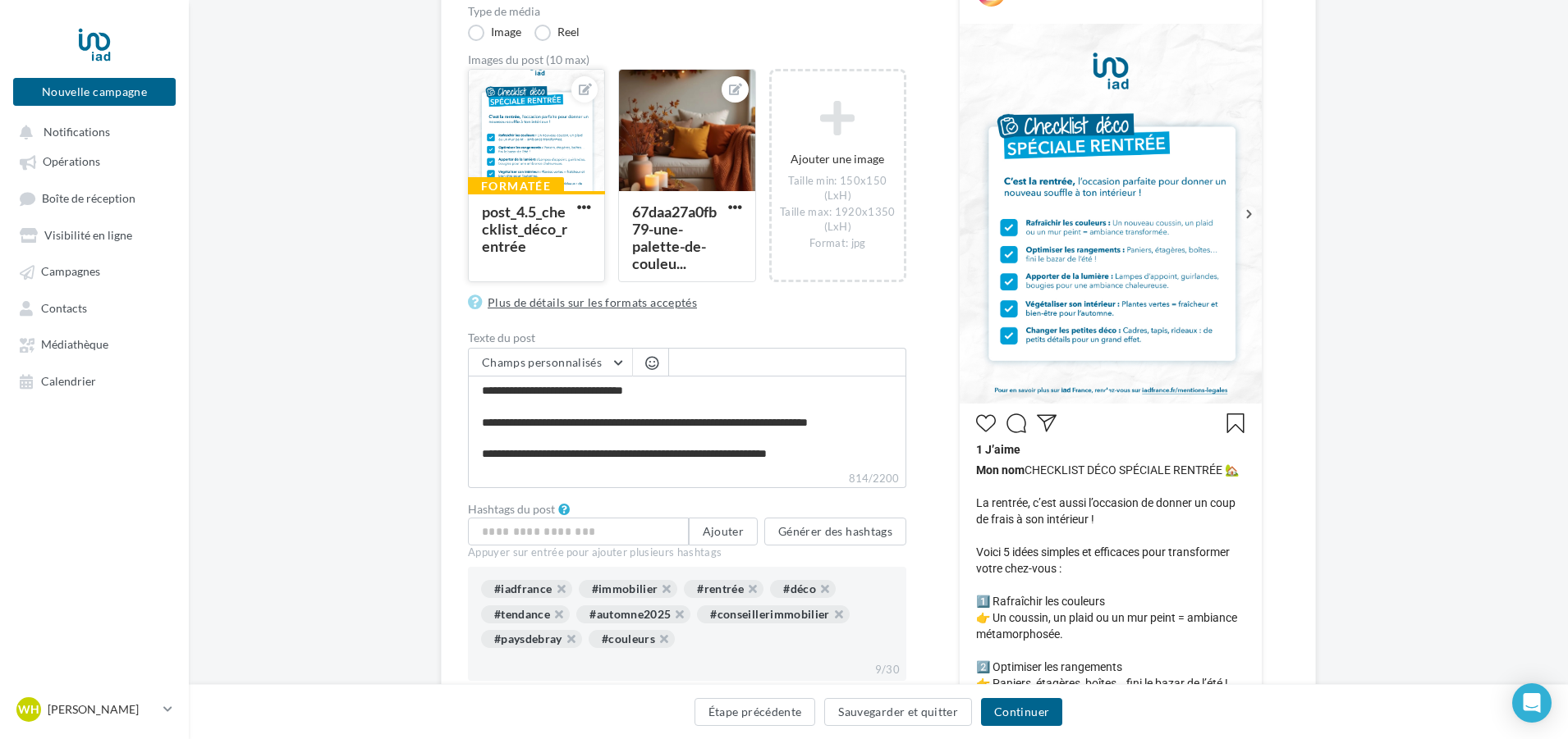
scroll to position [248, 0]
click at [588, 201] on span "button" at bounding box center [584, 206] width 14 height 14
click at [628, 322] on button "Supprimer" at bounding box center [661, 325] width 173 height 42
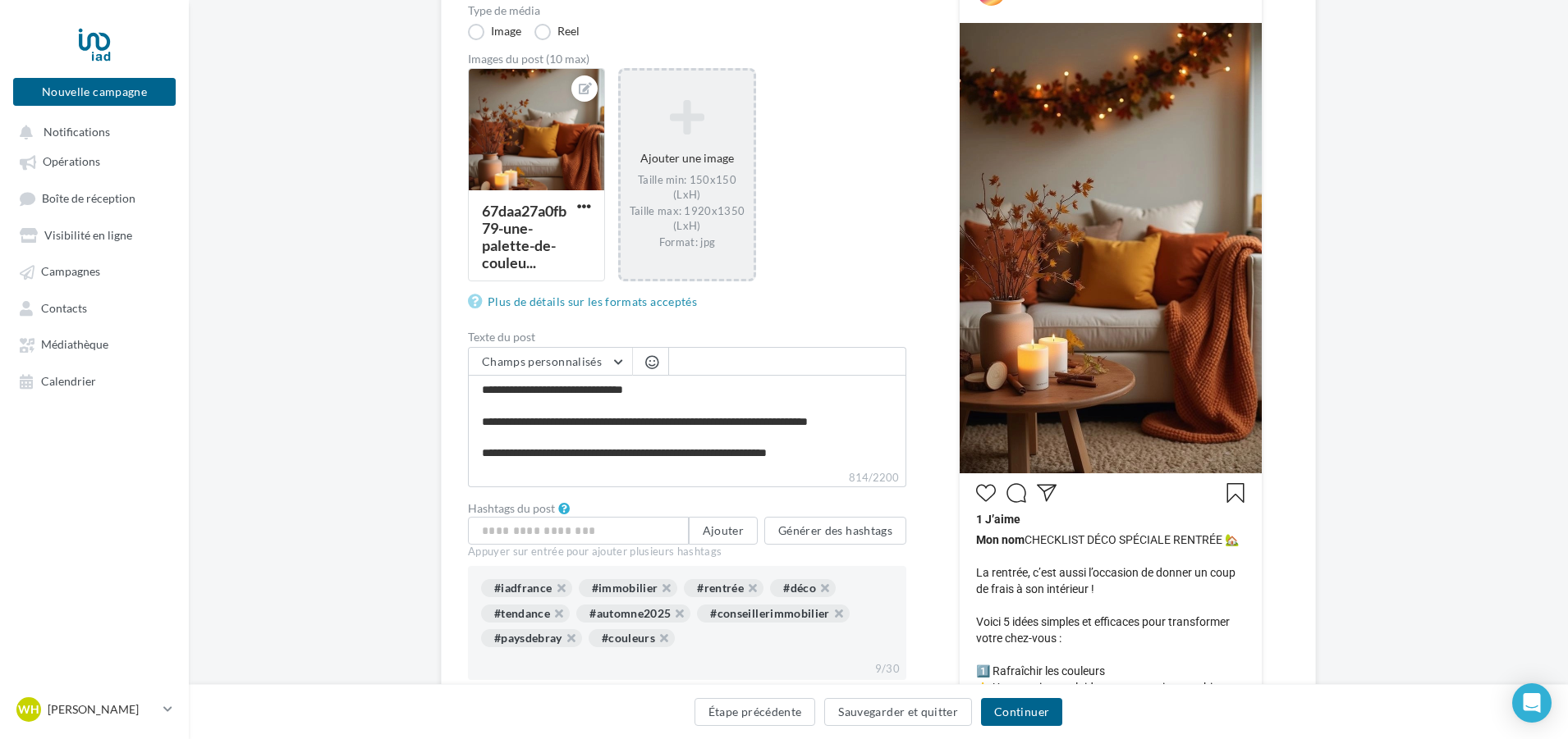
click at [692, 172] on div "Ajouter une image Taille min: 150x150 (LxH) Taille max: 1920x1350 (LxH) Format:…" at bounding box center [687, 174] width 132 height 167
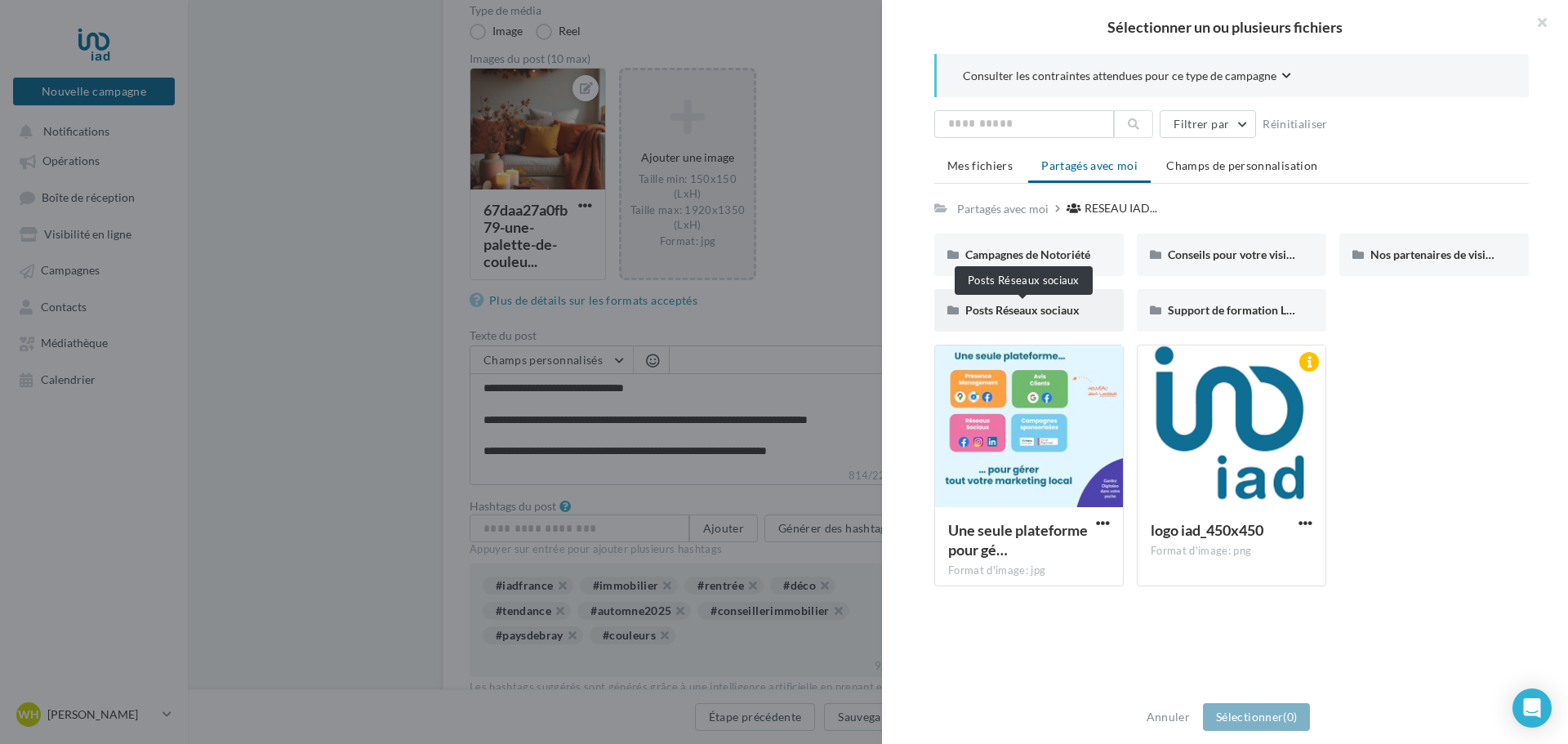
click at [1036, 316] on span "Posts Réseaux sociaux" at bounding box center [1022, 310] width 115 height 13
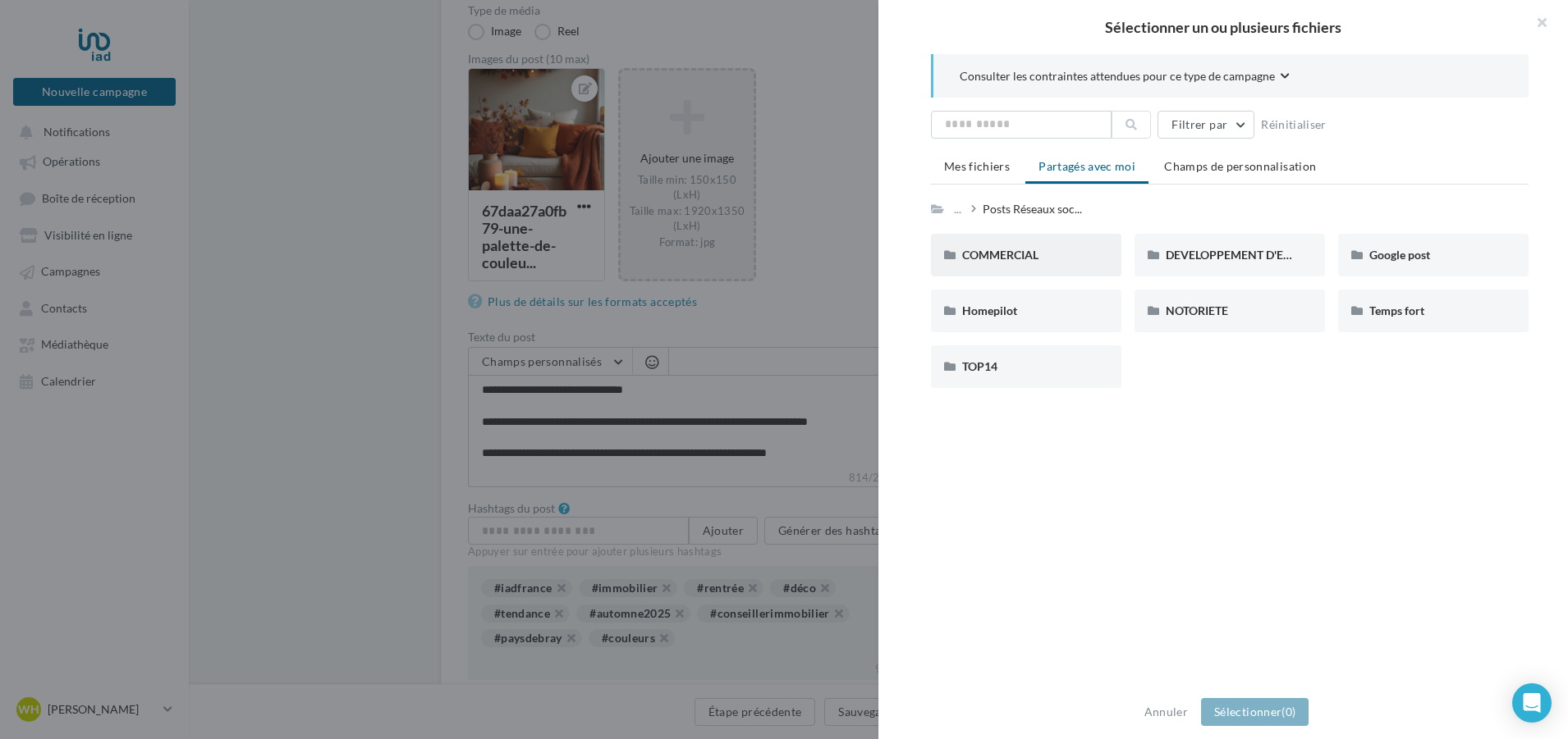
click at [1065, 253] on div "COMMERCIAL" at bounding box center [1026, 254] width 128 height 16
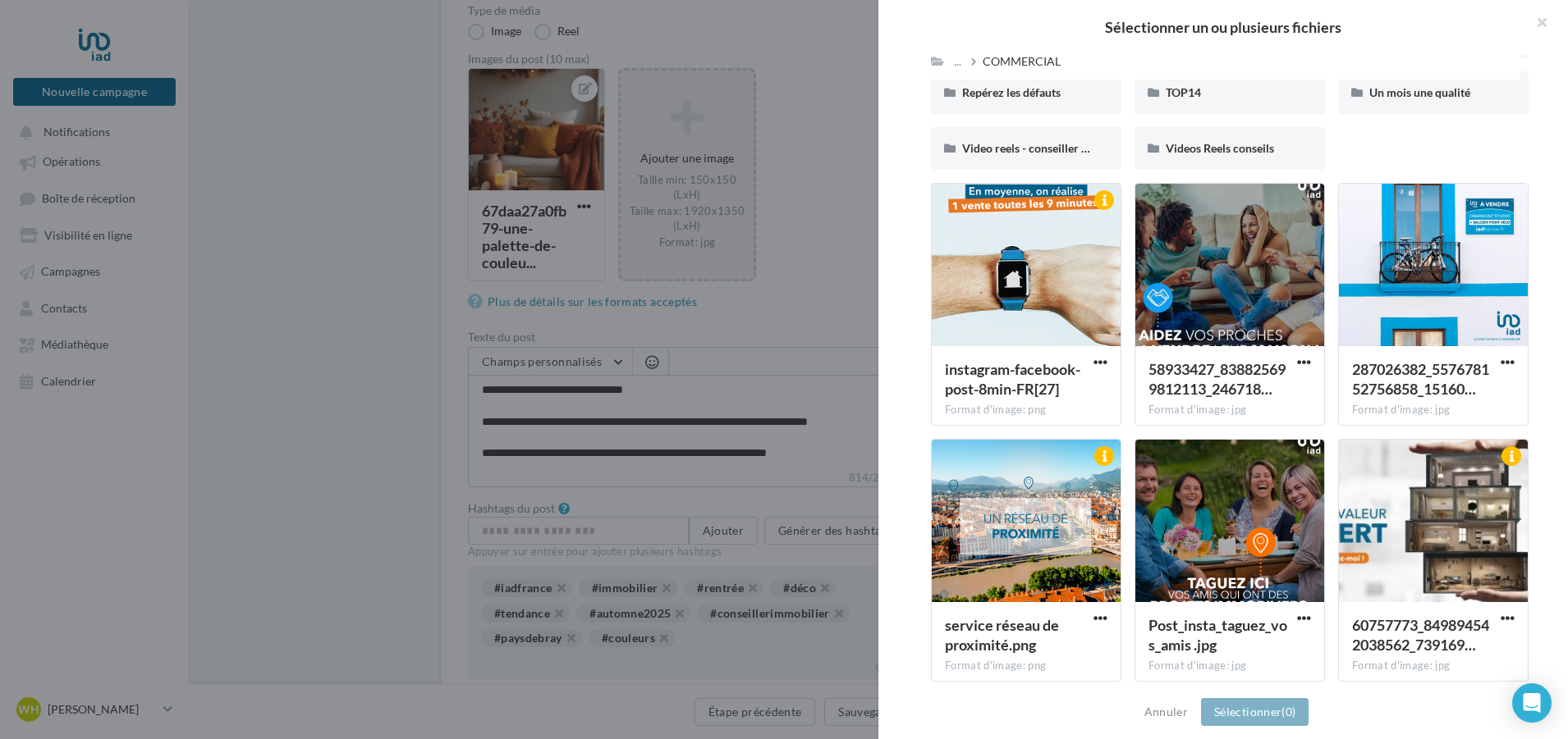
scroll to position [195, 0]
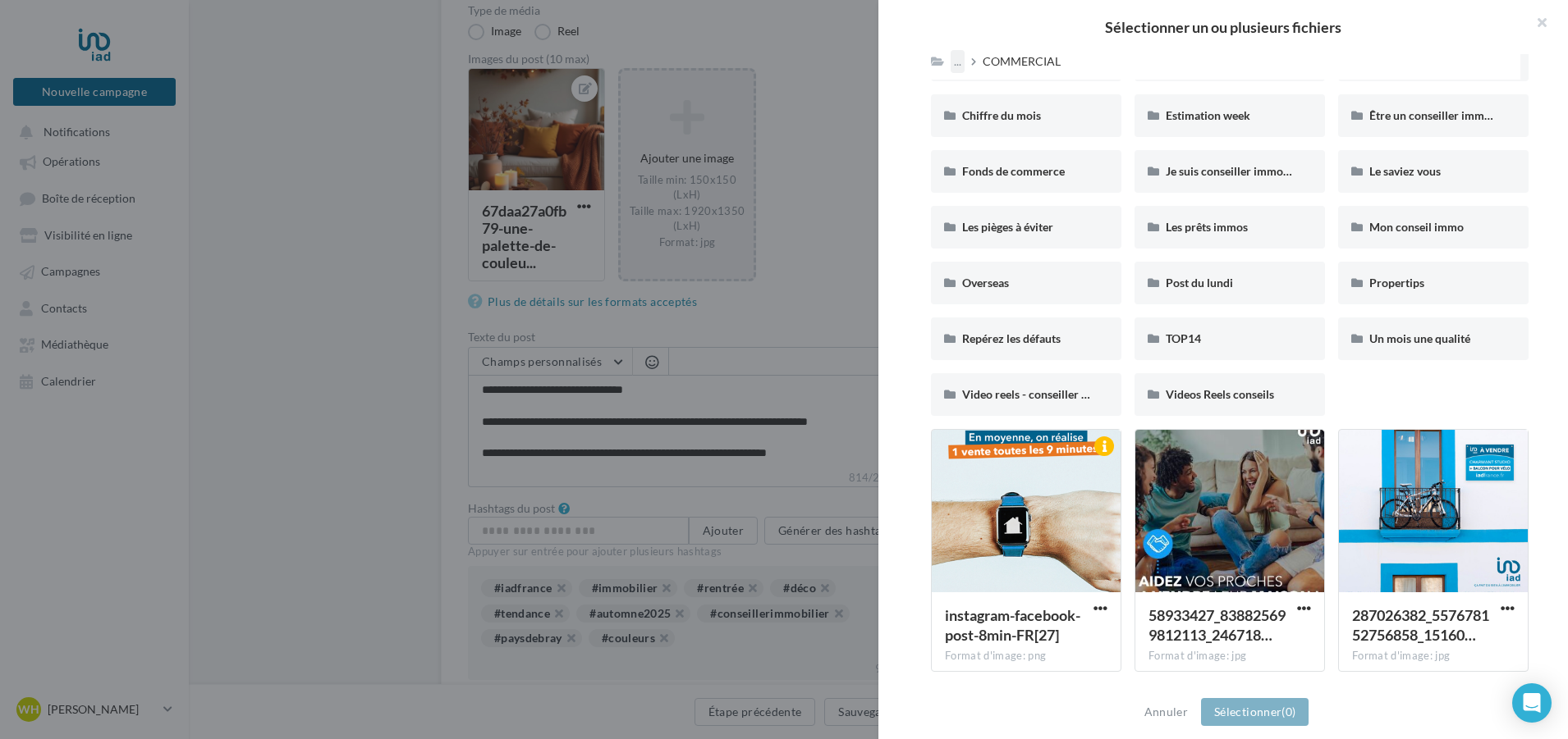
click at [962, 63] on div "..." at bounding box center [957, 61] width 14 height 23
click at [990, 85] on button "Partagés avec moi" at bounding box center [1074, 102] width 244 height 42
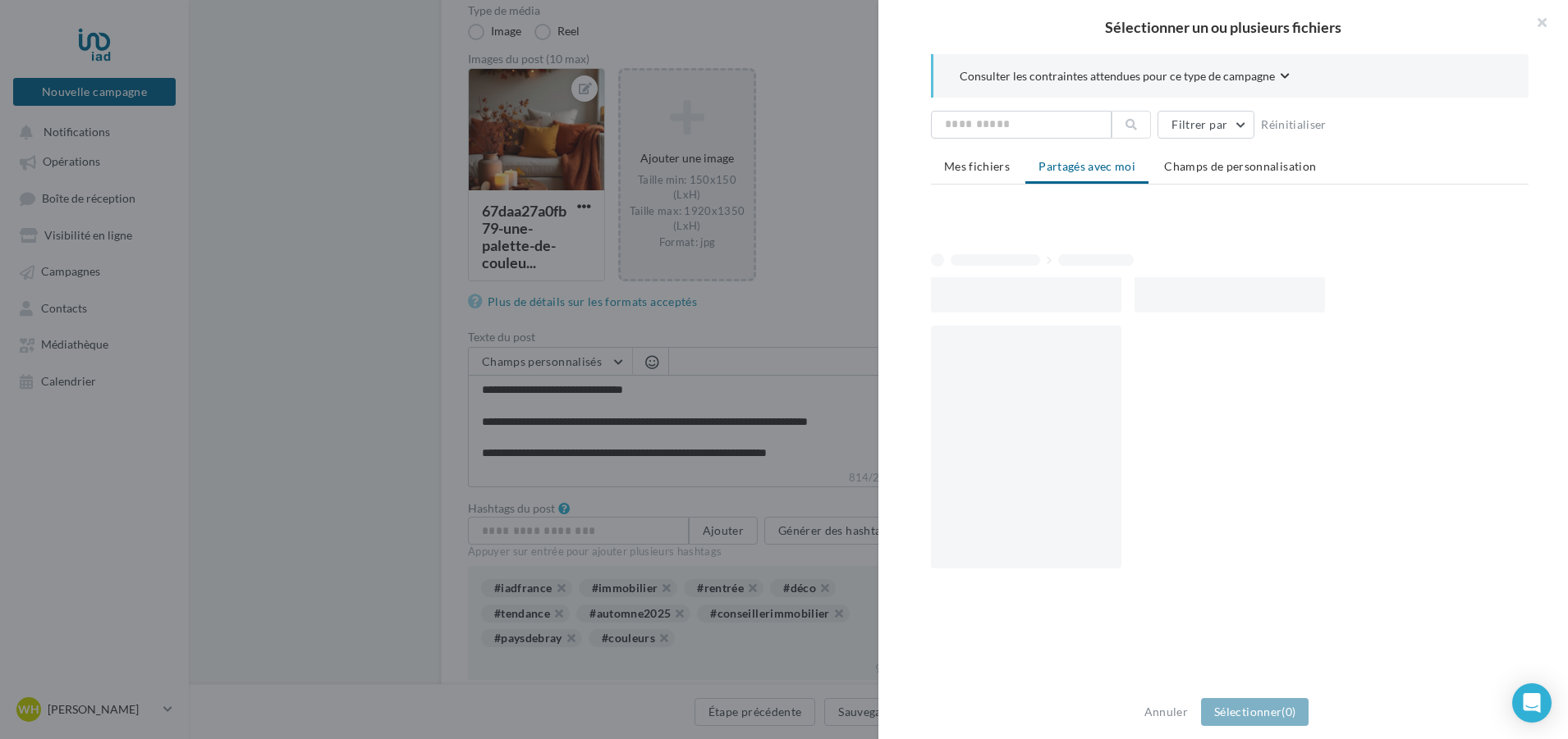
scroll to position [0, 0]
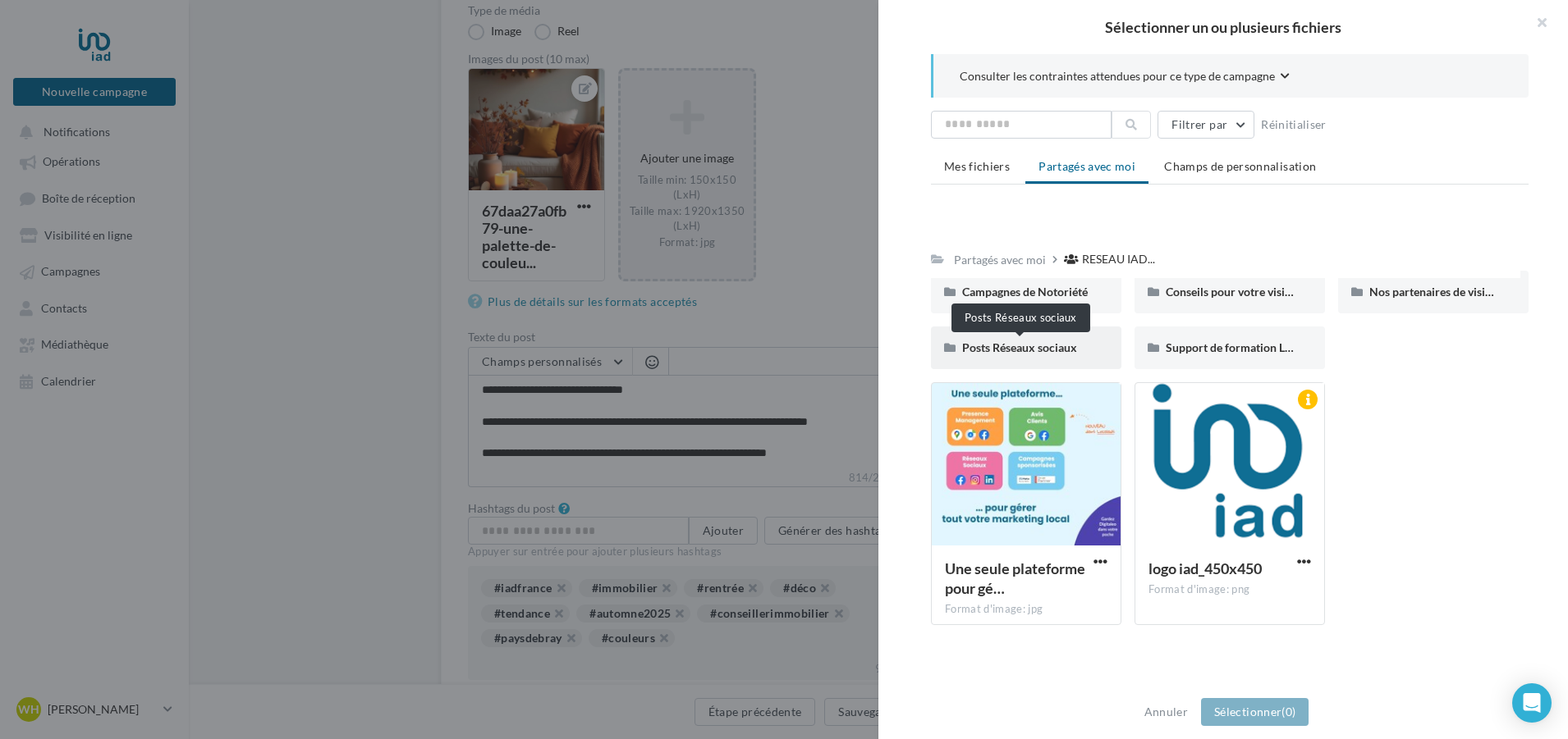
click at [1058, 349] on span "Posts Réseaux sociaux" at bounding box center [1020, 347] width 115 height 14
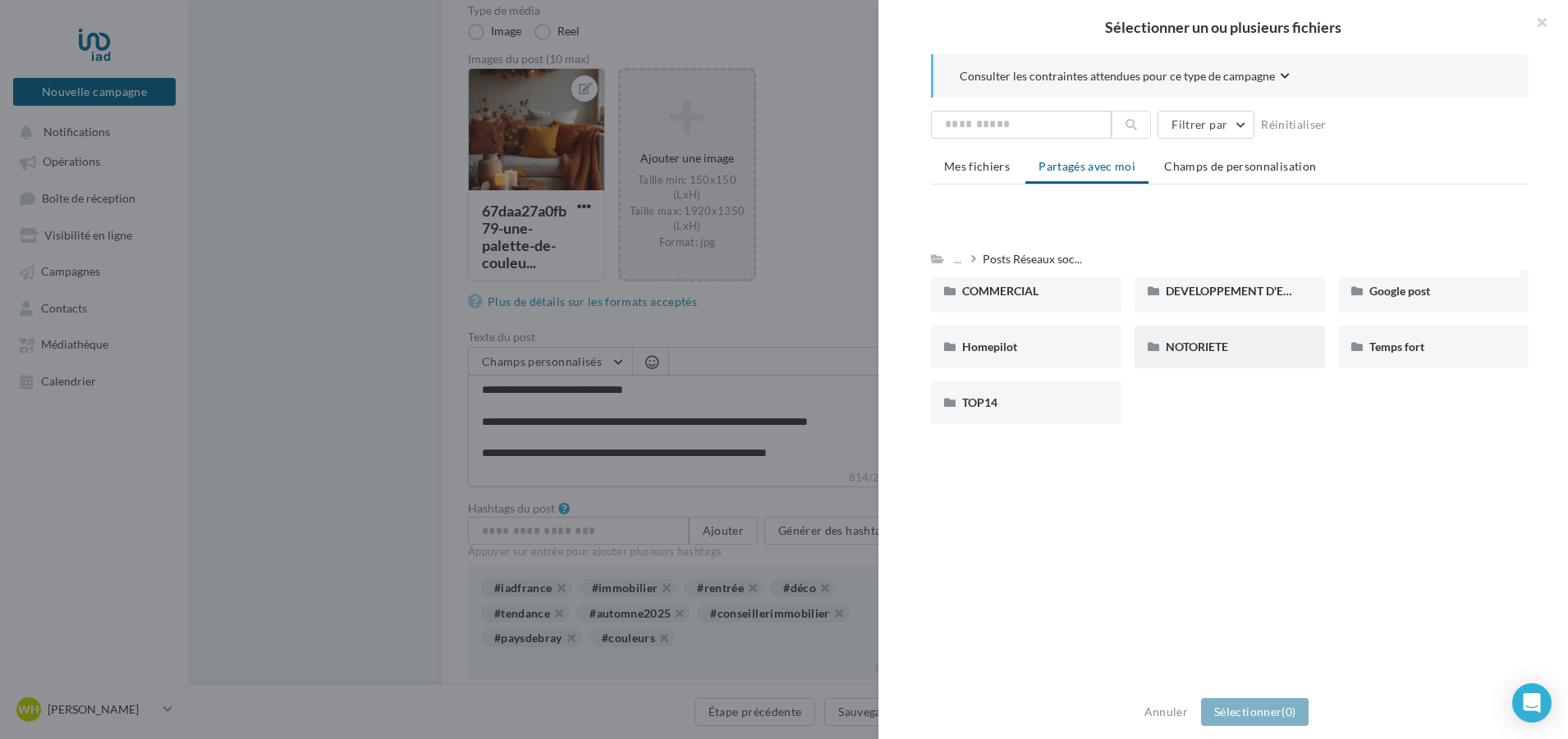
click at [1204, 339] on div "NOTORIETE" at bounding box center [1230, 347] width 128 height 16
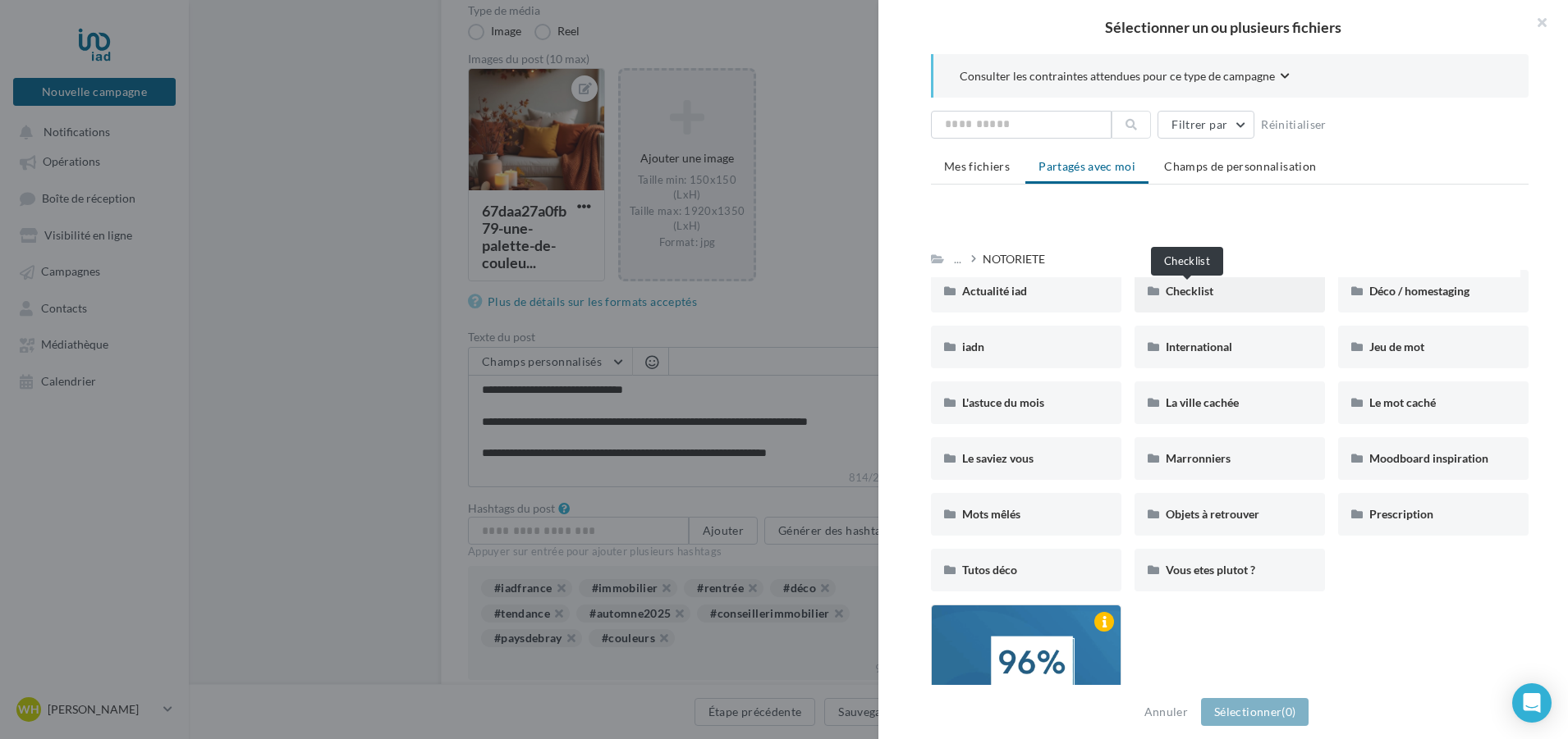
click at [1166, 292] on span "Checklist" at bounding box center [1190, 291] width 47 height 14
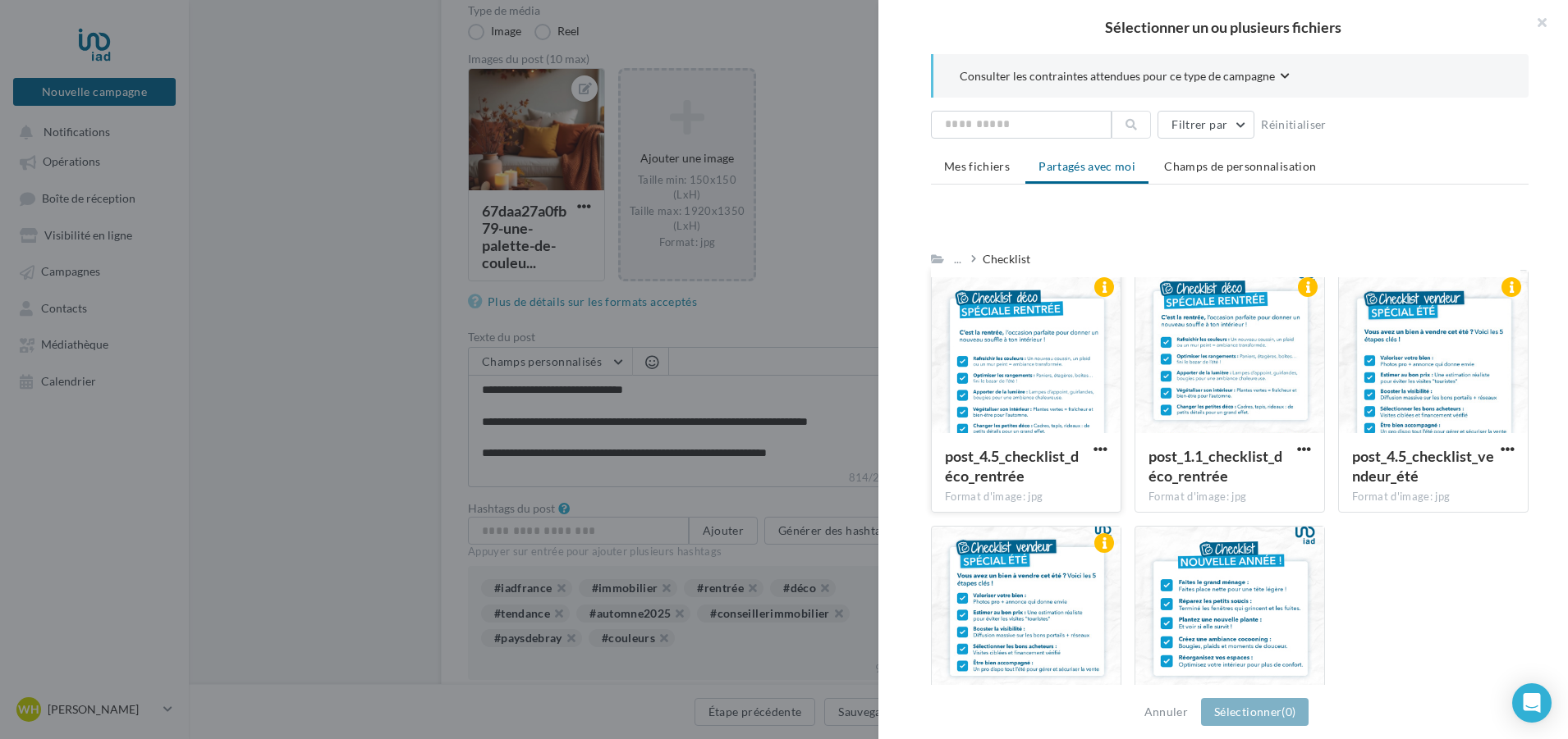
click at [1085, 381] on div at bounding box center [1026, 353] width 189 height 164
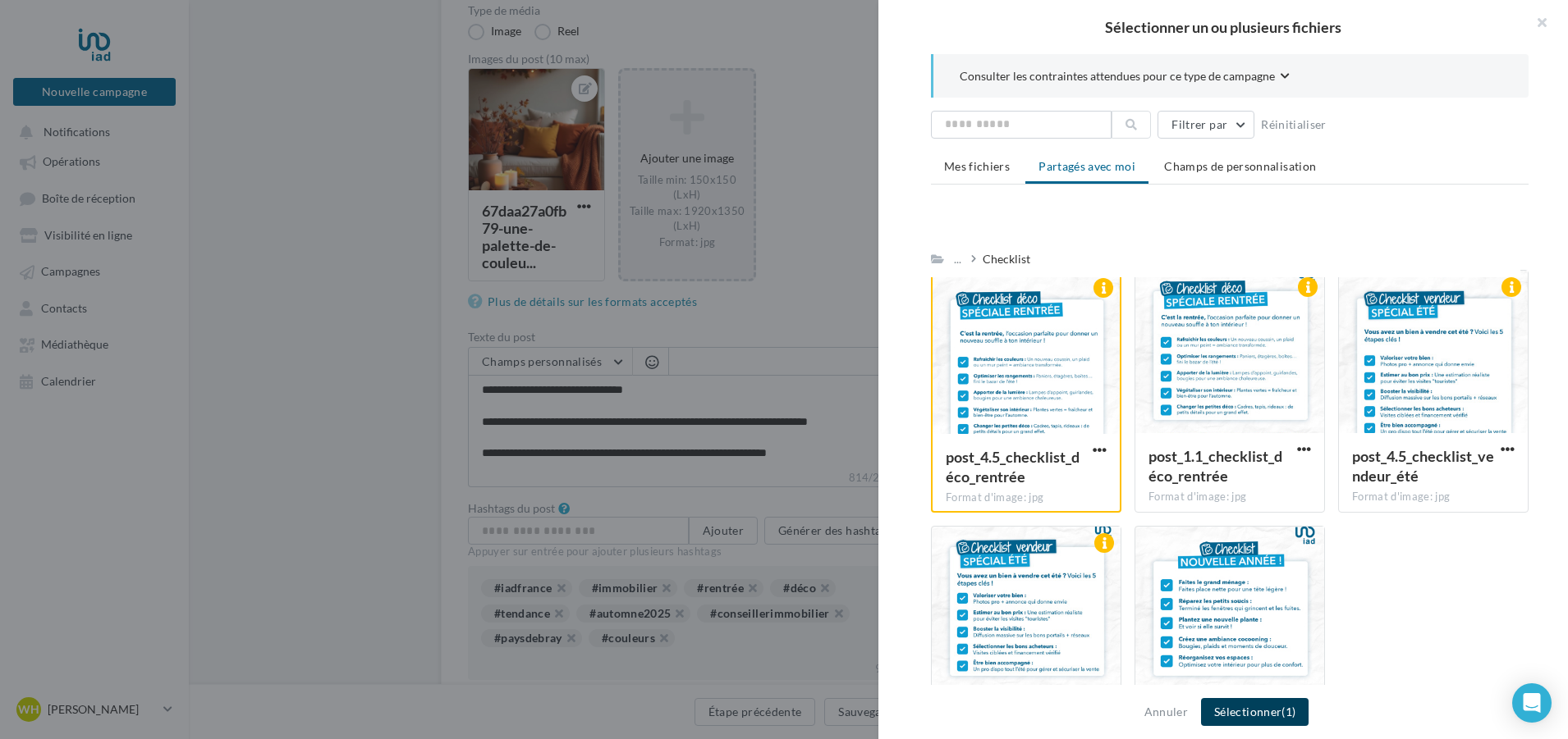
click at [1241, 707] on button "Sélectionner (1)" at bounding box center [1254, 712] width 108 height 28
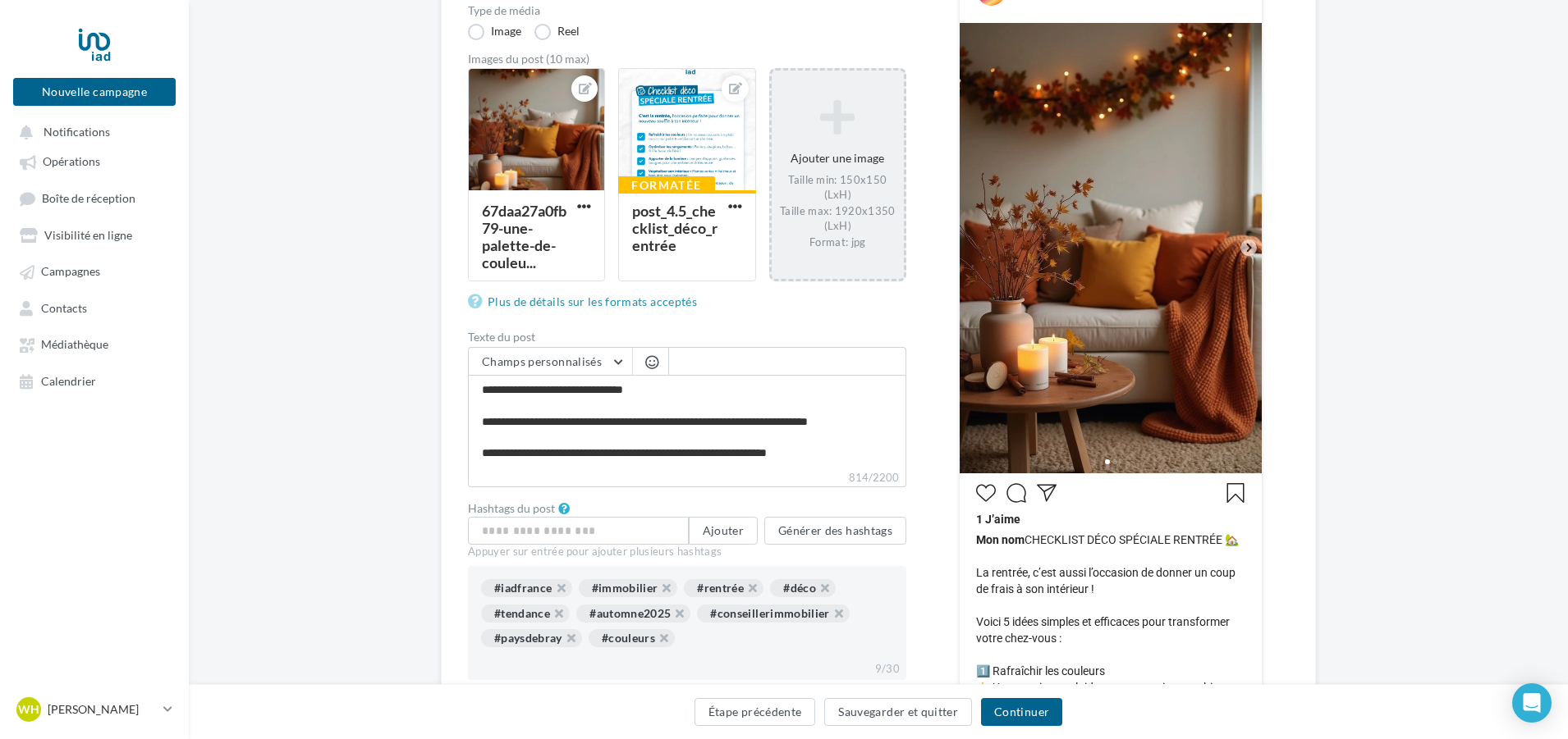
click at [1248, 249] on icon at bounding box center [1249, 248] width 5 height 8
click at [1241, 250] on div at bounding box center [1248, 247] width 16 height 16
click at [739, 151] on div at bounding box center [687, 130] width 136 height 123
click at [1246, 243] on icon at bounding box center [1248, 247] width 14 height 14
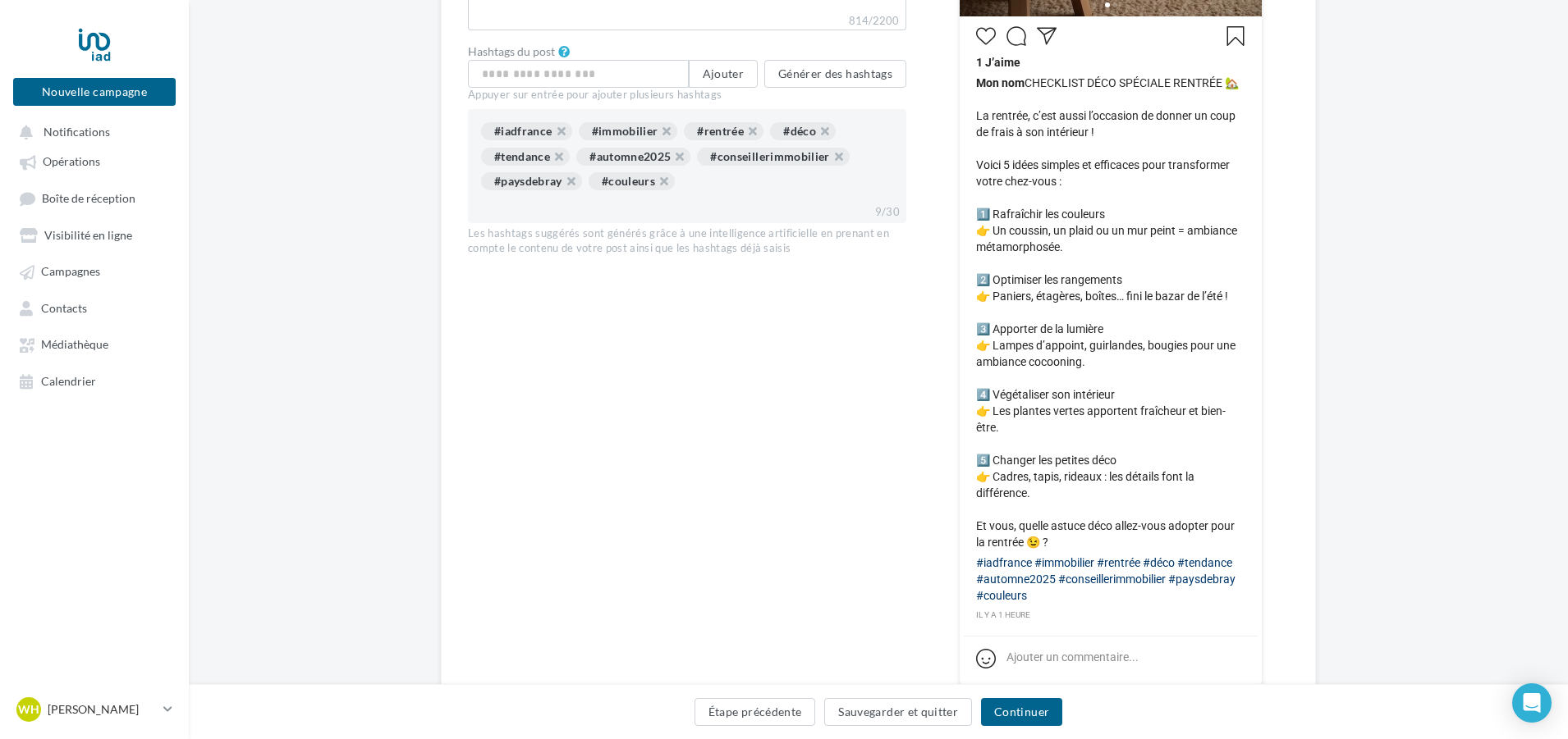
scroll to position [810, 0]
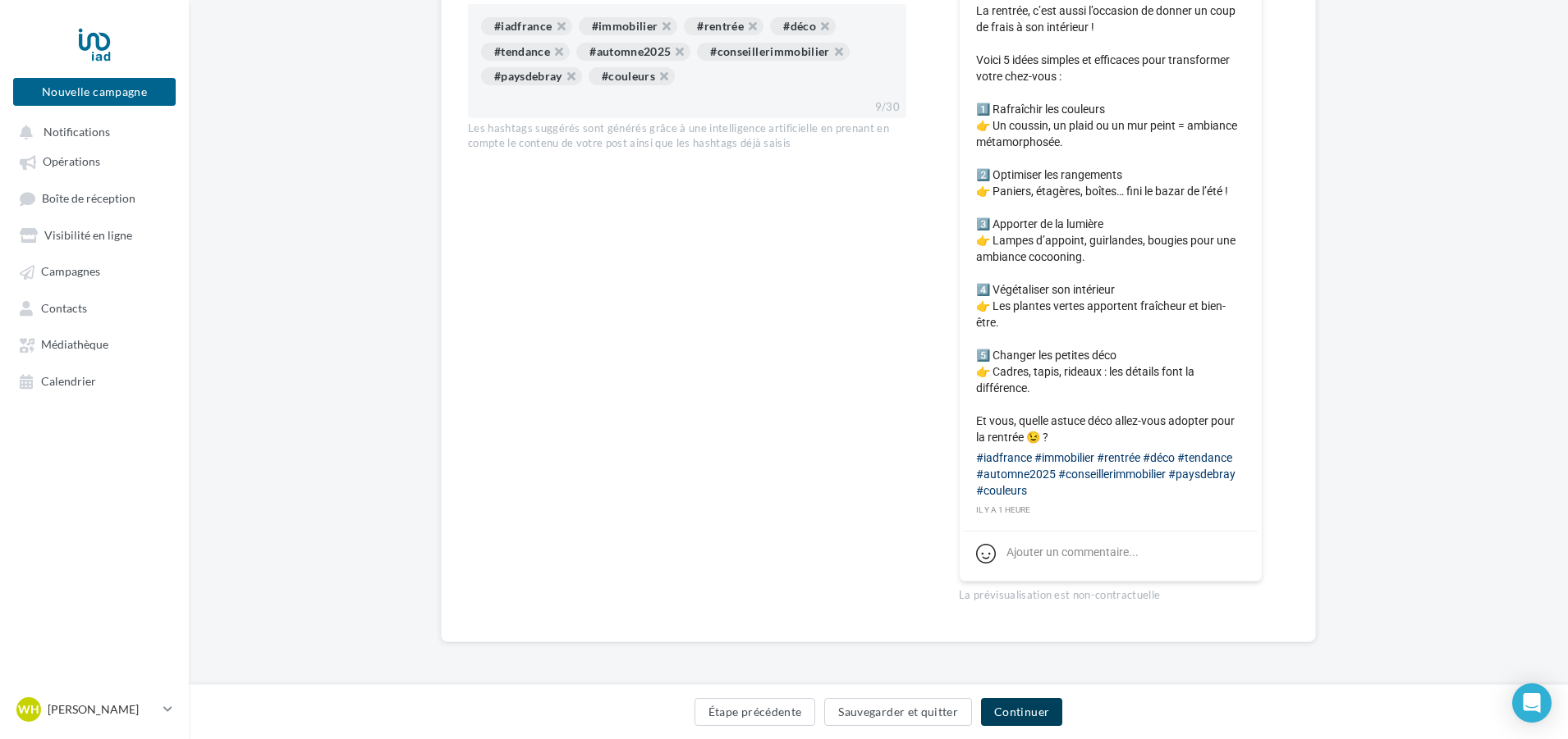
click at [1038, 709] on button "Continuer" at bounding box center [1022, 712] width 81 height 28
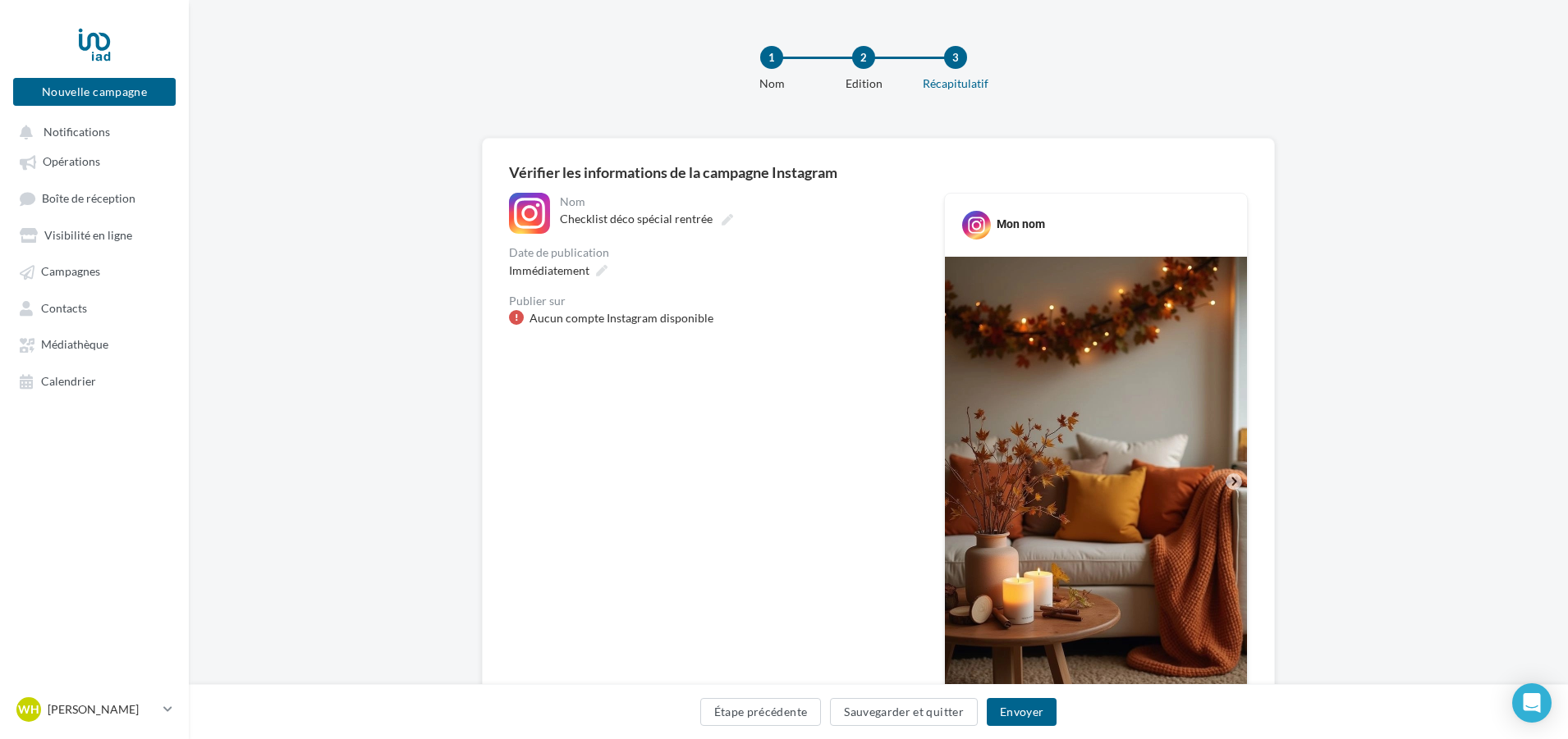
click at [592, 325] on div "Aucun compte Instagram disponible" at bounding box center [621, 318] width 184 height 16
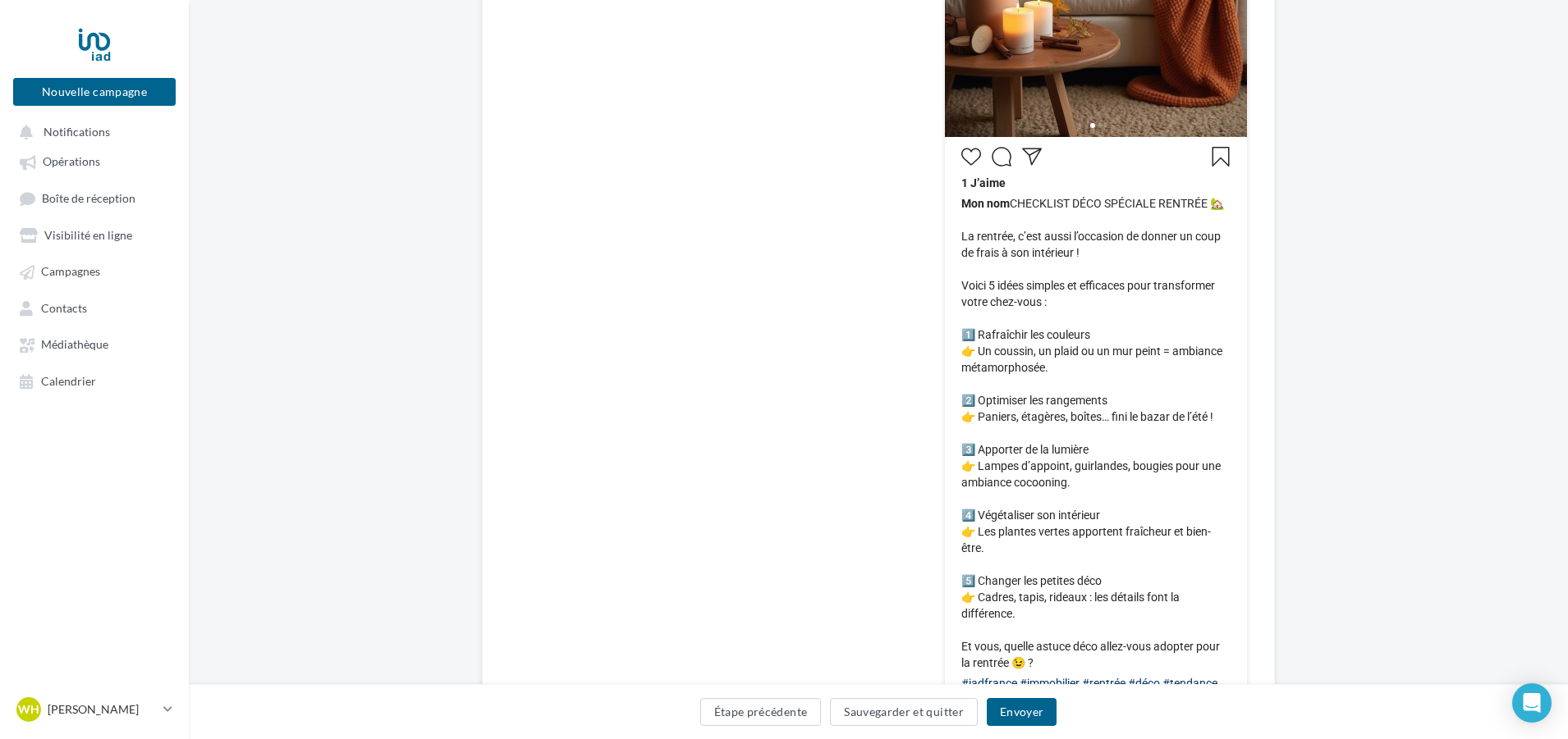
scroll to position [796, 0]
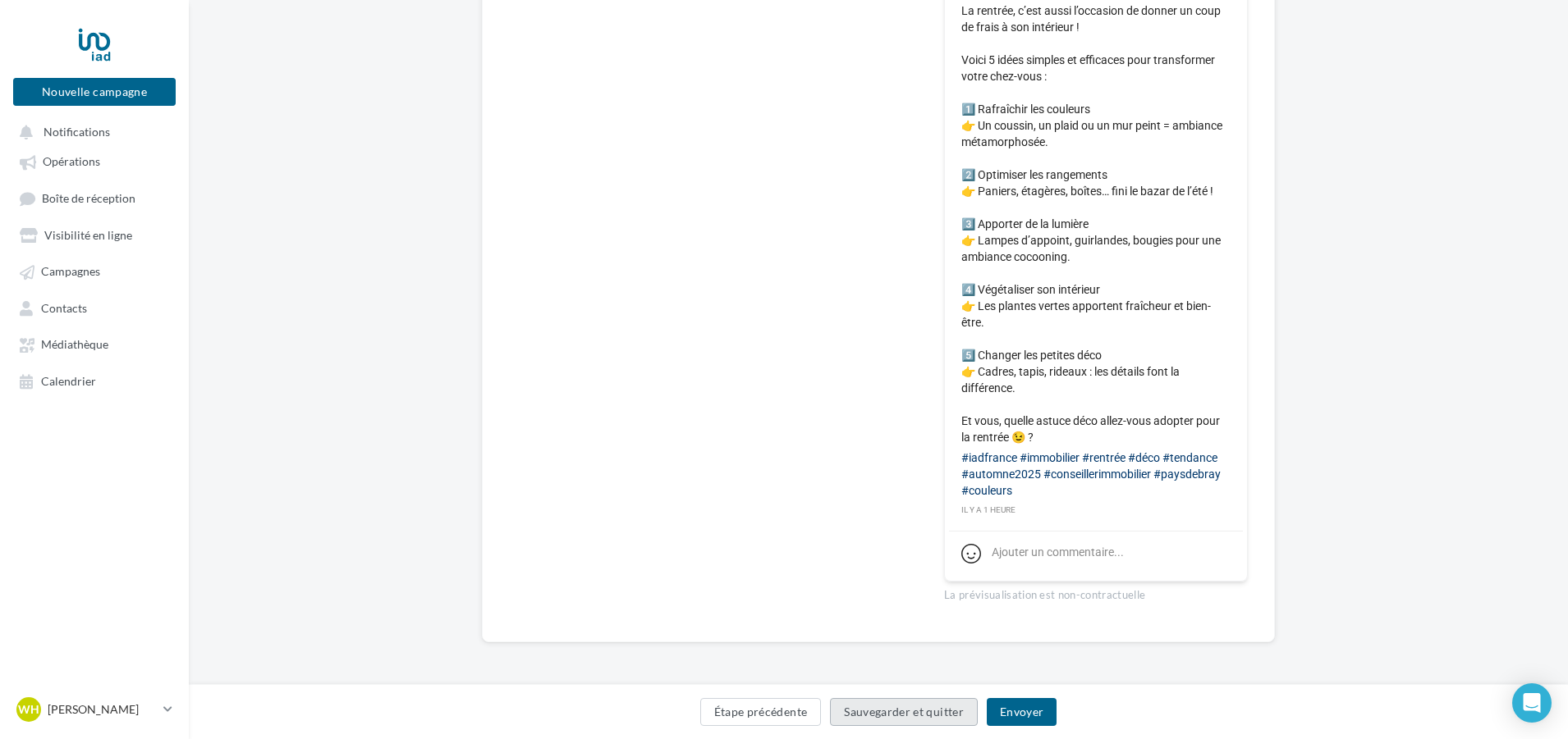
click at [887, 705] on button "Sauvegarder et quitter" at bounding box center [904, 712] width 148 height 28
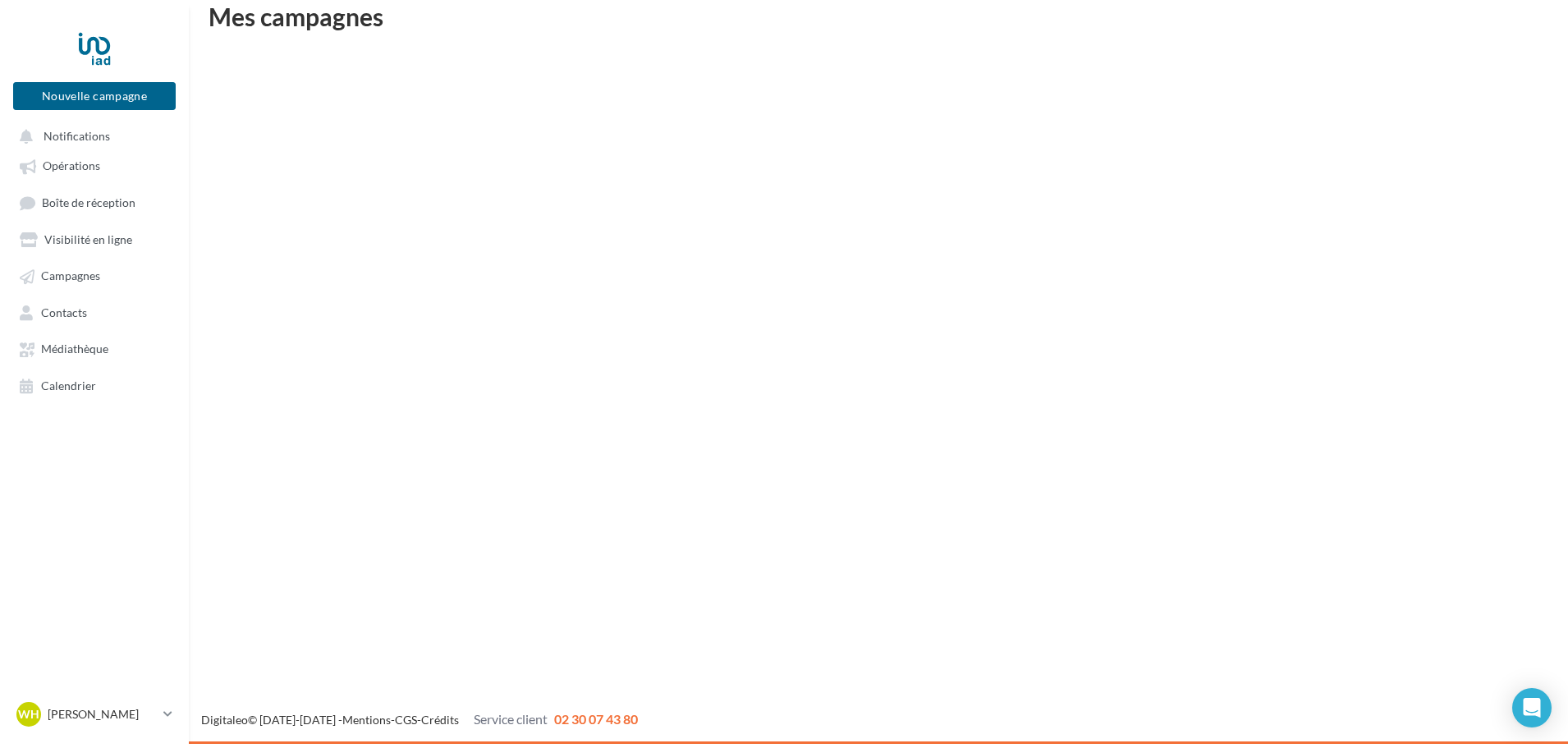
scroll to position [26, 0]
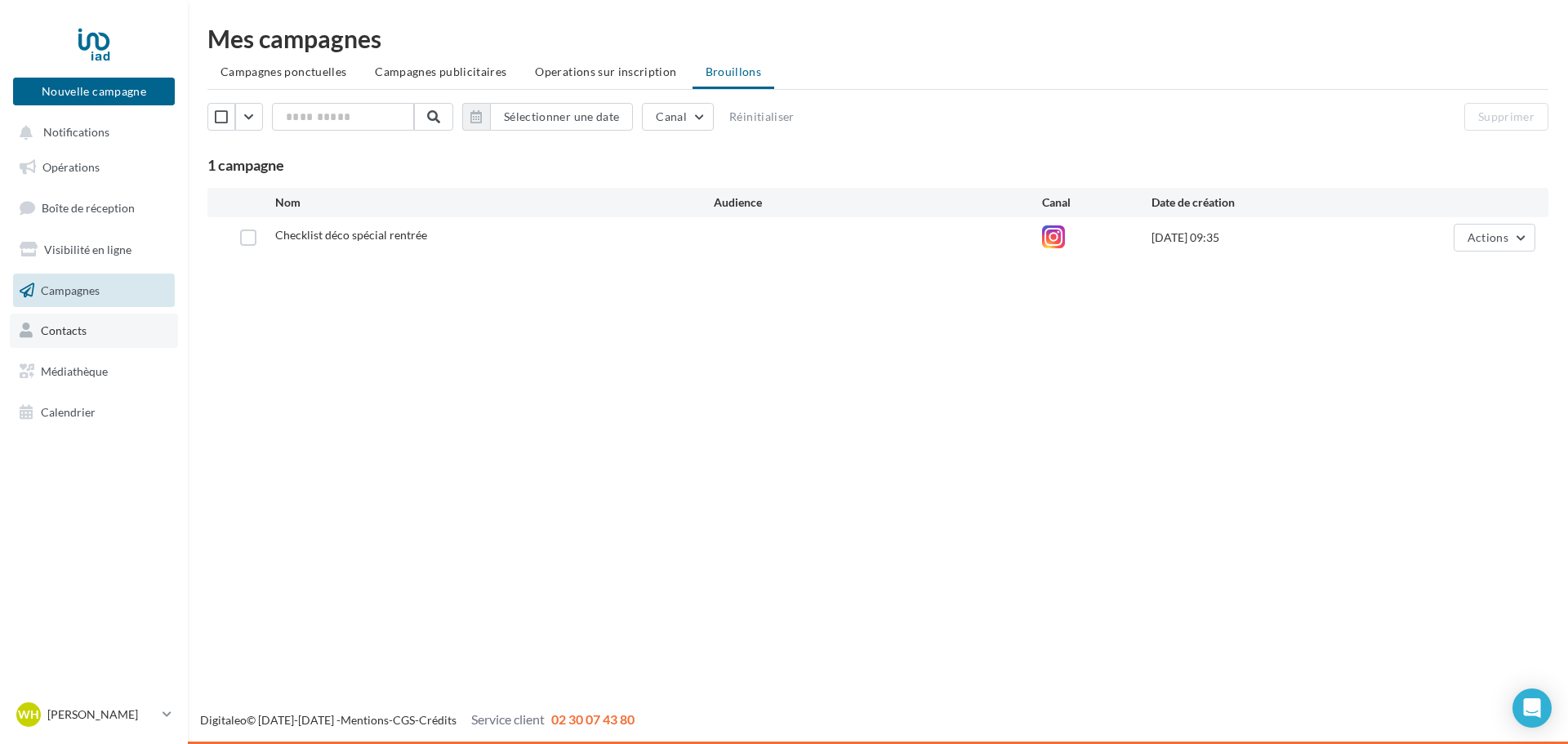
click at [124, 326] on link "Contacts" at bounding box center [94, 331] width 168 height 35
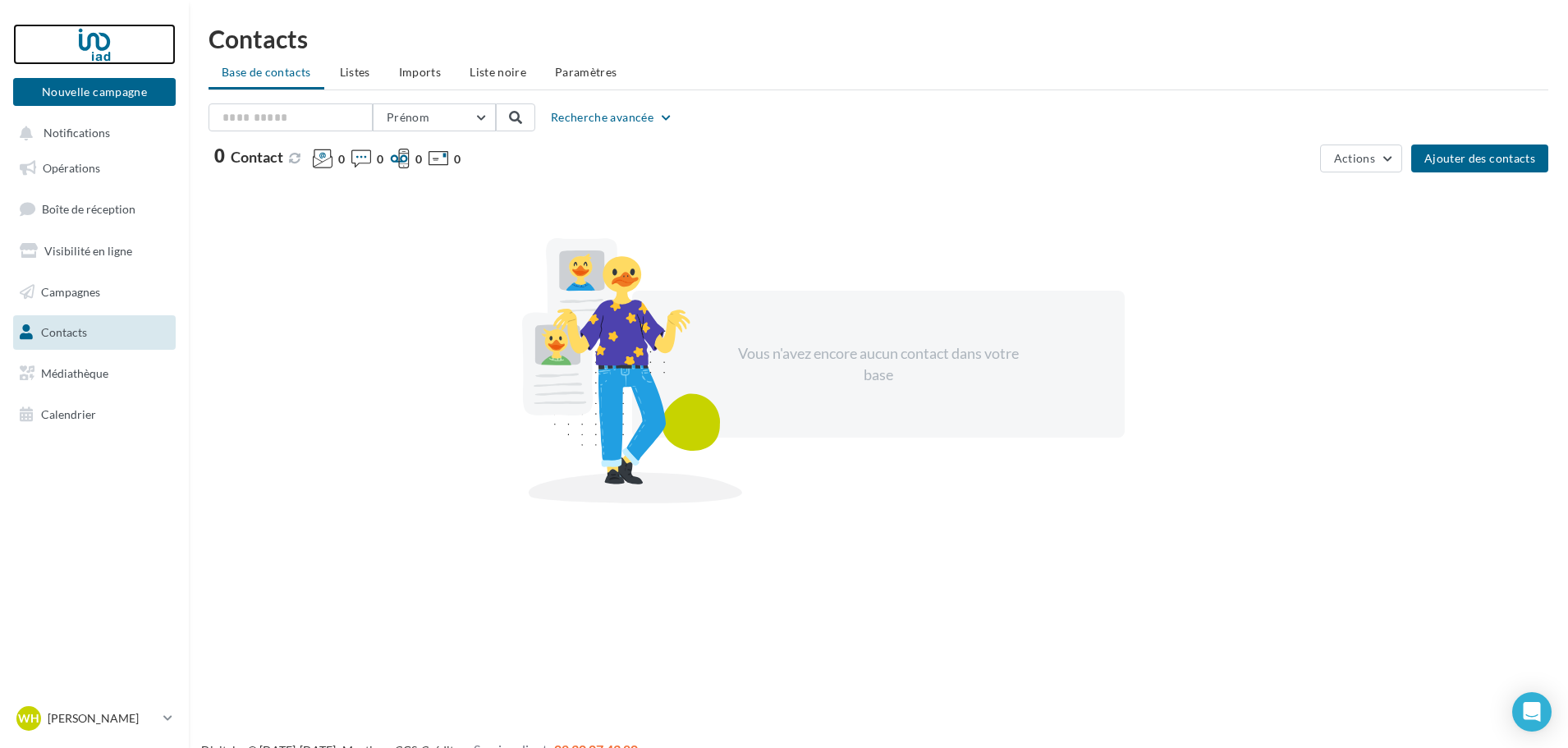
click at [107, 47] on div at bounding box center [94, 44] width 131 height 41
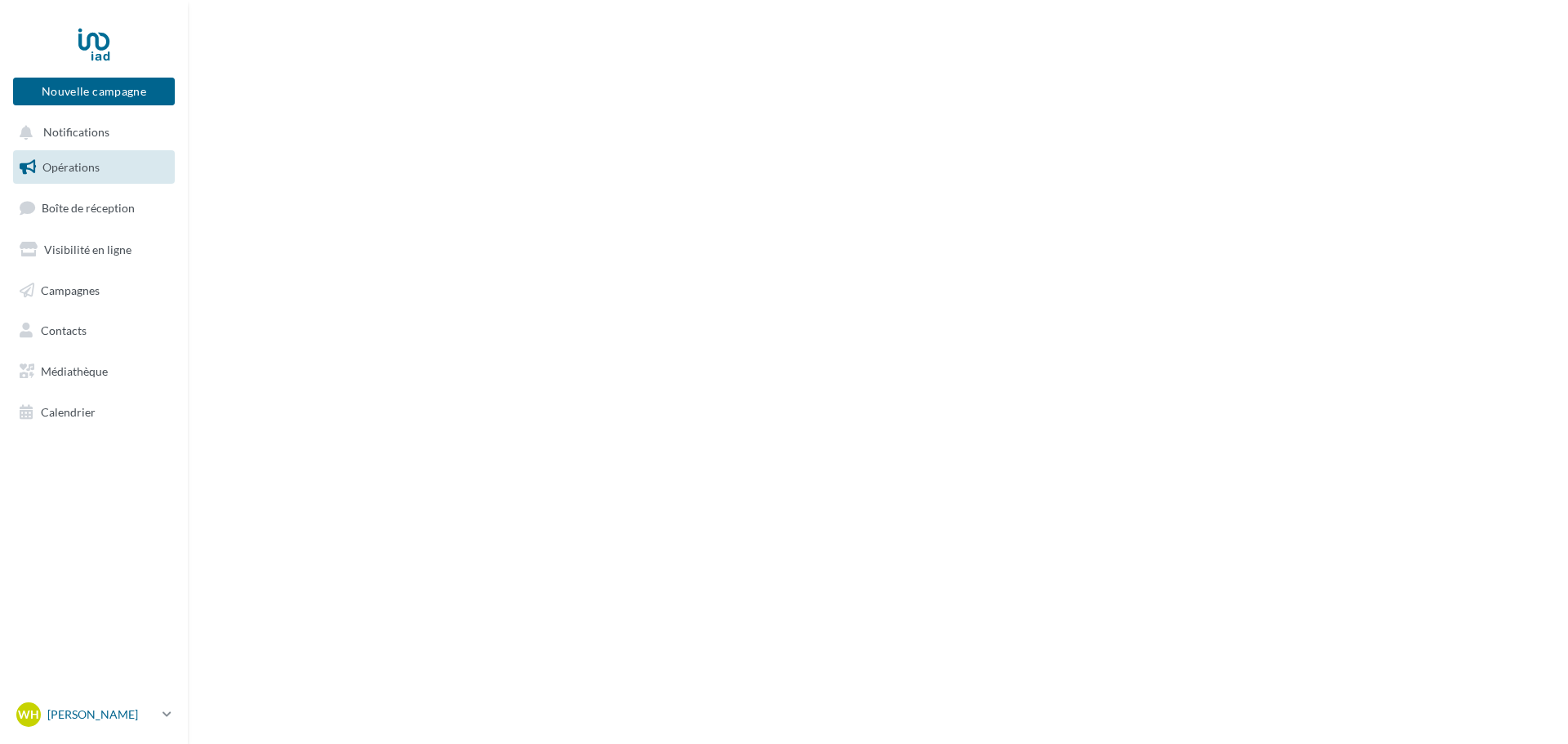
click at [98, 715] on p "[PERSON_NAME]" at bounding box center [101, 714] width 109 height 16
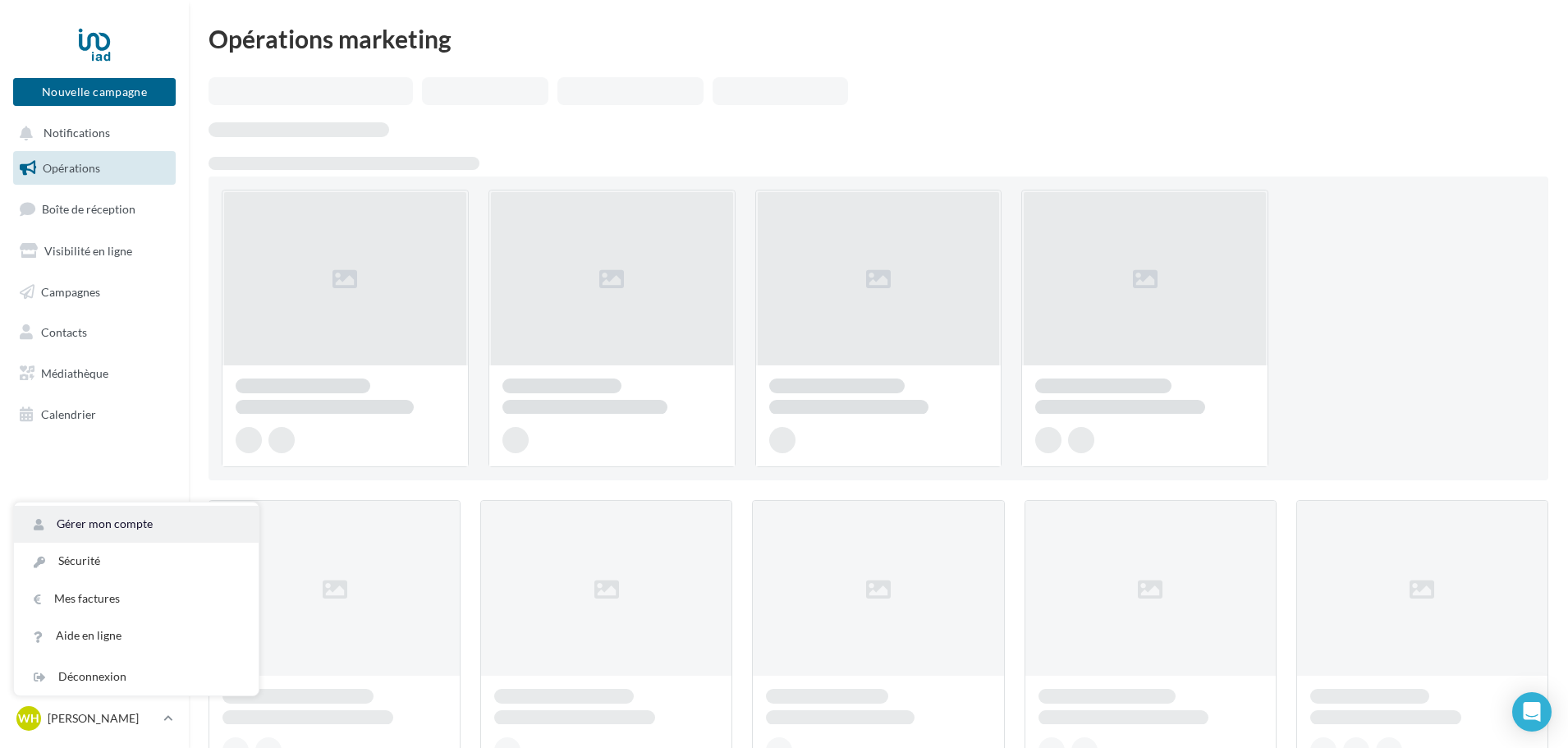
click at [152, 518] on link "Gérer mon compte" at bounding box center [136, 524] width 244 height 37
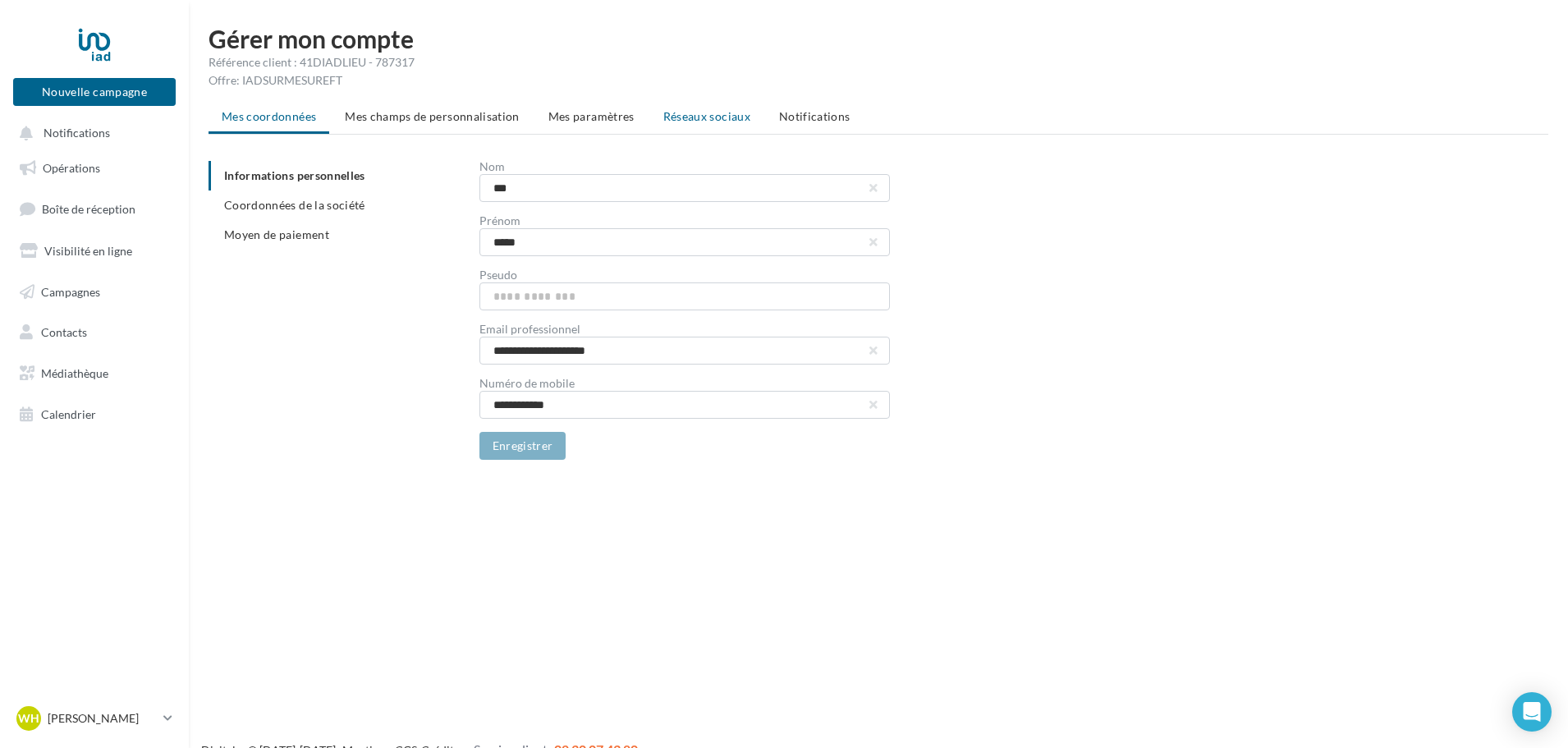
click at [709, 113] on span "Réseaux sociaux" at bounding box center [706, 116] width 87 height 14
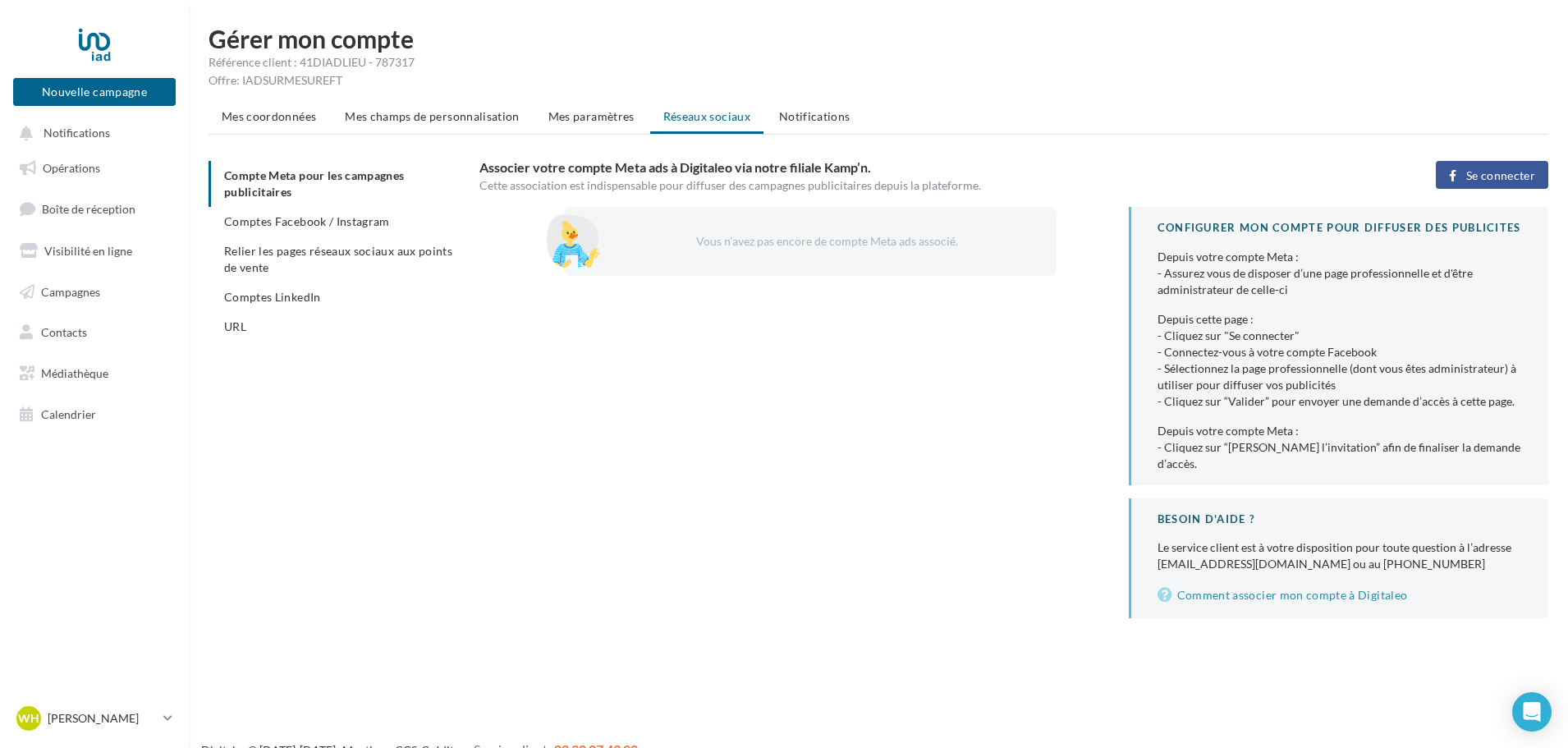
click at [1491, 173] on span "Se connecter" at bounding box center [1500, 175] width 69 height 13
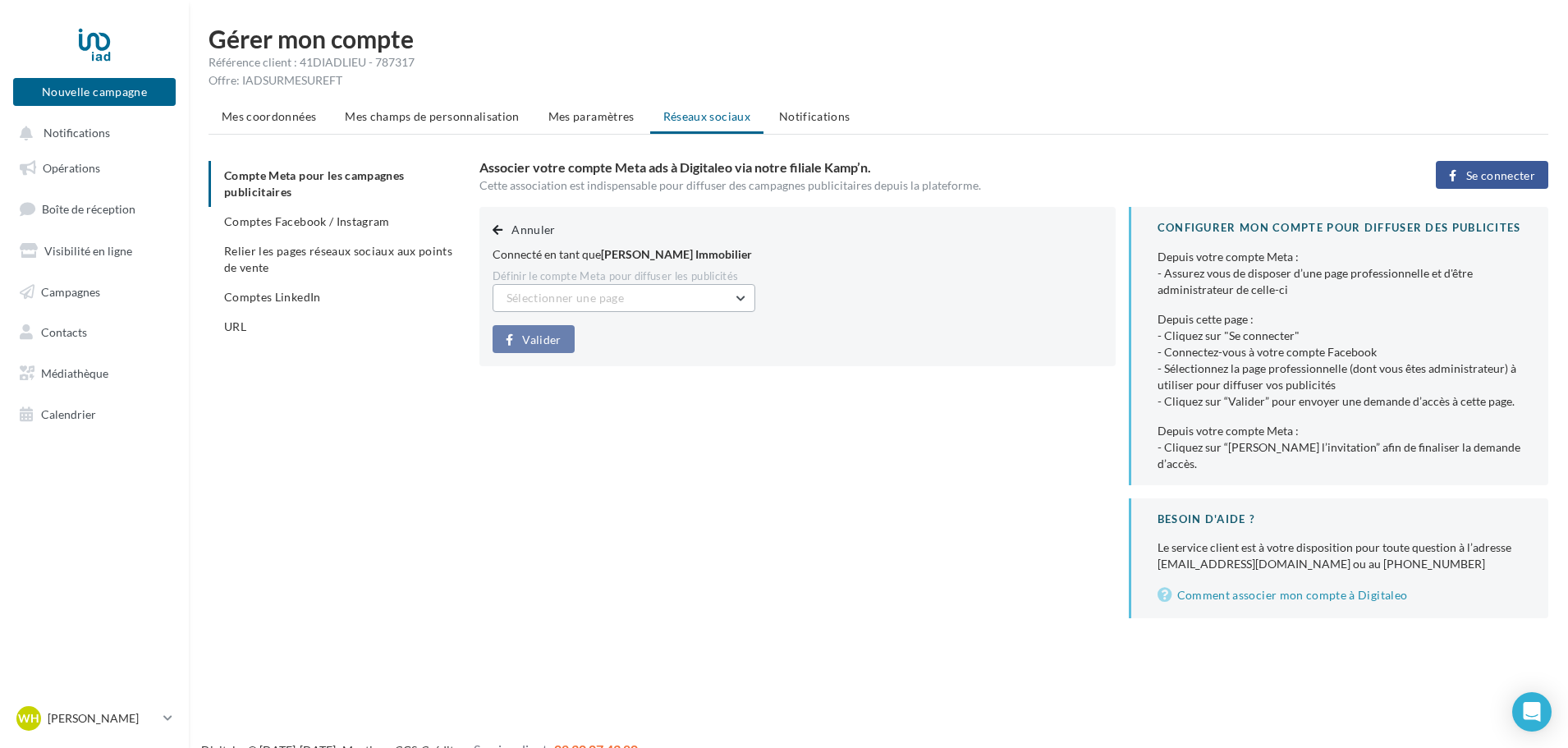
click at [586, 296] on span "Sélectionner une page" at bounding box center [565, 298] width 117 height 14
click at [638, 394] on button "[PERSON_NAME] - IAD (Admin)" at bounding box center [624, 382] width 263 height 42
click at [546, 346] on span "Valider" at bounding box center [541, 339] width 38 height 13
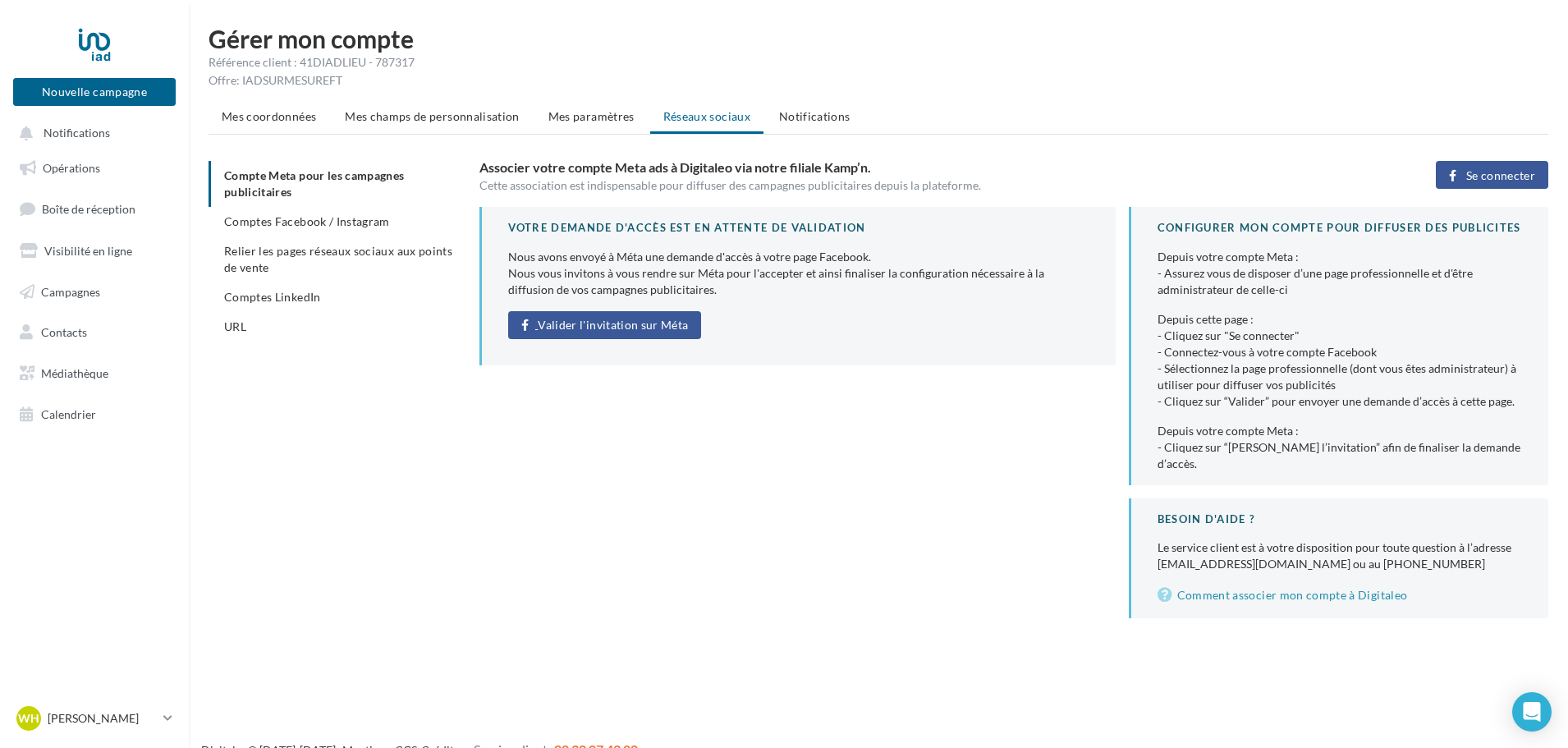
click at [589, 317] on link "Valider l'invitation sur Méta" at bounding box center [605, 325] width 193 height 28
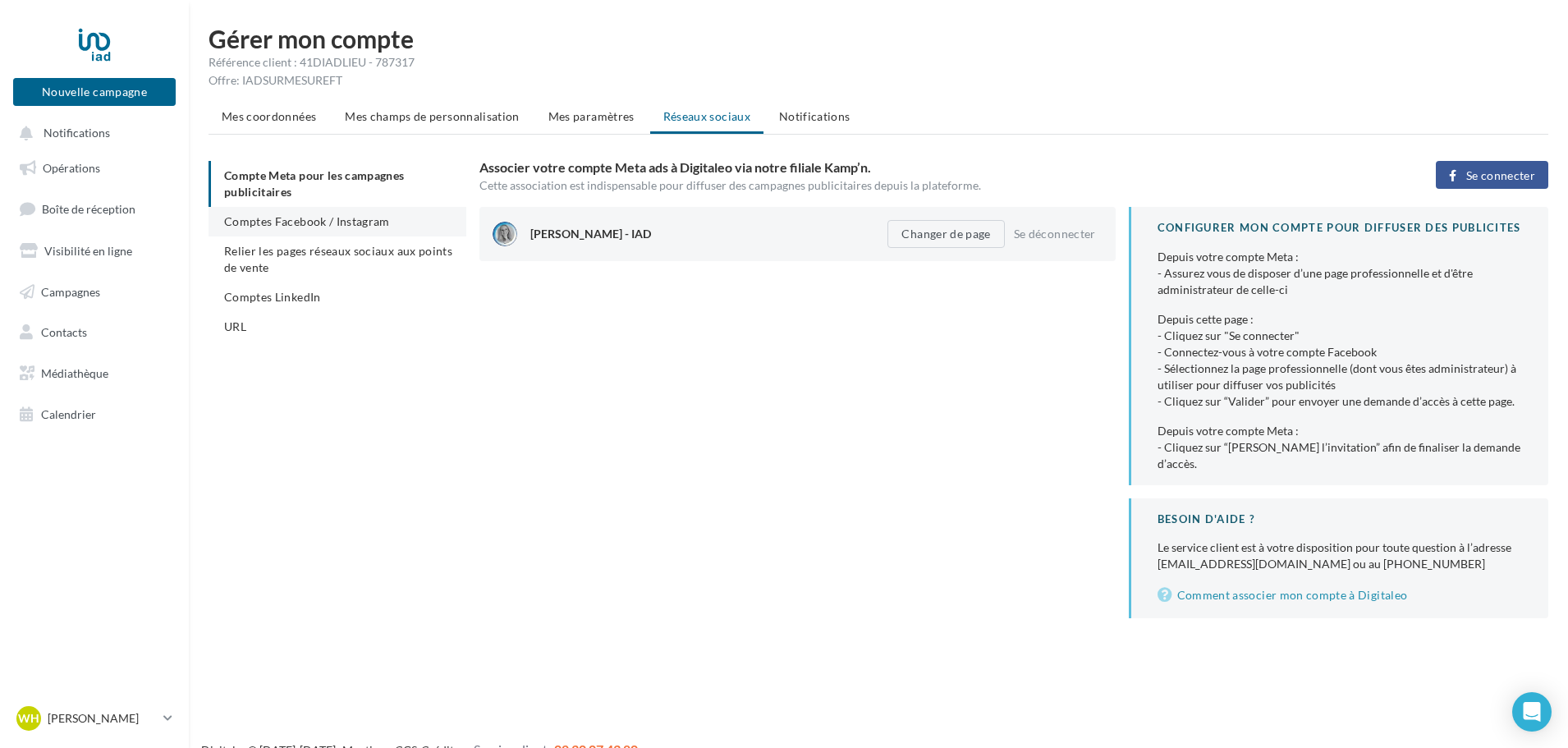
click at [304, 216] on span "Comptes Facebook / Instagram" at bounding box center [307, 221] width 166 height 14
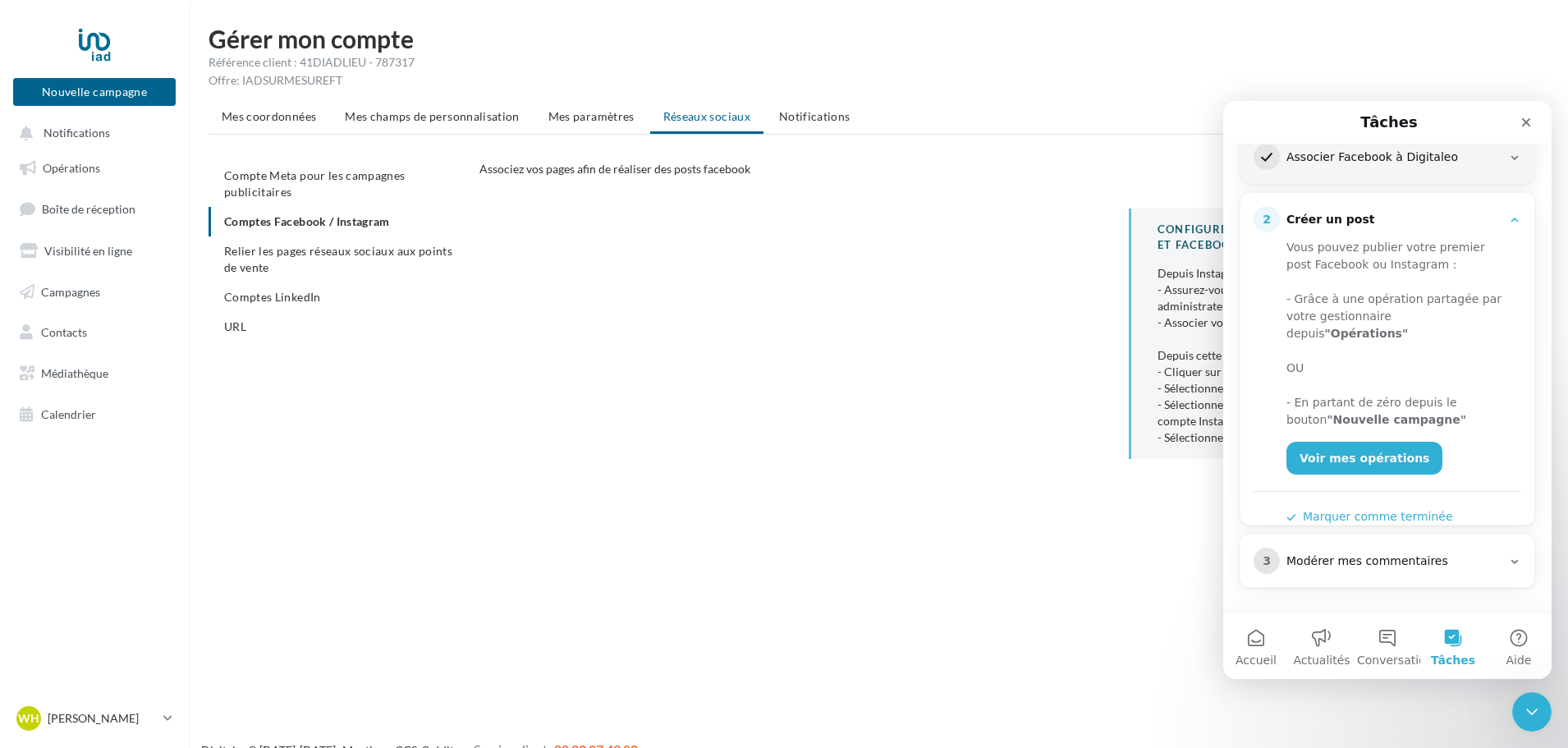
scroll to position [237, 0]
click at [1524, 123] on icon "Fermer" at bounding box center [1526, 121] width 13 height 13
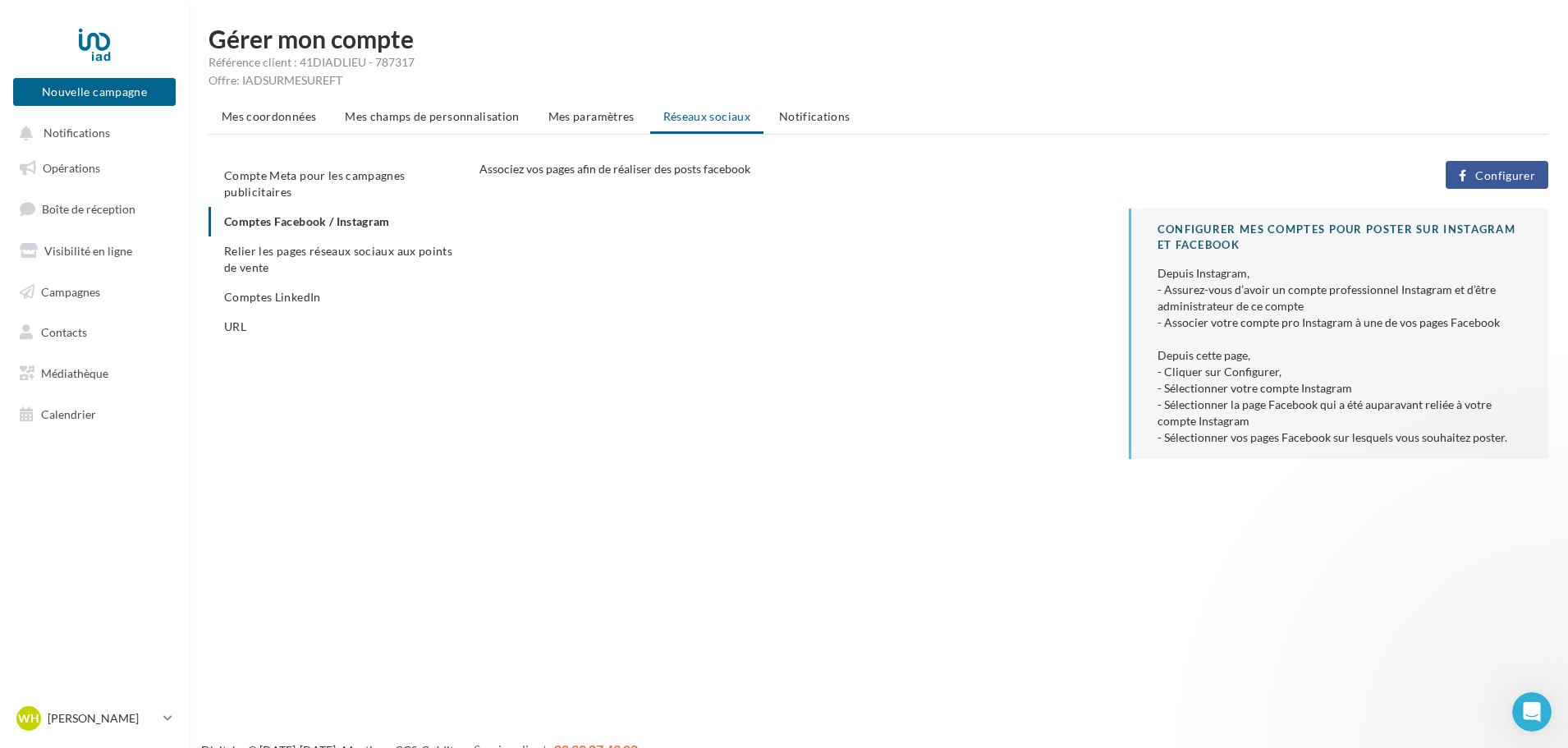
scroll to position [0, 0]
click at [1493, 171] on span "Configurer" at bounding box center [1505, 175] width 60 height 13
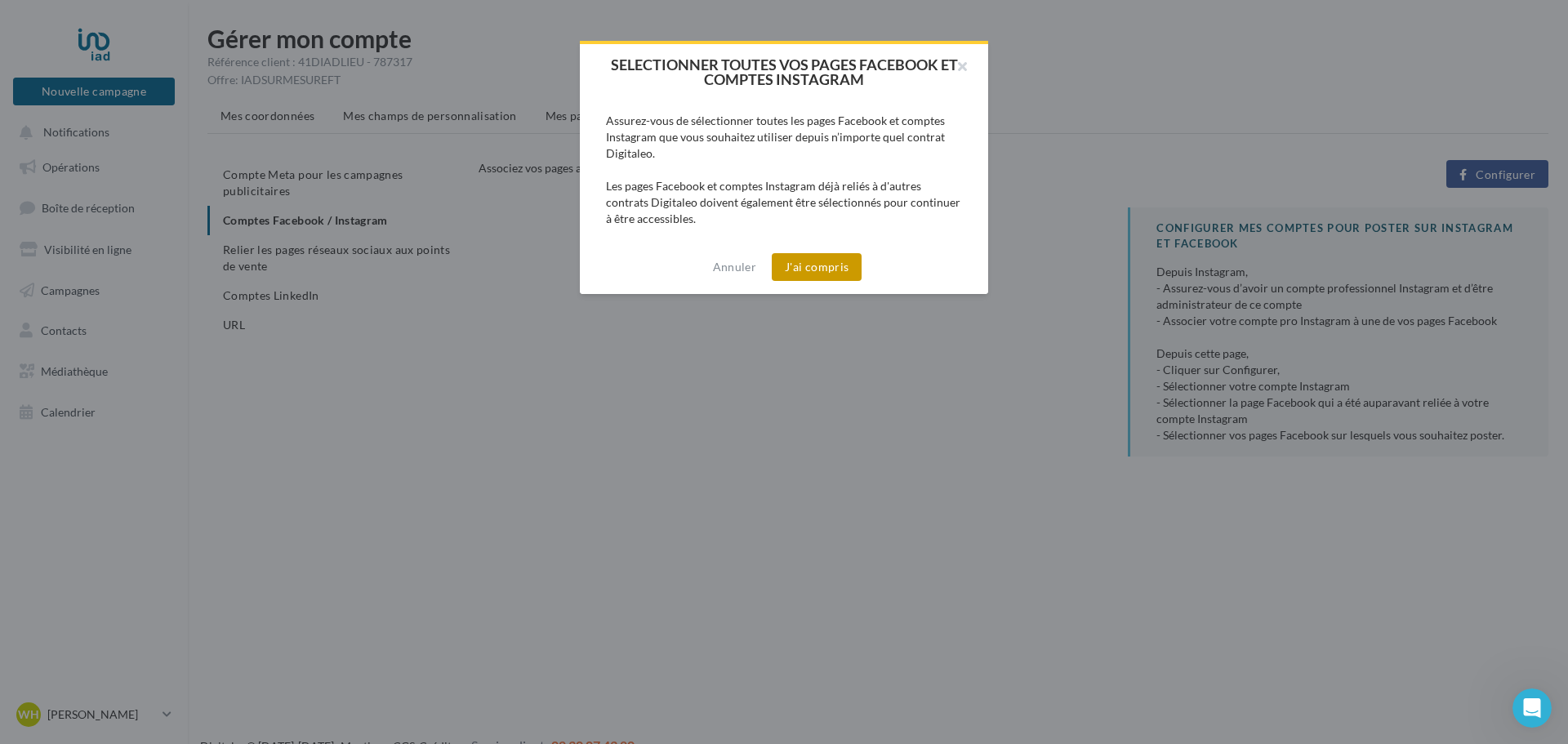
click at [802, 273] on button "J'ai compris" at bounding box center [816, 267] width 89 height 28
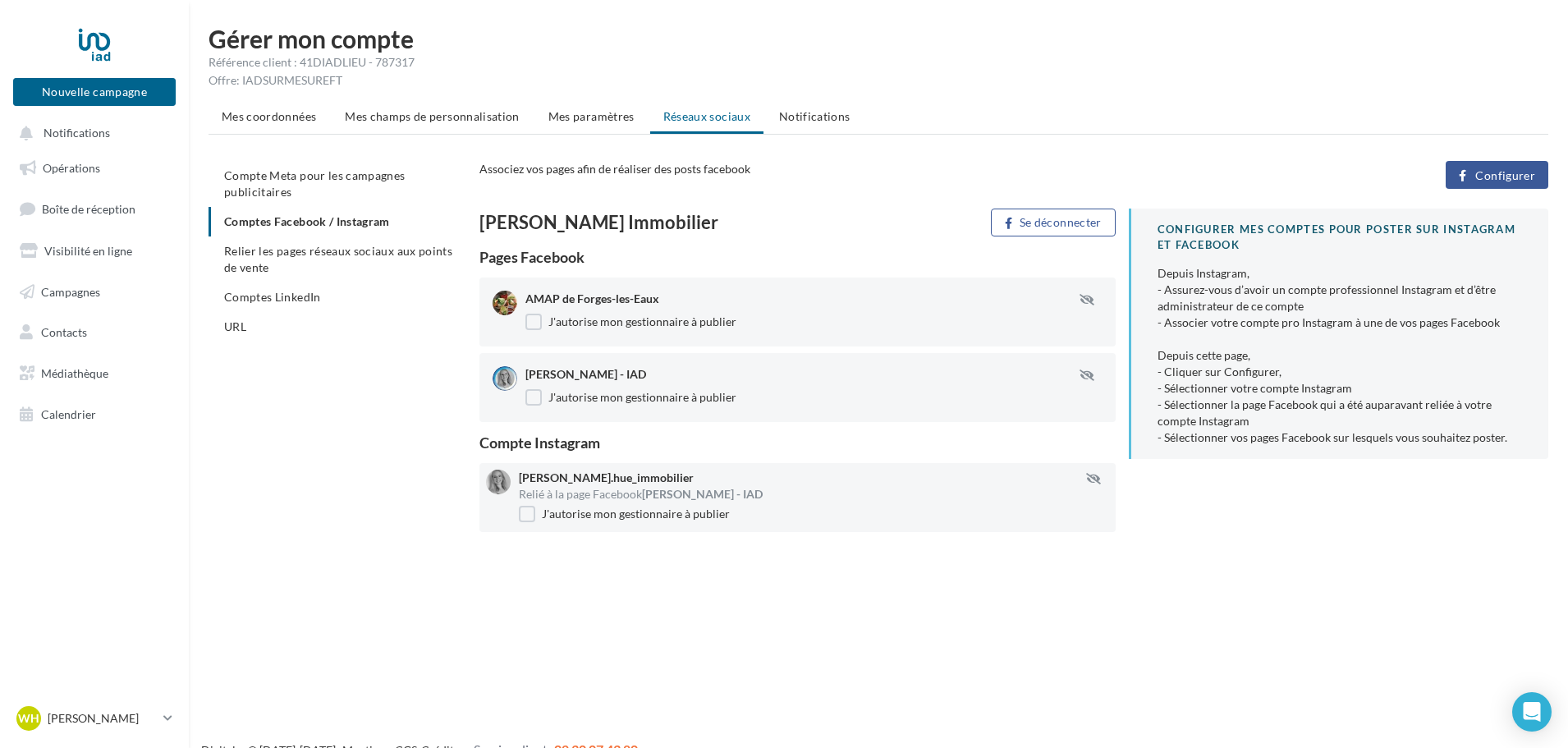
click at [524, 322] on div "AMAP de Forges-les-Eaux J'autorise mon gestionnaire à publier" at bounding box center [804, 312] width 623 height 42
click at [536, 327] on label "J'autorise mon gestionnaire à publier" at bounding box center [631, 321] width 211 height 16
click at [532, 401] on label "J'autorise mon gestionnaire à publier" at bounding box center [631, 397] width 211 height 16
click at [317, 299] on span "Comptes LinkedIn" at bounding box center [272, 297] width 97 height 14
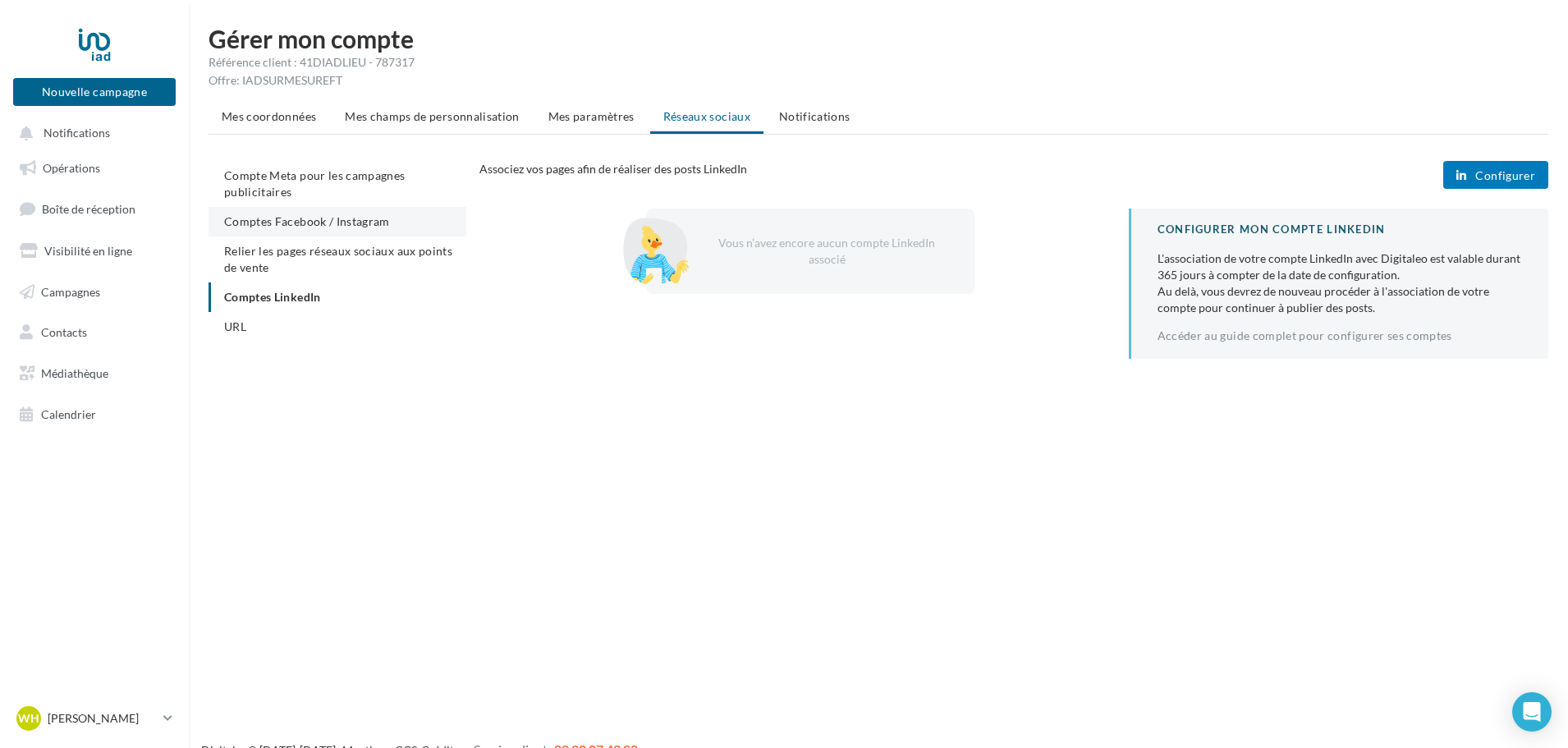
click at [360, 236] on li "Comptes Facebook / Instagram" at bounding box center [338, 221] width 258 height 30
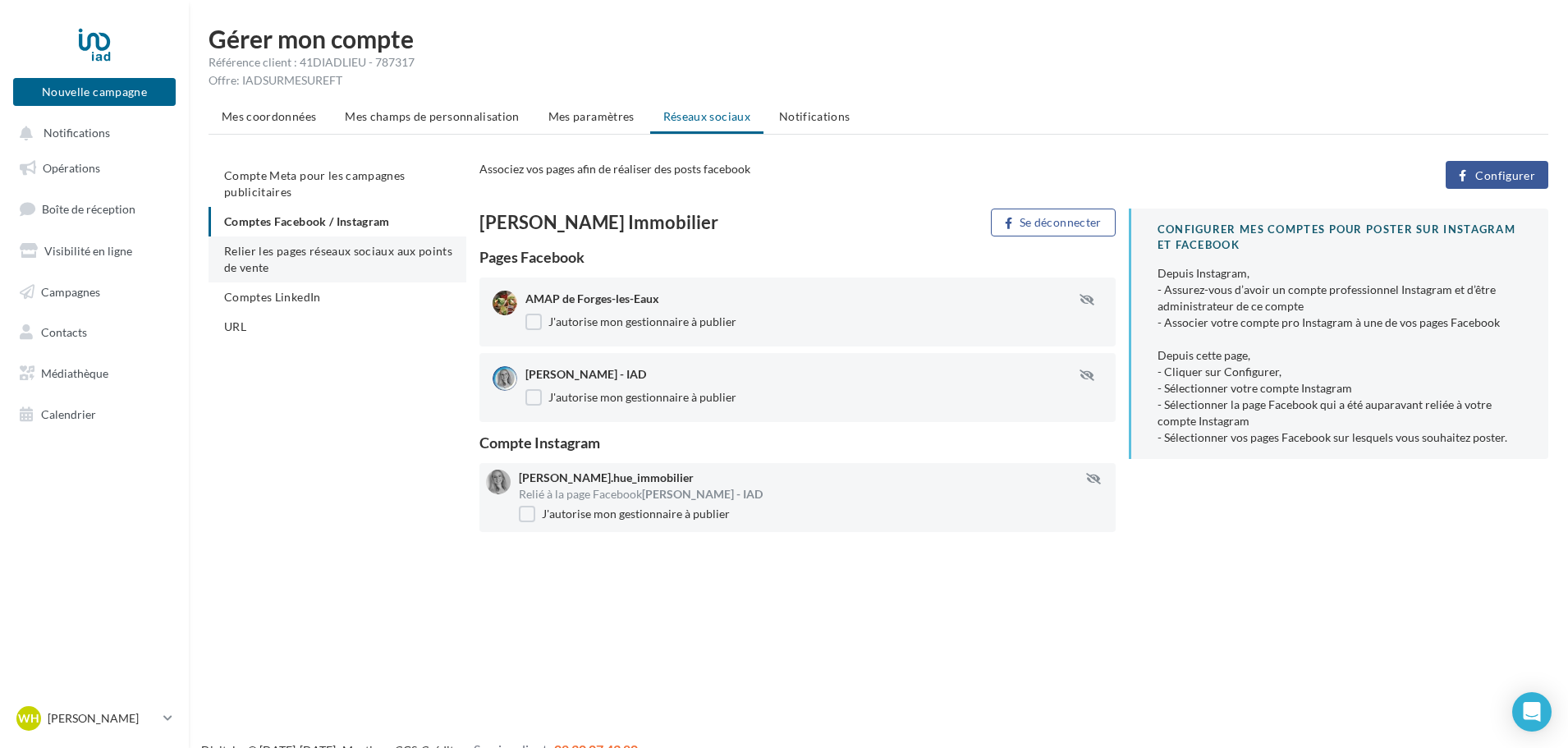
click at [355, 257] on span "Relier les pages réseaux sociaux aux points de vente" at bounding box center [338, 260] width 228 height 31
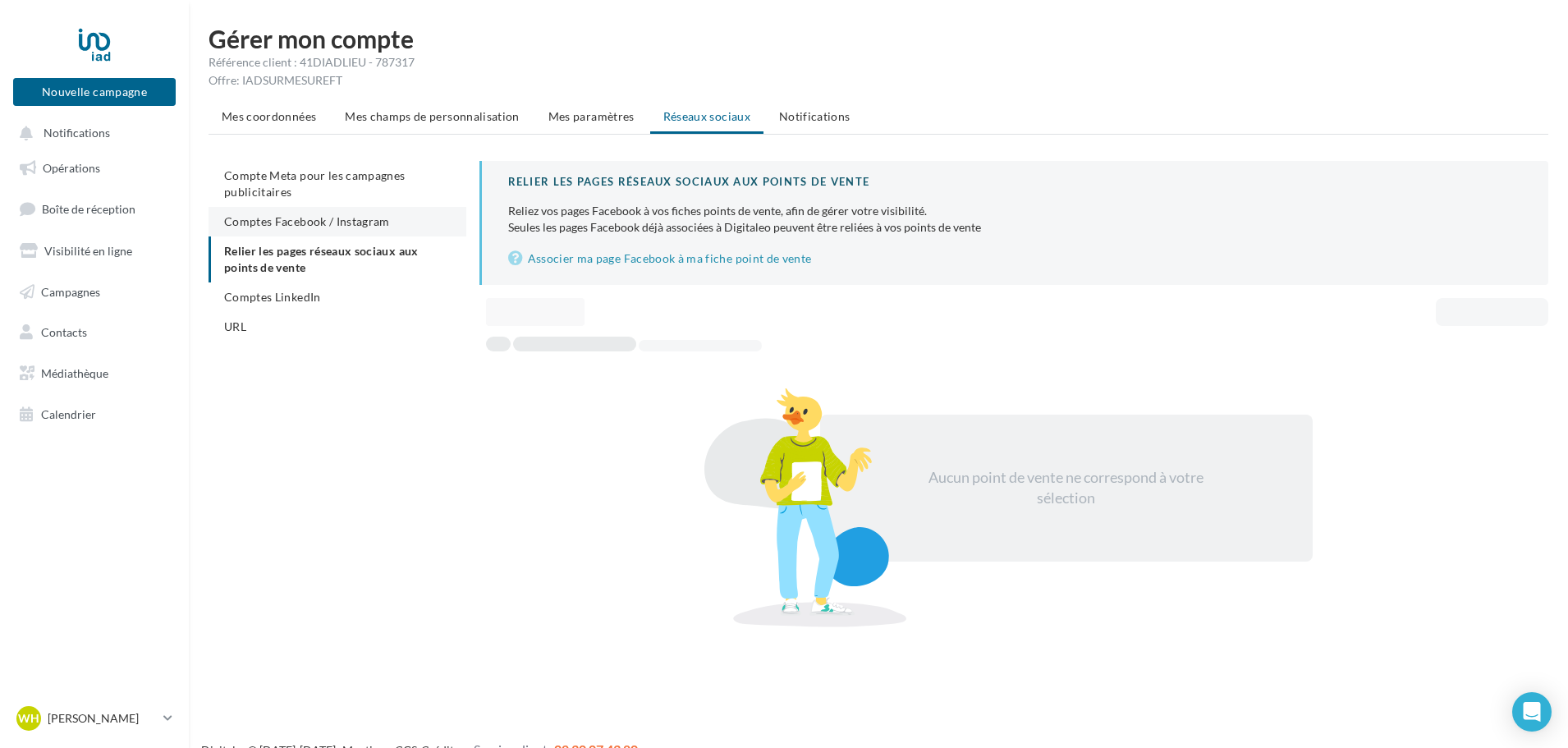
click at [386, 212] on li "Comptes Facebook / Instagram" at bounding box center [338, 221] width 258 height 30
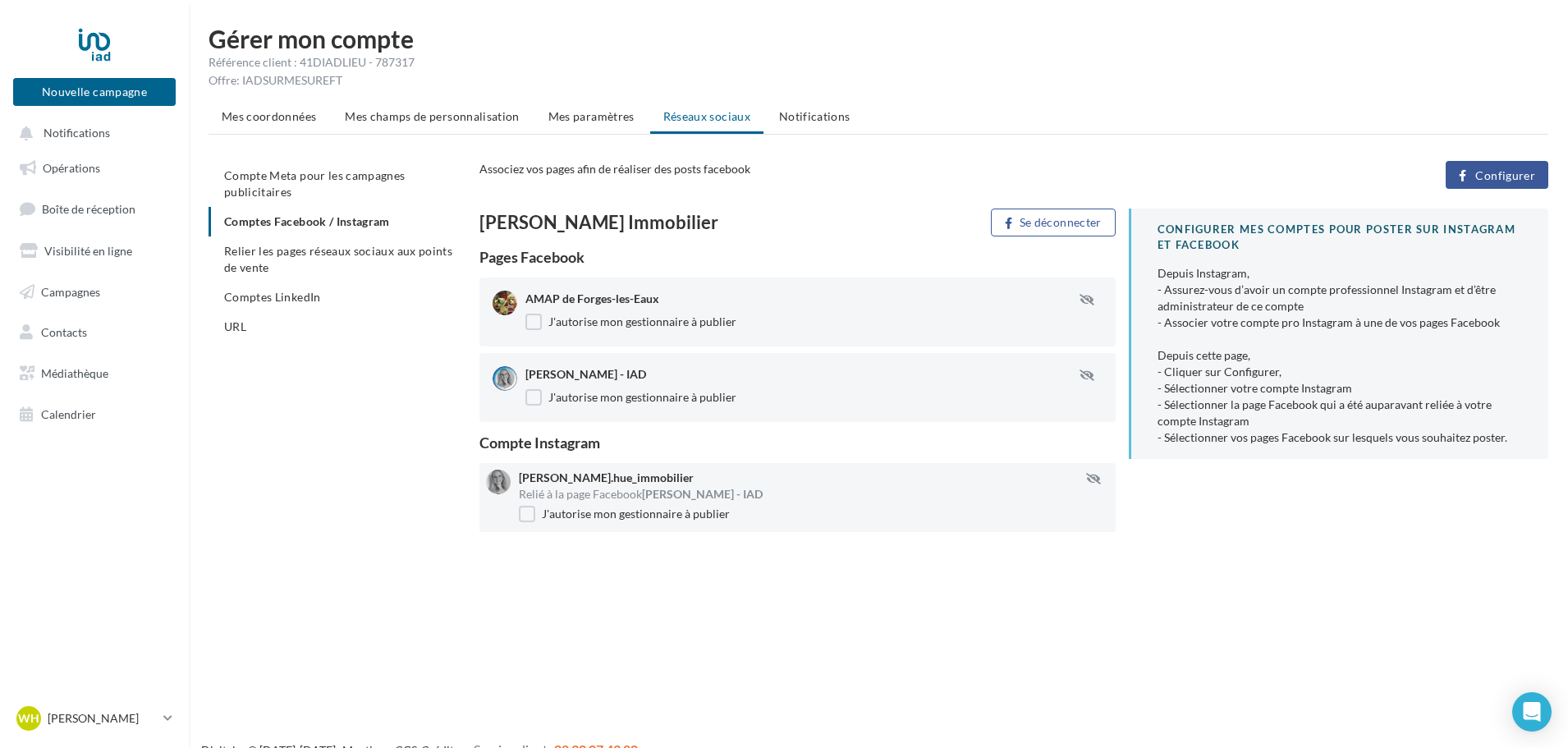
click at [1493, 173] on span "Configurer" at bounding box center [1505, 175] width 60 height 13
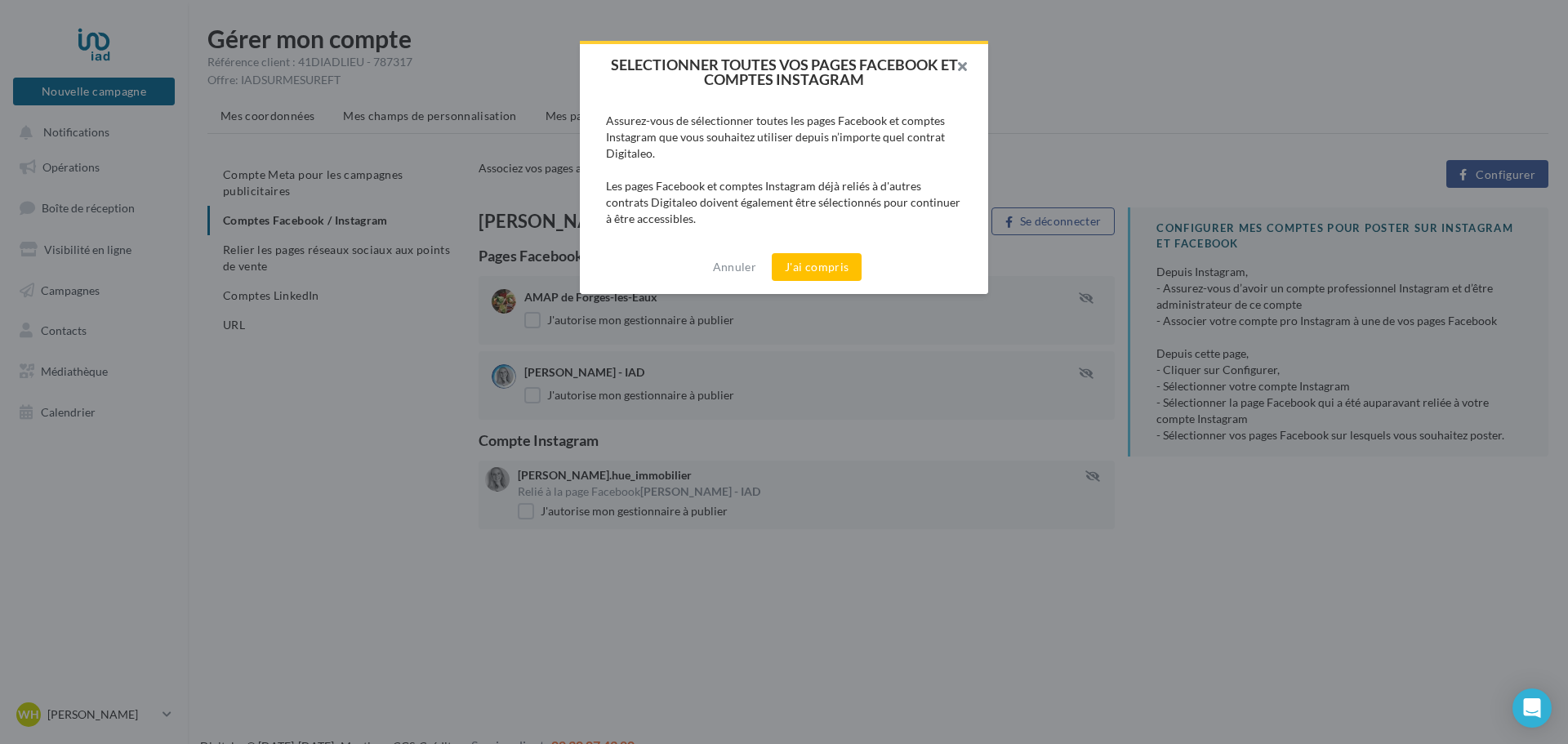
click at [966, 63] on button "button" at bounding box center [955, 68] width 65 height 49
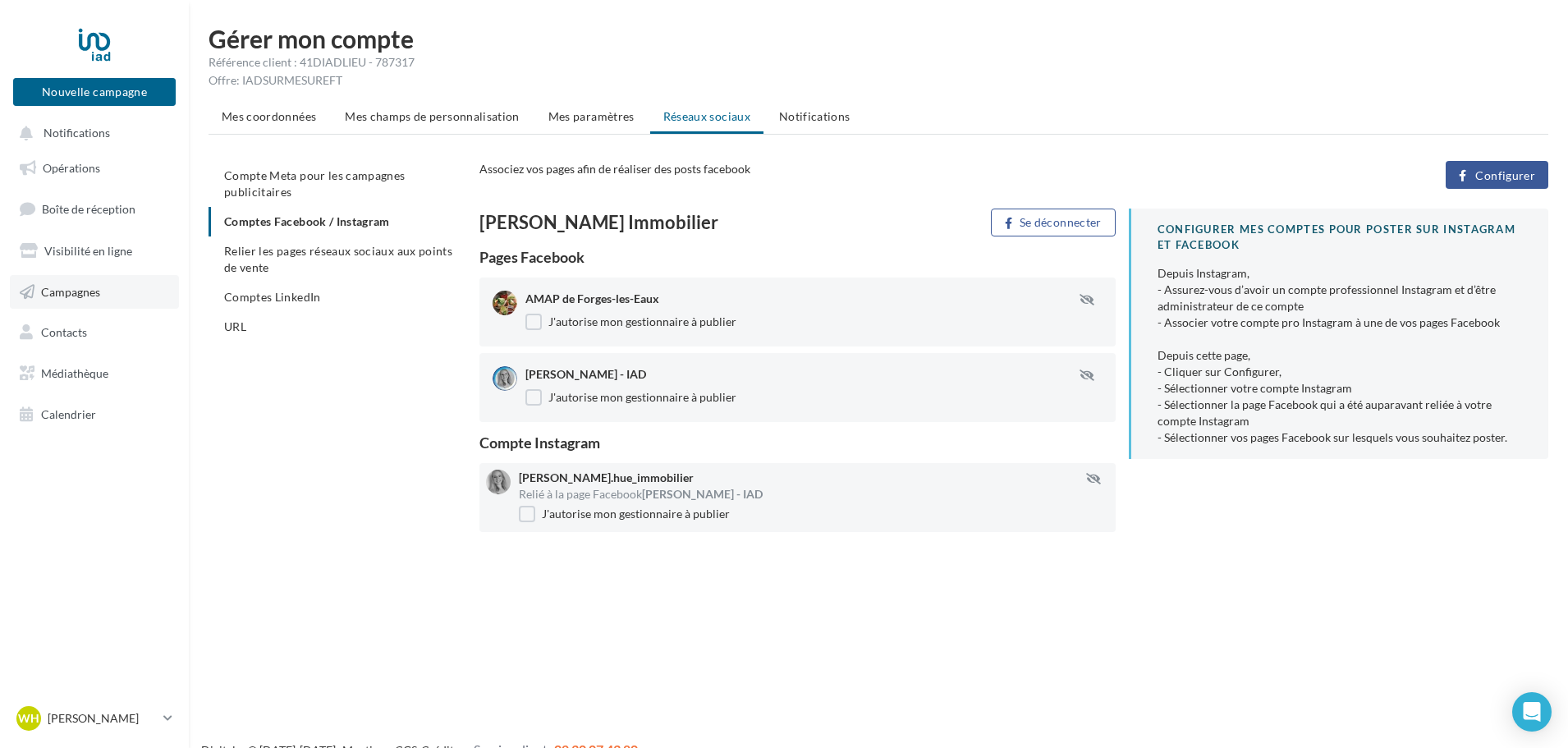
click at [77, 298] on span "Campagnes" at bounding box center [70, 291] width 59 height 14
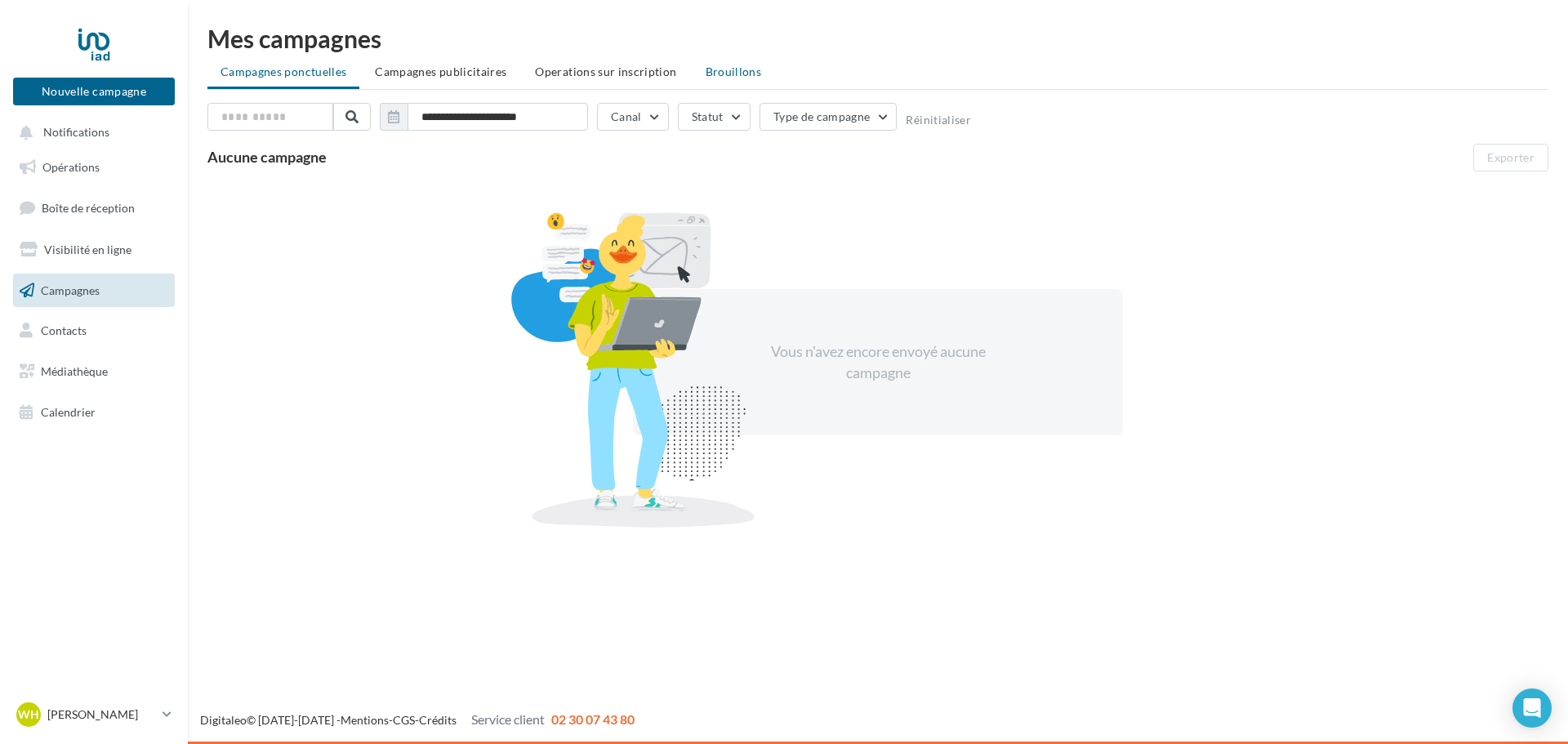
click at [736, 67] on span "Brouillons" at bounding box center [733, 71] width 57 height 13
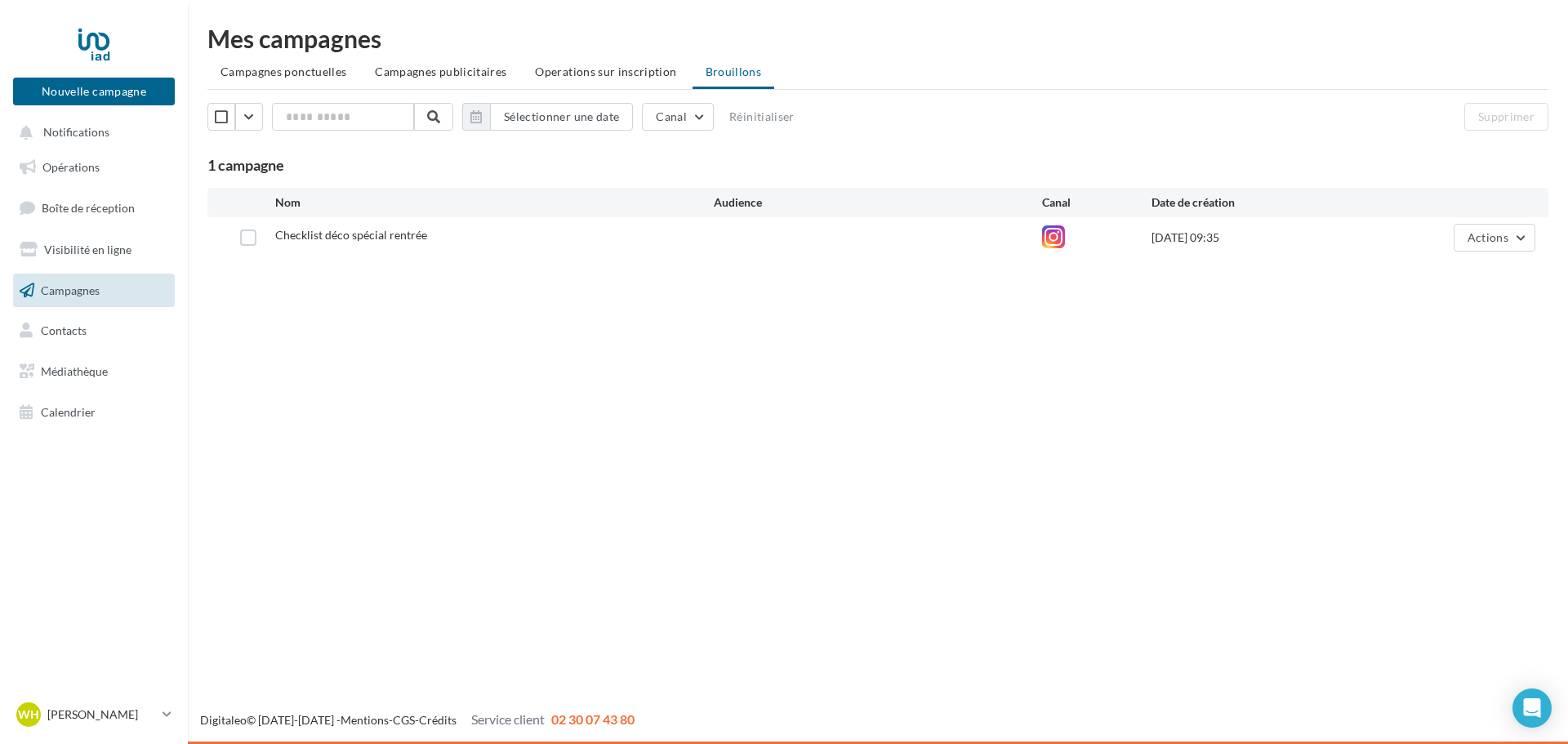
click at [454, 229] on div "Checklist déco spécial rentrée" at bounding box center [494, 237] width 439 height 20
click at [390, 251] on div "Checklist déco spécial rentrée [DATE] 09:35 Actions" at bounding box center [877, 237] width 1315 height 28
click at [251, 234] on label at bounding box center [248, 237] width 16 height 16
click at [1477, 241] on span "Actions" at bounding box center [1488, 237] width 40 height 13
click at [1450, 264] on button "Editer" at bounding box center [1453, 276] width 164 height 42
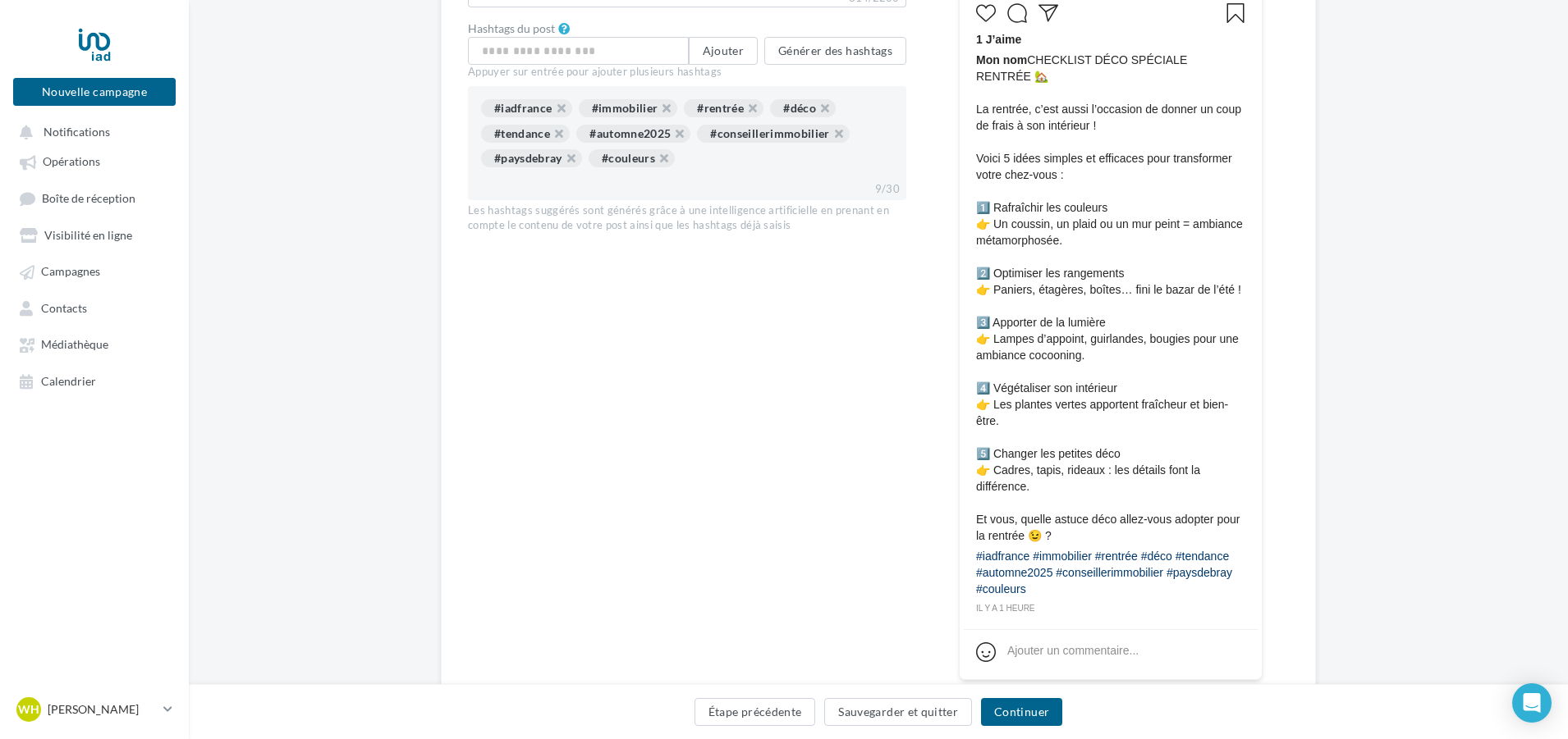
scroll to position [738, 0]
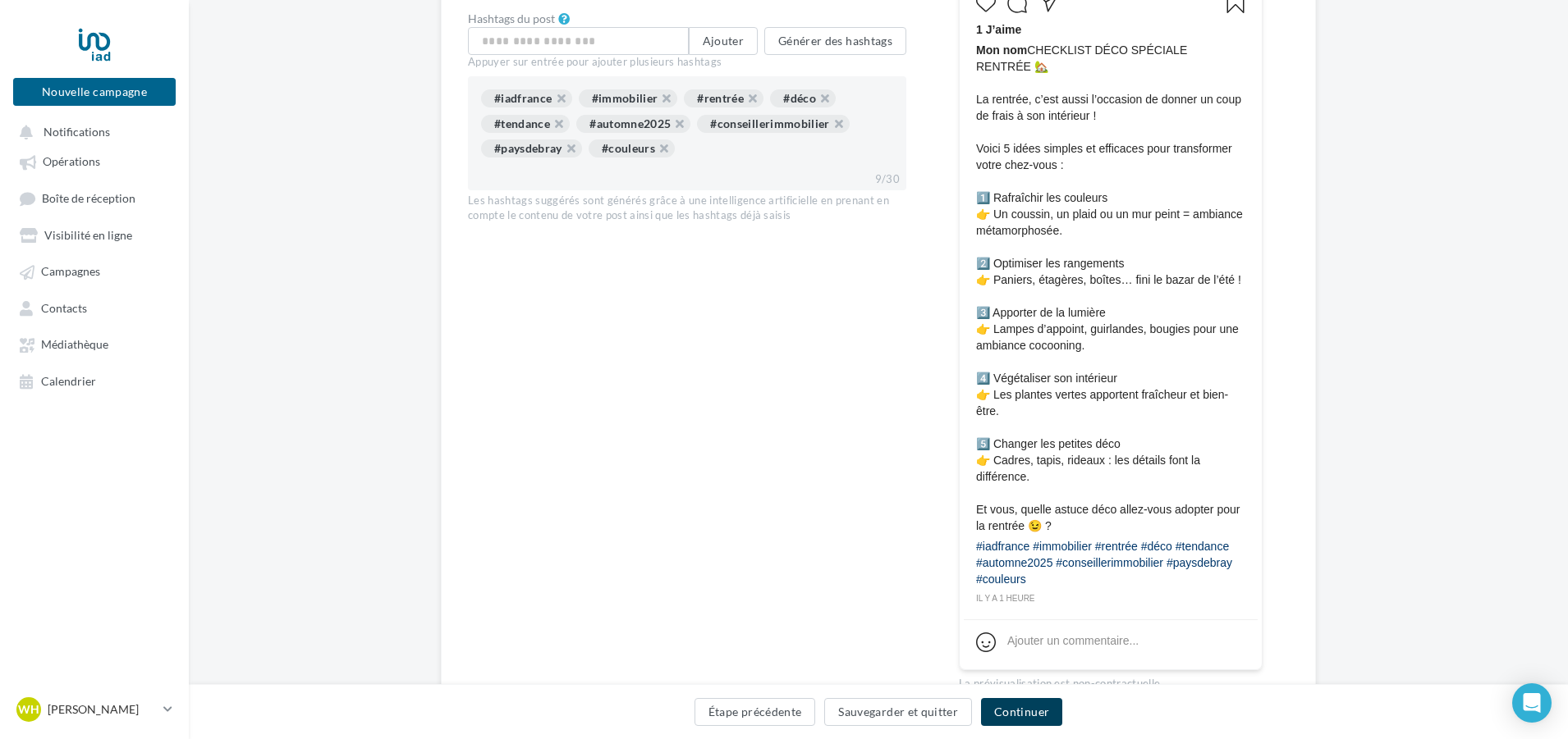
click at [1021, 712] on button "Continuer" at bounding box center [1022, 712] width 81 height 28
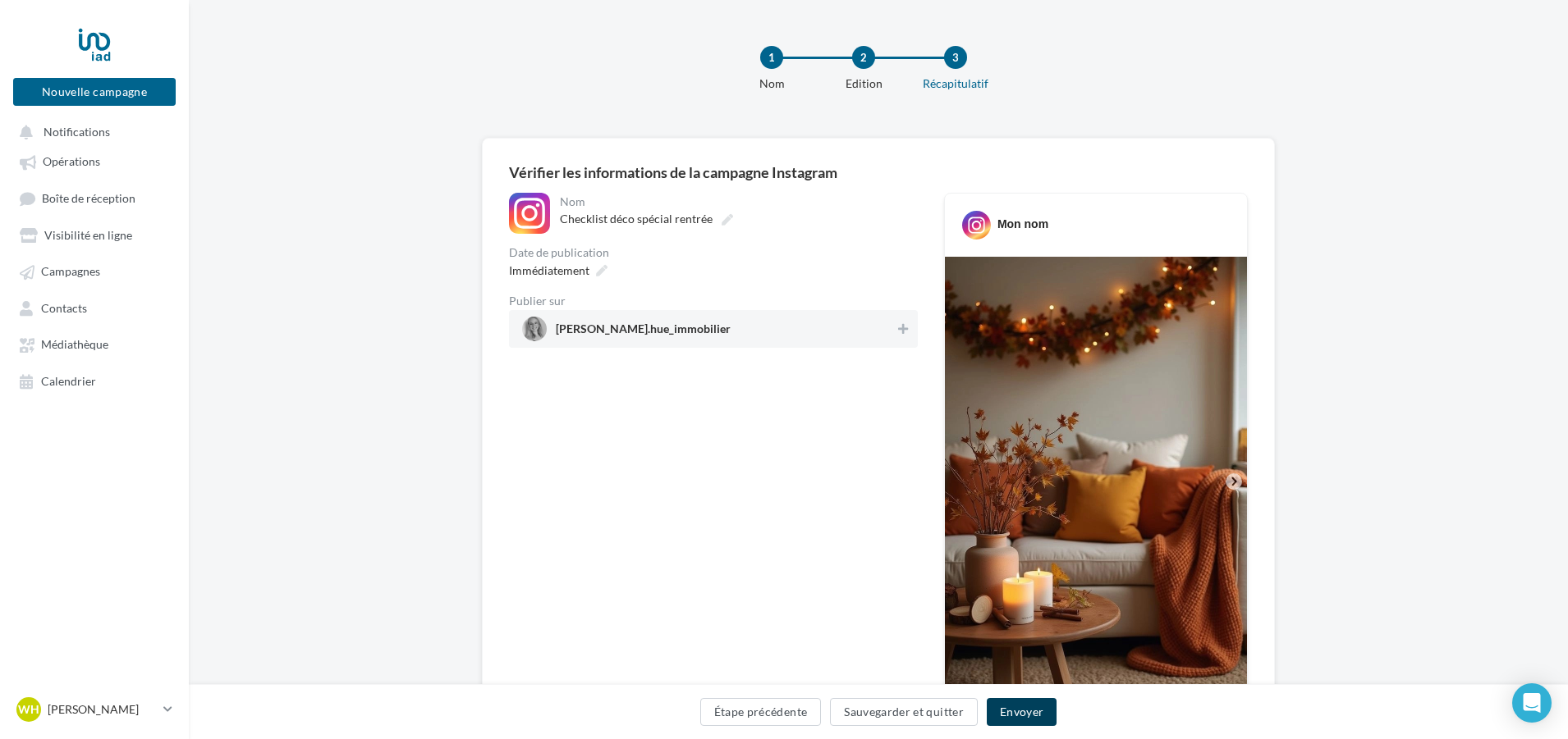
click at [1021, 712] on button "Envoyer" at bounding box center [1022, 712] width 70 height 28
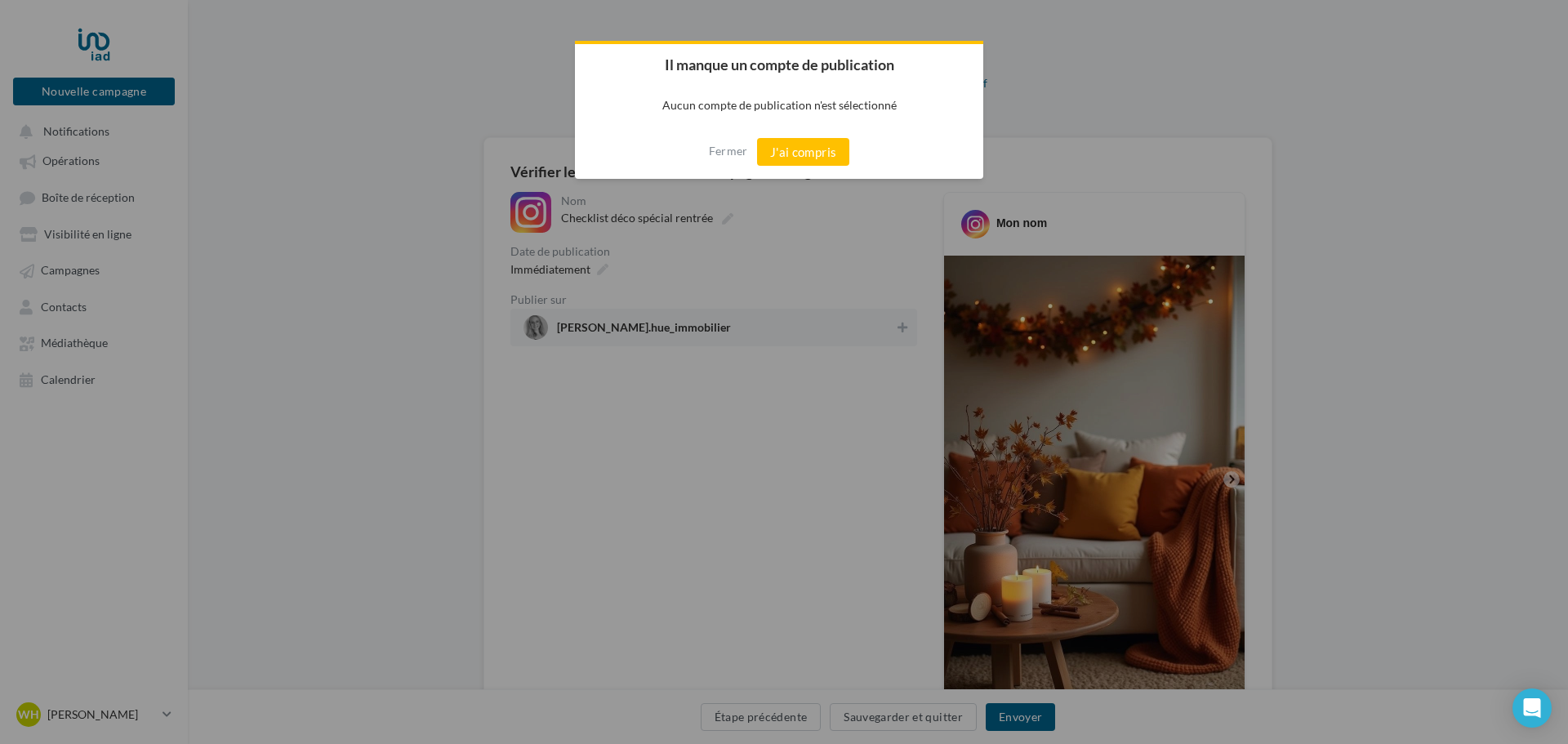
drag, startPoint x: 778, startPoint y: 150, endPoint x: 757, endPoint y: 181, distance: 37.4
click at [779, 150] on button "J'ai compris" at bounding box center [803, 152] width 93 height 28
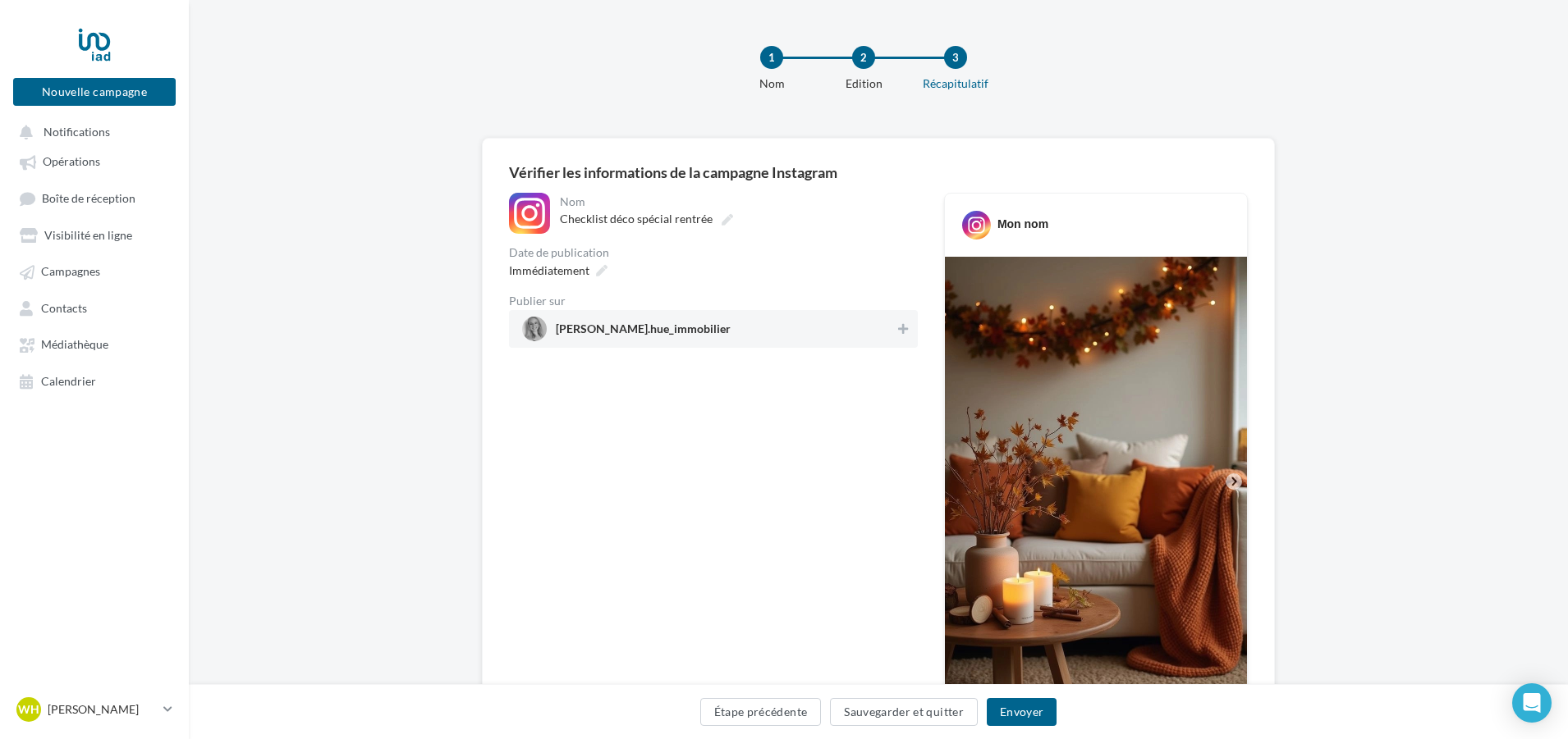
click at [648, 347] on div "wendy.hue_immobilier" at bounding box center [713, 329] width 409 height 38
click at [1035, 702] on button "Envoyer" at bounding box center [1022, 712] width 70 height 28
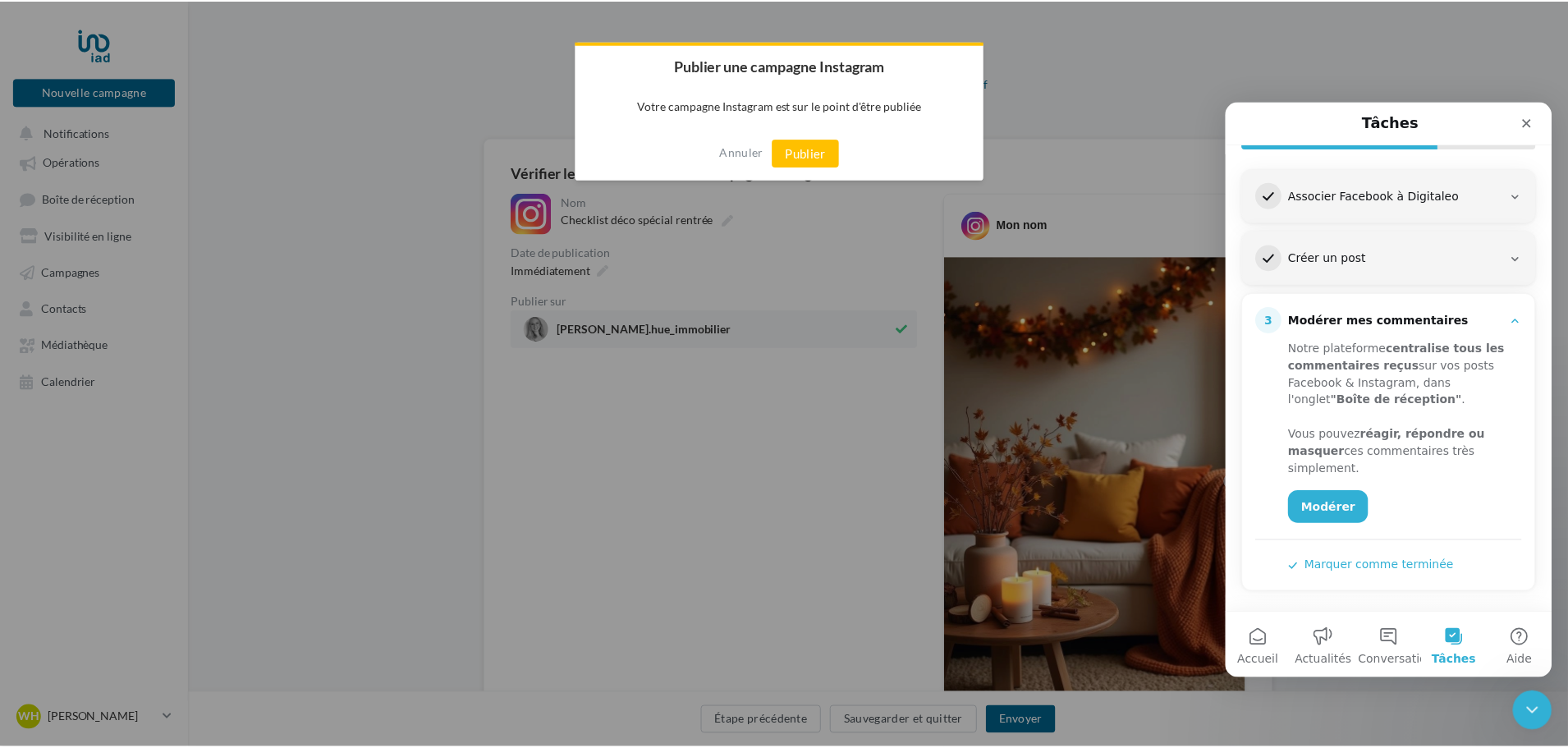
scroll to position [203, 0]
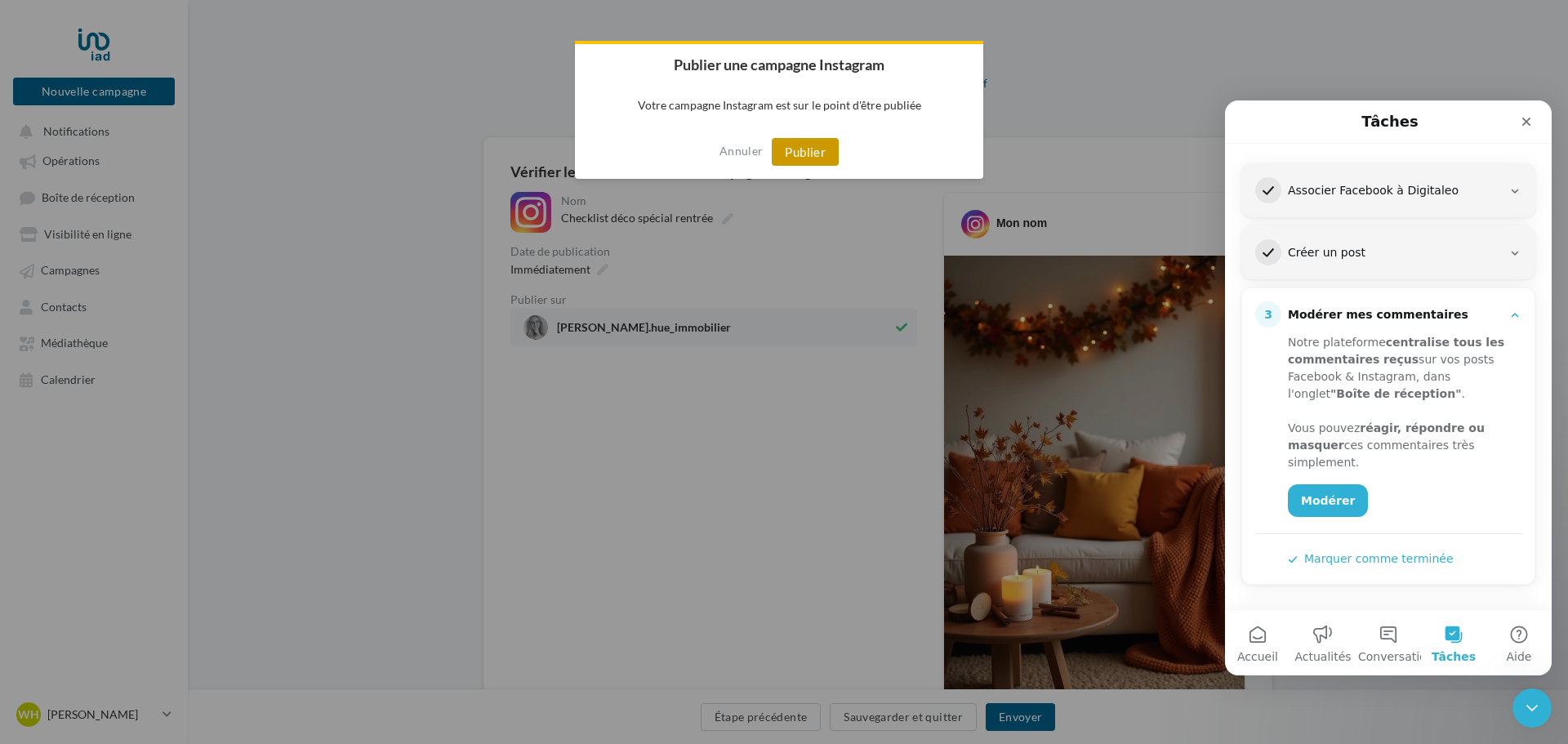
click at [803, 162] on button "Publier" at bounding box center [805, 152] width 67 height 28
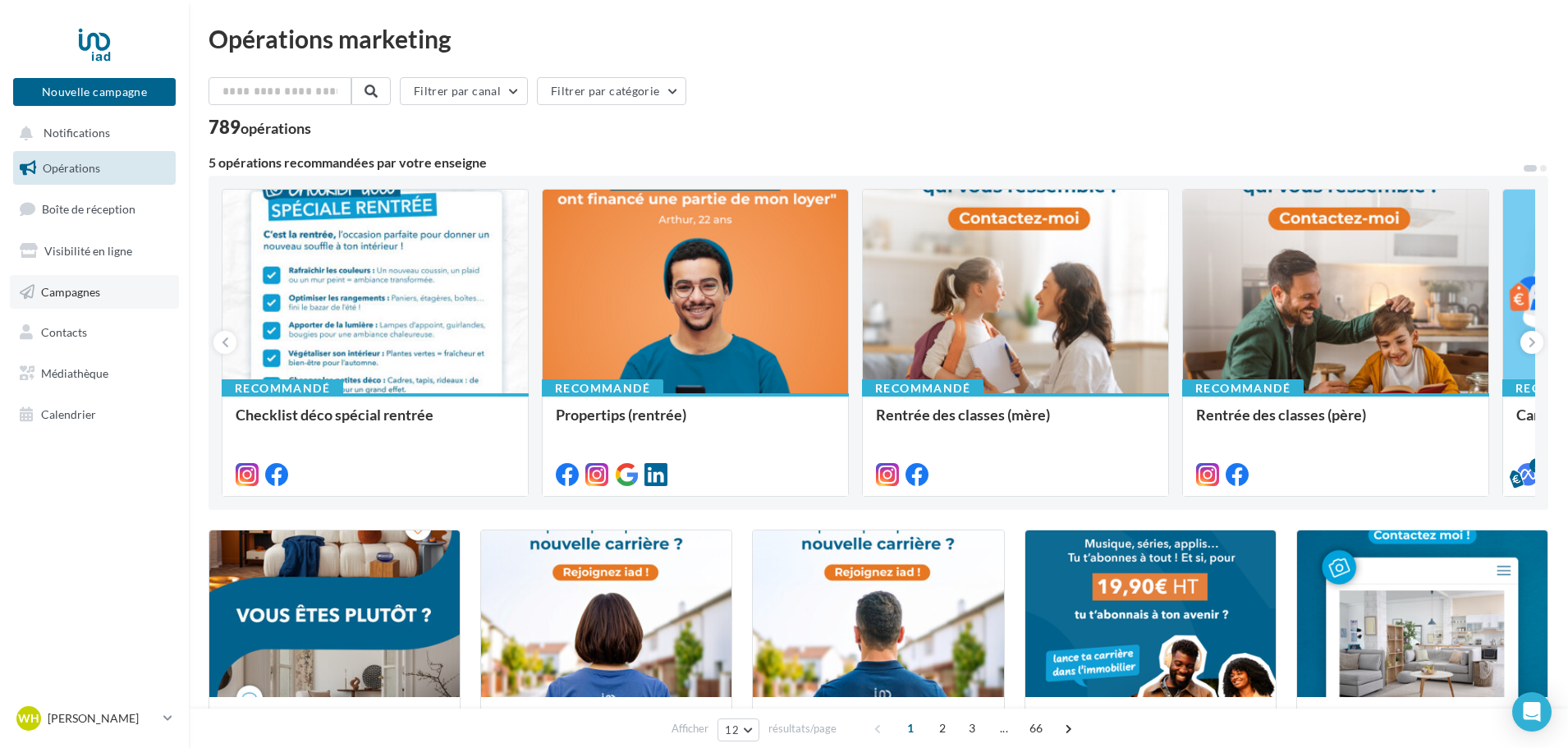
click at [92, 306] on link "Campagnes" at bounding box center [94, 292] width 169 height 35
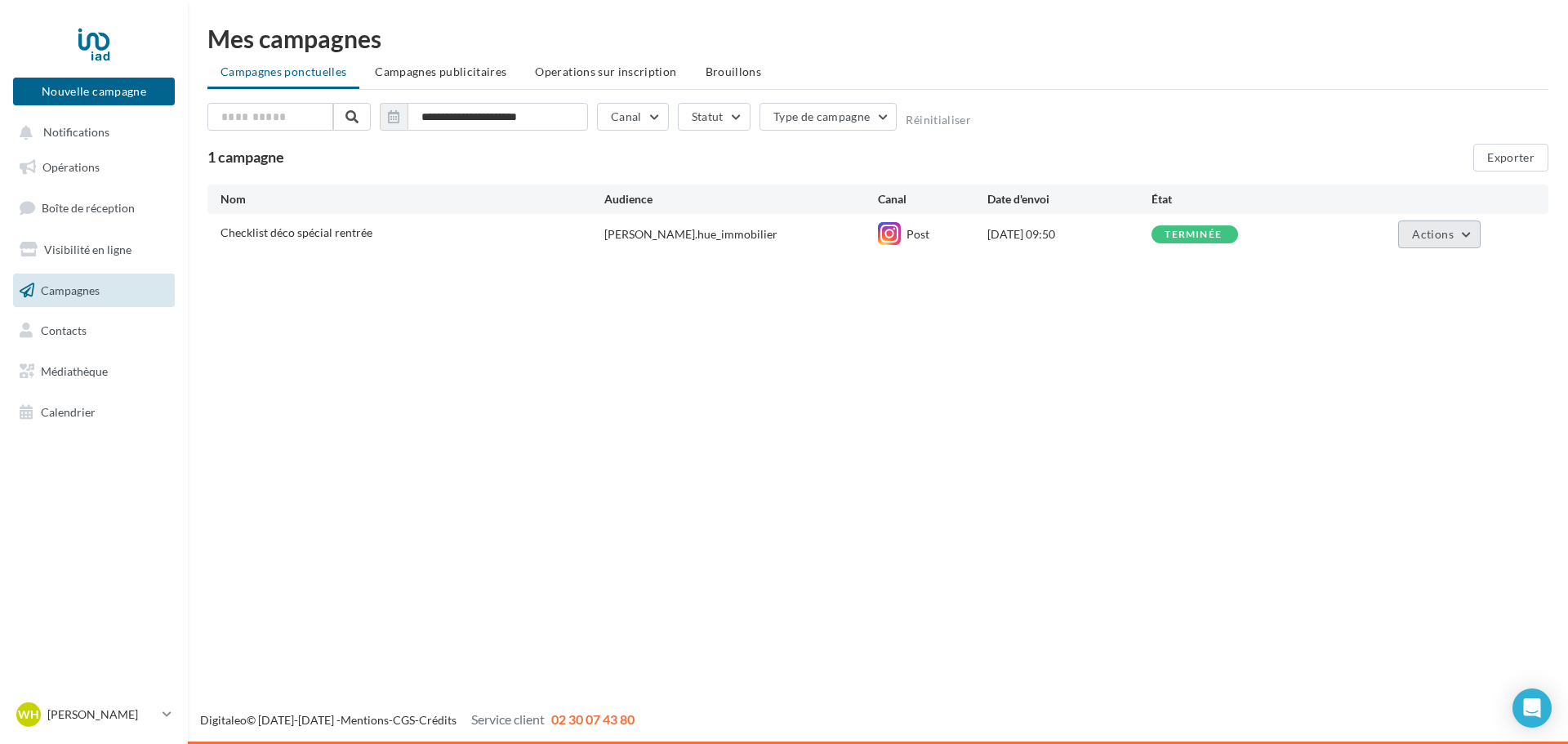
click at [1466, 233] on button "Actions" at bounding box center [1438, 234] width 82 height 28
click at [1422, 277] on button "Voir les résultats" at bounding box center [1398, 272] width 164 height 42
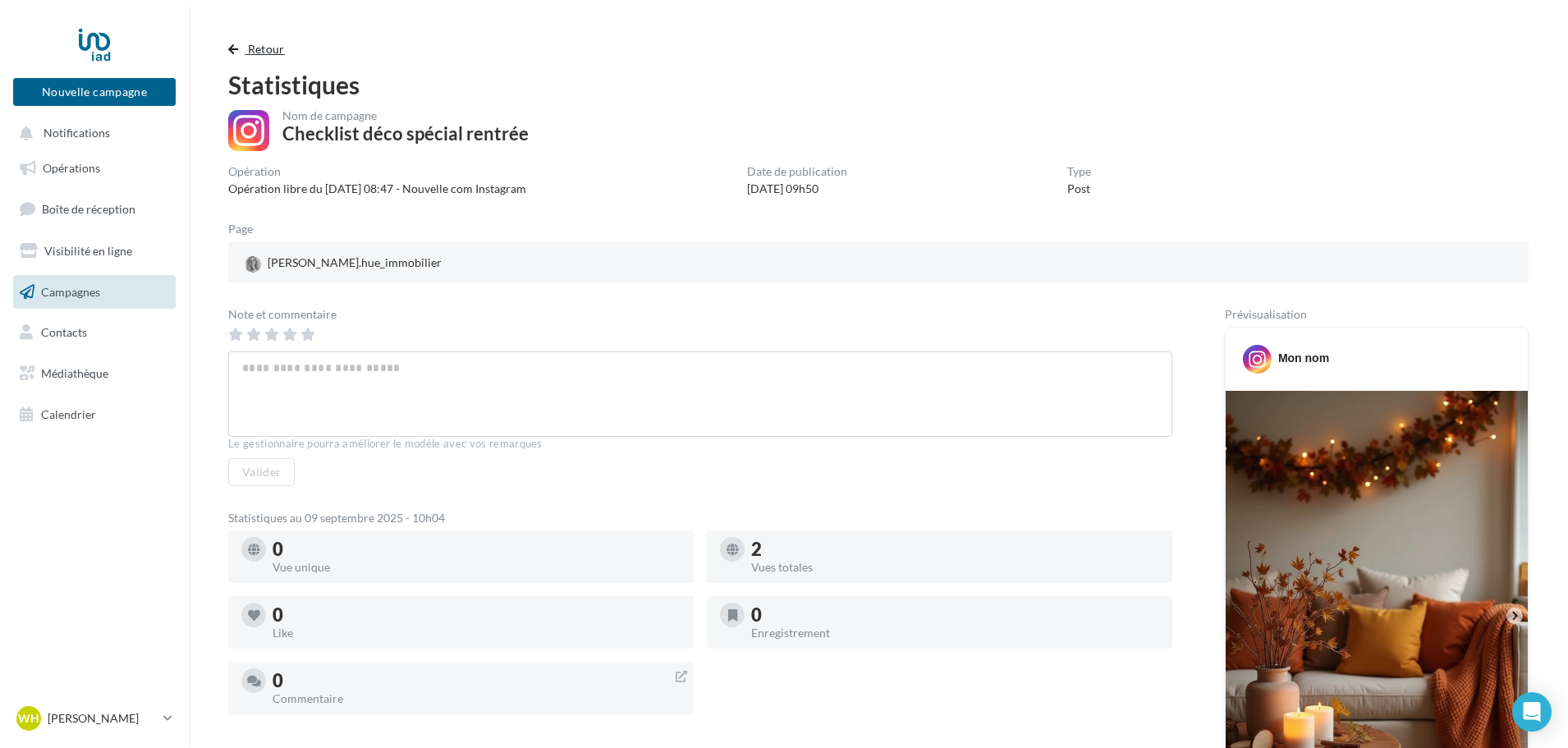
click at [247, 56] on button "Retour" at bounding box center [259, 48] width 64 height 20
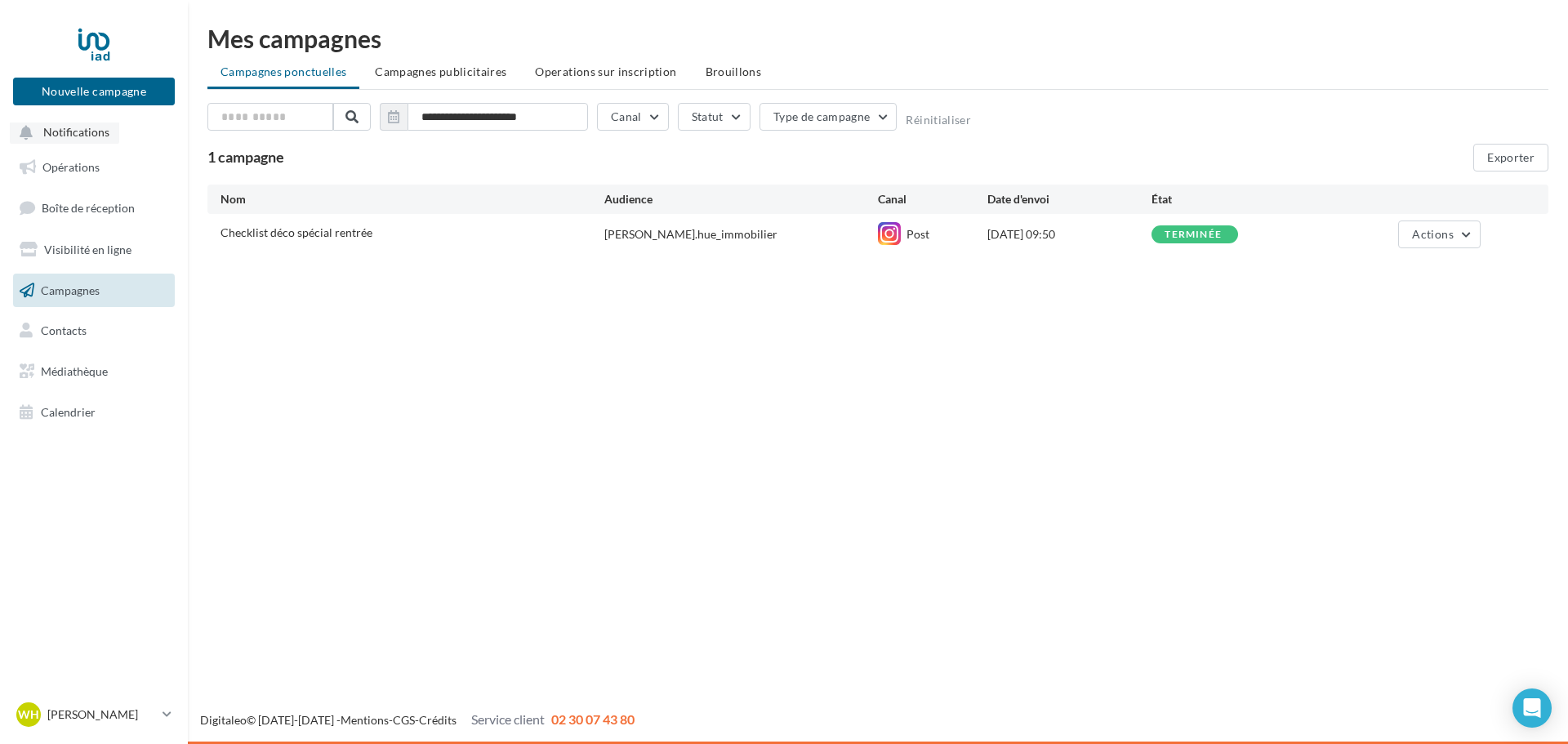
click at [84, 134] on span "Notifications" at bounding box center [76, 132] width 66 height 13
click at [104, 43] on div at bounding box center [94, 44] width 131 height 40
